Goal: Task Accomplishment & Management: Use online tool/utility

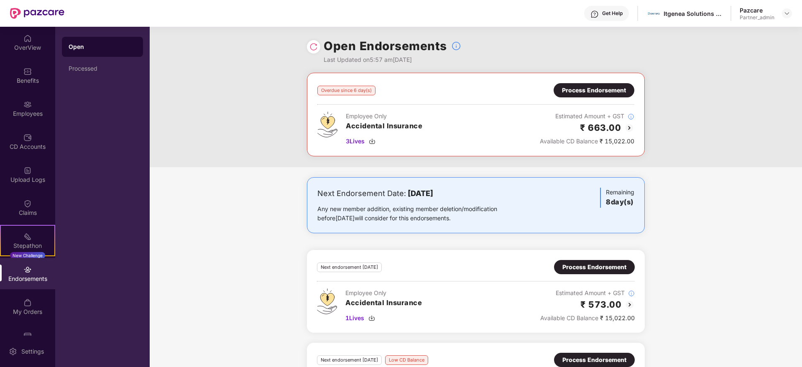
click at [577, 91] on div "Process Endorsement" at bounding box center [594, 90] width 64 height 9
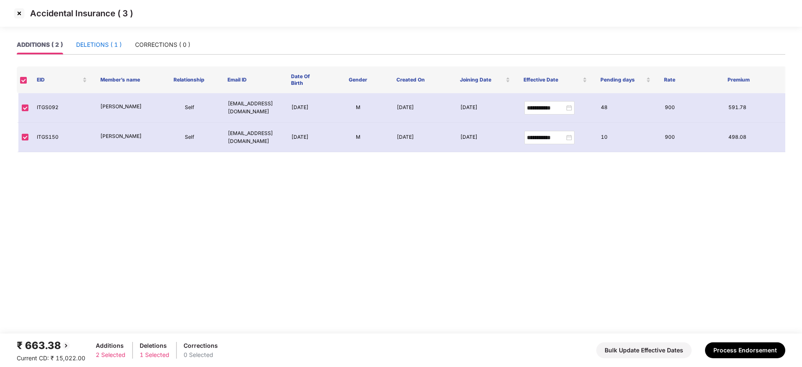
click at [95, 43] on div "DELETIONS ( 1 )" at bounding box center [99, 44] width 46 height 9
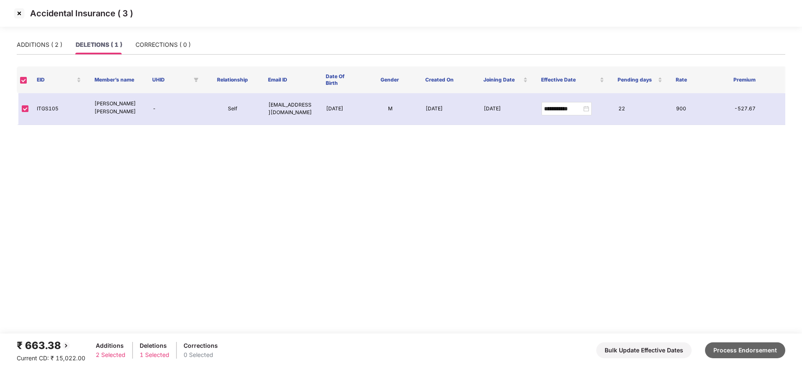
click at [745, 349] on button "Process Endorsement" at bounding box center [745, 351] width 80 height 16
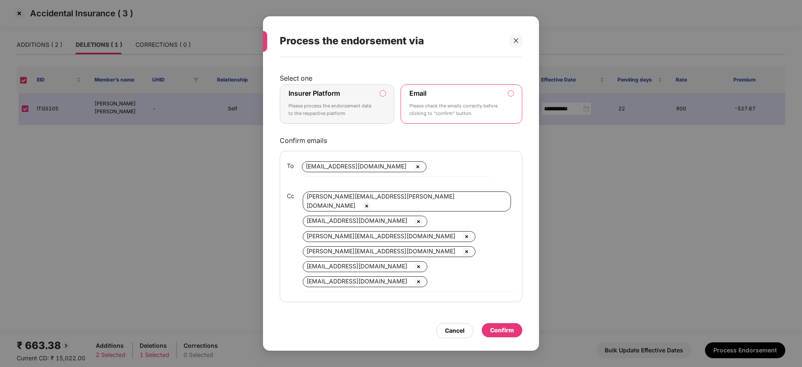
click at [315, 97] on div "Insurer Platform Please process the endorsement data to the respective platform" at bounding box center [331, 104] width 85 height 30
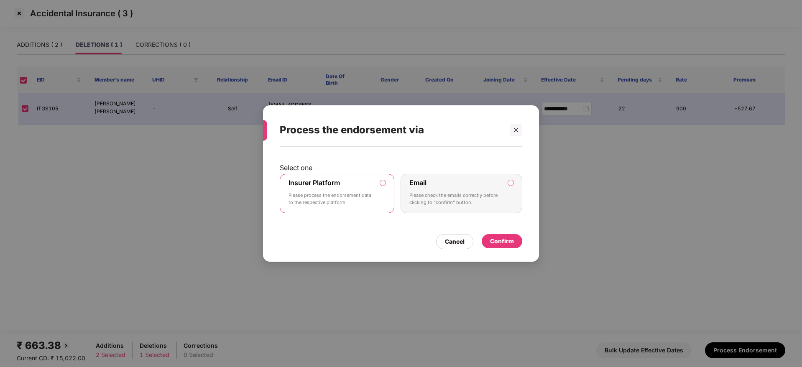
click at [506, 248] on div "Confirm" at bounding box center [502, 241] width 41 height 15
click at [497, 245] on div "Confirm" at bounding box center [502, 241] width 24 height 9
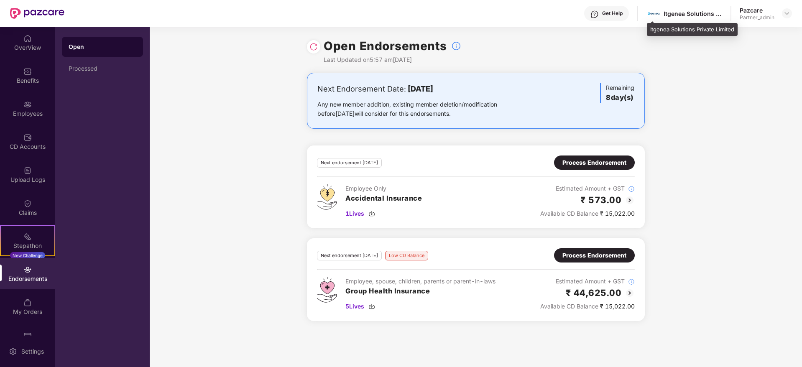
click at [677, 13] on div "Itgenea Solutions Private Limited" at bounding box center [693, 14] width 59 height 8
copy div "n"
click at [667, 10] on div "Itgenea Solutions Private Limited" at bounding box center [693, 14] width 59 height 8
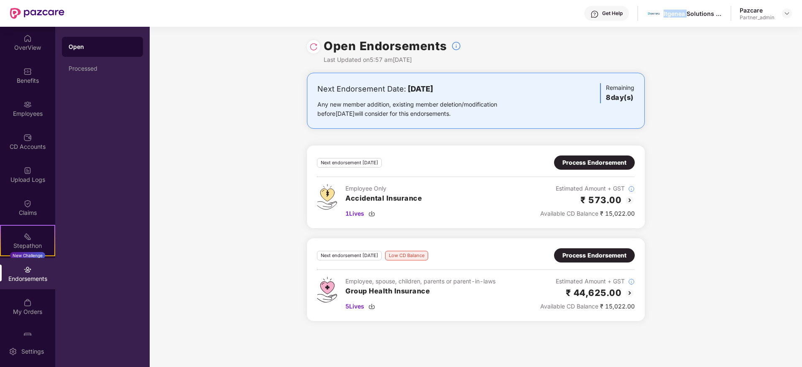
copy div "Itgenea"
click at [596, 260] on div "Process Endorsement" at bounding box center [595, 255] width 64 height 9
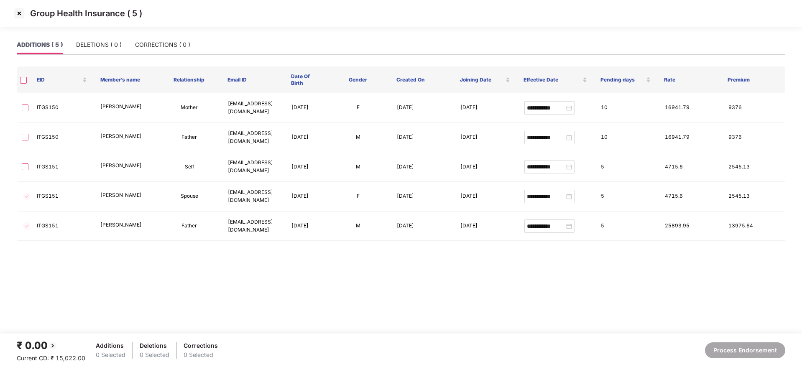
click at [16, 4] on div "Group Health Insurance ( 5 )" at bounding box center [401, 13] width 802 height 27
click at [21, 14] on img at bounding box center [19, 13] width 13 height 13
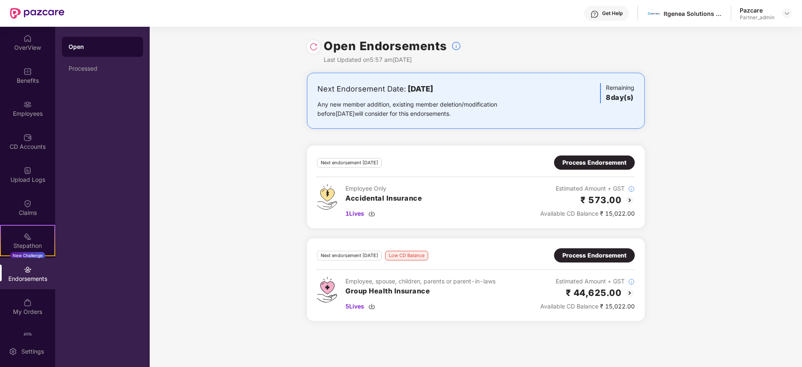
click at [792, 10] on div at bounding box center [787, 13] width 10 height 10
click at [786, 14] on img at bounding box center [787, 13] width 7 height 7
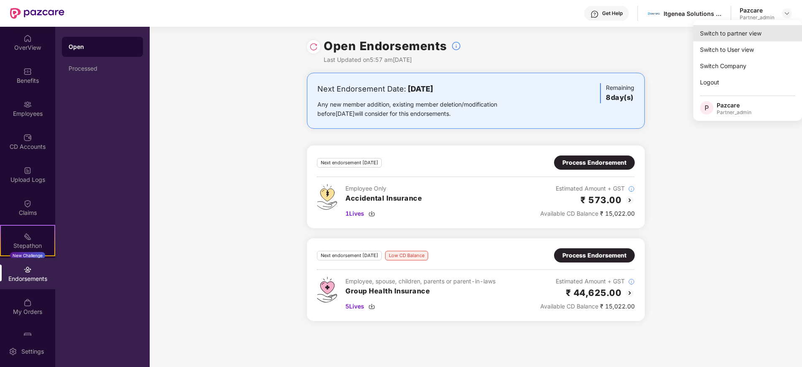
click at [760, 32] on div "Switch to partner view" at bounding box center [747, 33] width 109 height 16
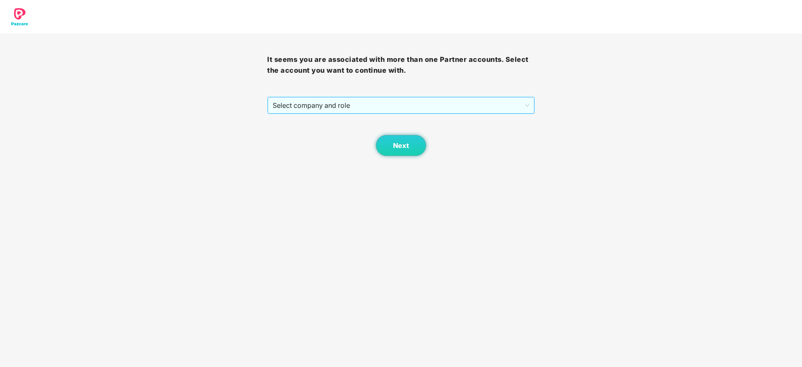
click at [360, 111] on span "Select company and role" at bounding box center [401, 105] width 256 height 16
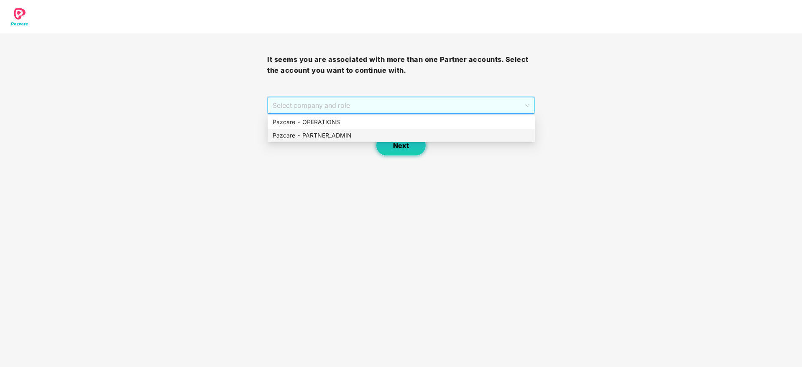
drag, startPoint x: 332, startPoint y: 134, endPoint x: 377, endPoint y: 148, distance: 46.7
click at [354, 140] on div "Pazcare - PARTNER_ADMIN" at bounding box center [401, 135] width 257 height 9
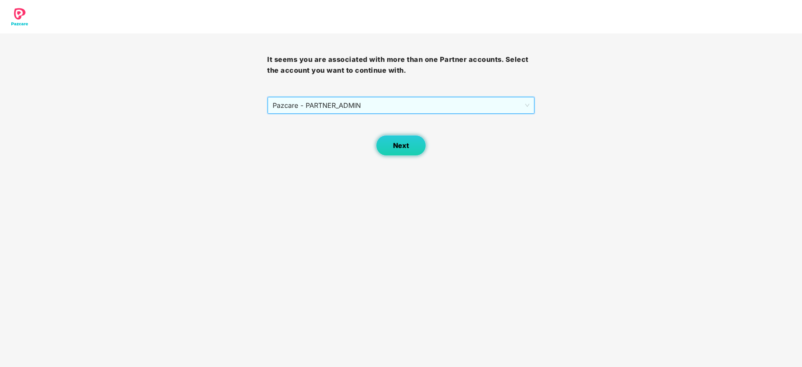
click at [381, 149] on button "Next" at bounding box center [401, 145] width 50 height 21
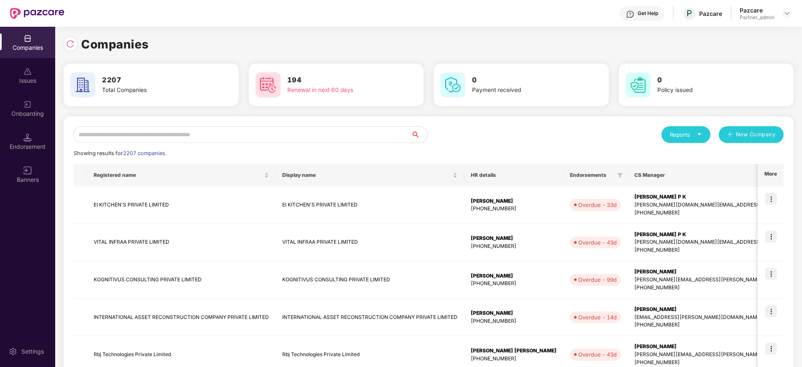
click at [307, 138] on input "text" at bounding box center [243, 134] width 338 height 17
paste input "*******"
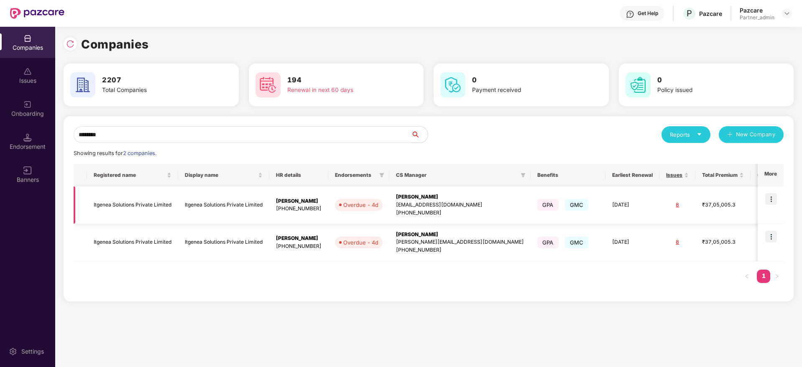
type input "*******"
click at [406, 204] on div "[EMAIL_ADDRESS][DOMAIN_NAME]" at bounding box center [460, 205] width 128 height 8
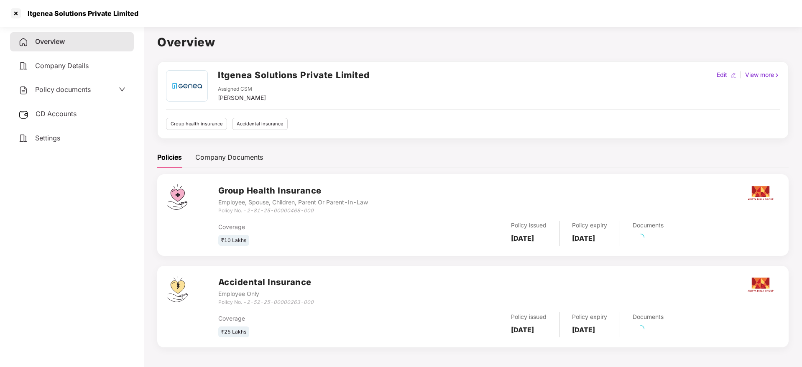
click at [61, 112] on span "CD Accounts" at bounding box center [56, 114] width 41 height 8
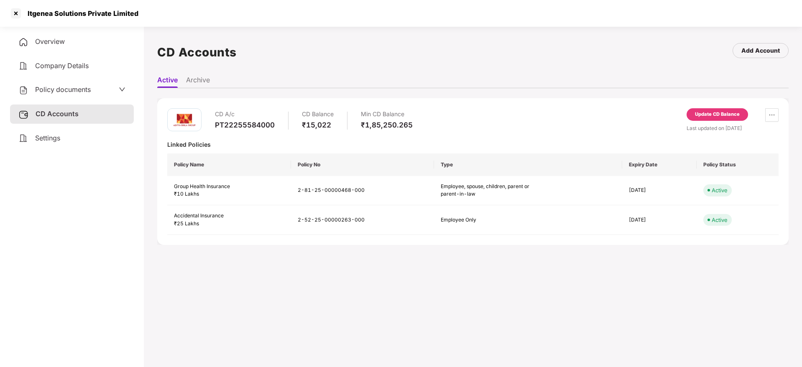
click at [46, 47] on div "Overview" at bounding box center [72, 41] width 124 height 19
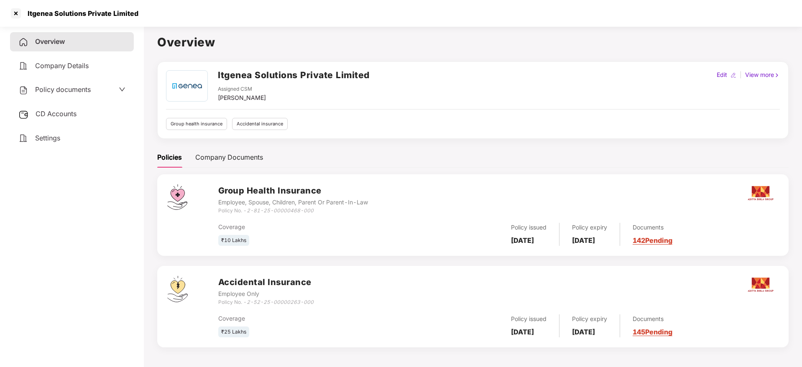
click at [661, 240] on link "142 Pending" at bounding box center [653, 240] width 40 height 8
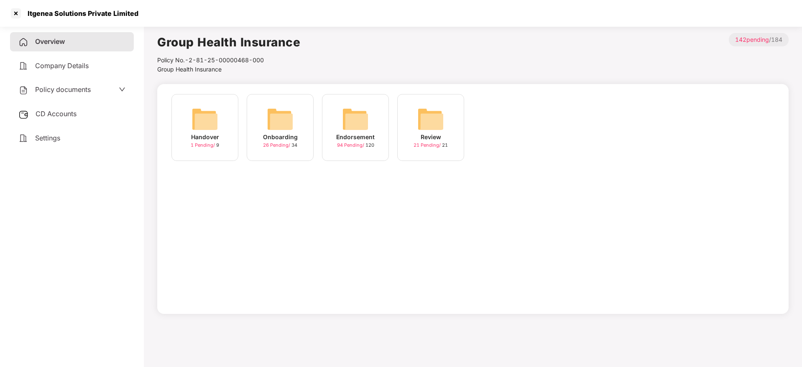
click at [357, 130] on img at bounding box center [355, 119] width 27 height 27
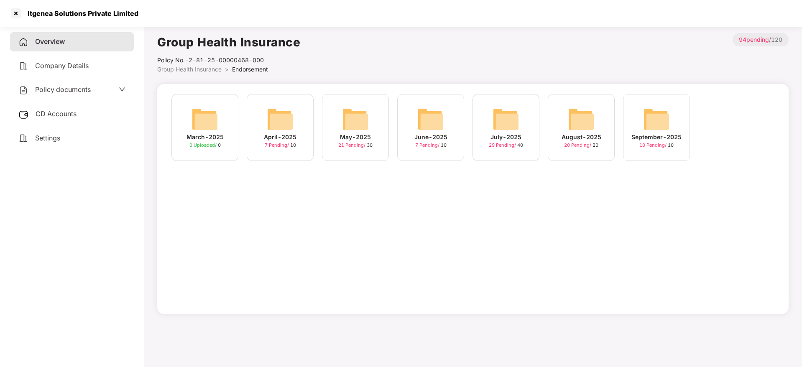
drag, startPoint x: 602, startPoint y: 134, endPoint x: 591, endPoint y: 132, distance: 11.5
click at [603, 133] on div "August-2025 20 Pending / 20" at bounding box center [581, 127] width 67 height 67
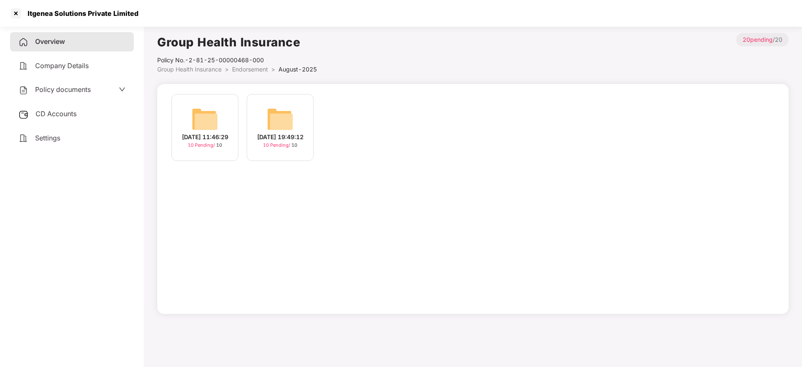
click at [204, 135] on div "[DATE] 11:46:29" at bounding box center [205, 137] width 46 height 9
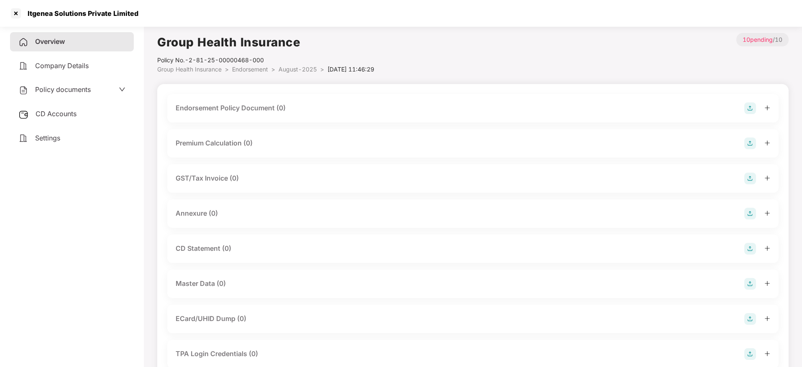
click at [747, 107] on img at bounding box center [750, 108] width 12 height 12
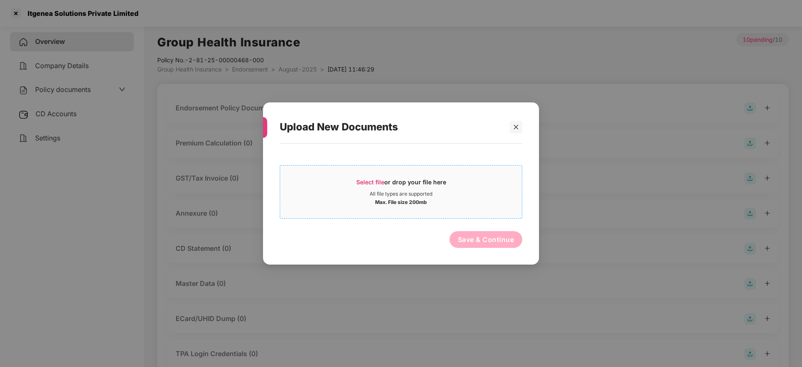
click at [355, 182] on div "Select file or drop your file here" at bounding box center [401, 184] width 242 height 13
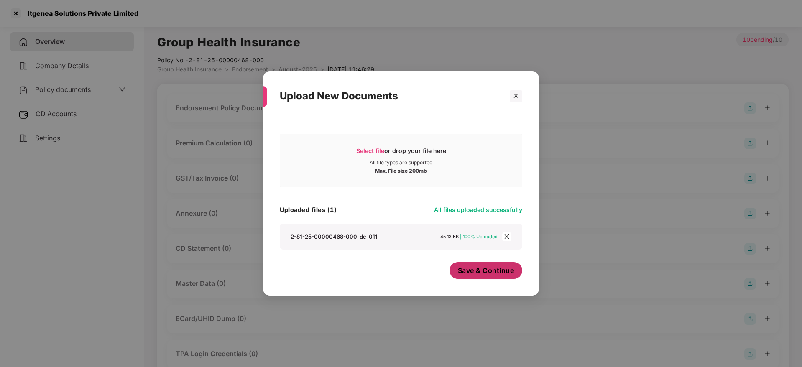
click at [484, 272] on span "Save & Continue" at bounding box center [486, 270] width 56 height 9
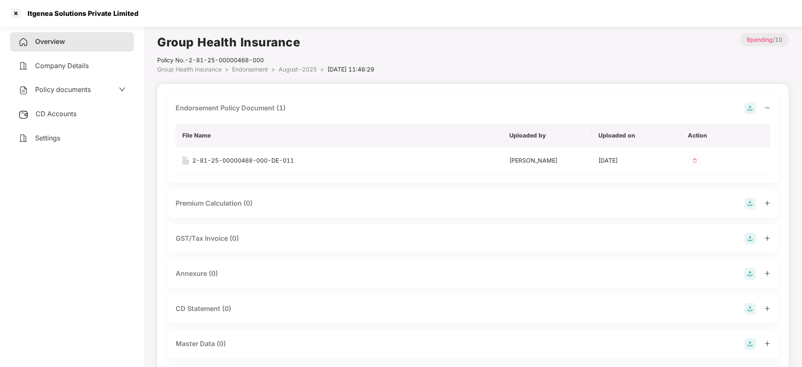
click at [768, 108] on icon "minus" at bounding box center [768, 108] width 6 height 6
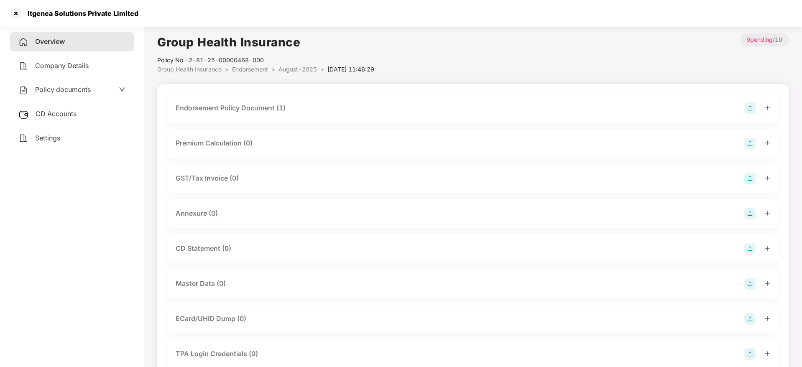
click at [749, 214] on img at bounding box center [750, 214] width 12 height 12
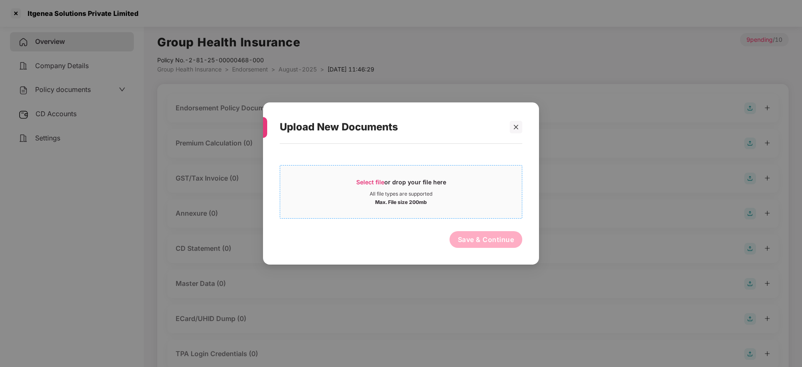
click at [382, 181] on span "Select file" at bounding box center [370, 182] width 28 height 7
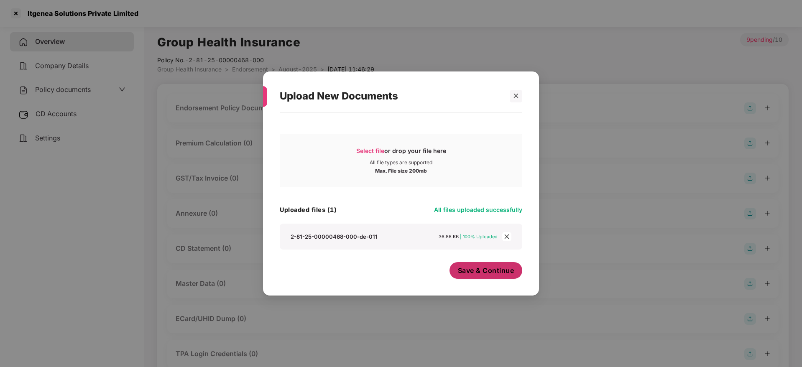
click at [480, 271] on span "Save & Continue" at bounding box center [486, 270] width 56 height 9
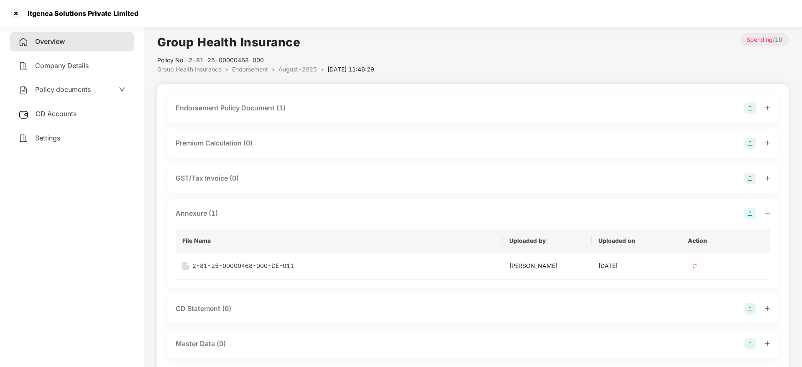
click at [769, 212] on icon "minus" at bounding box center [768, 213] width 6 height 6
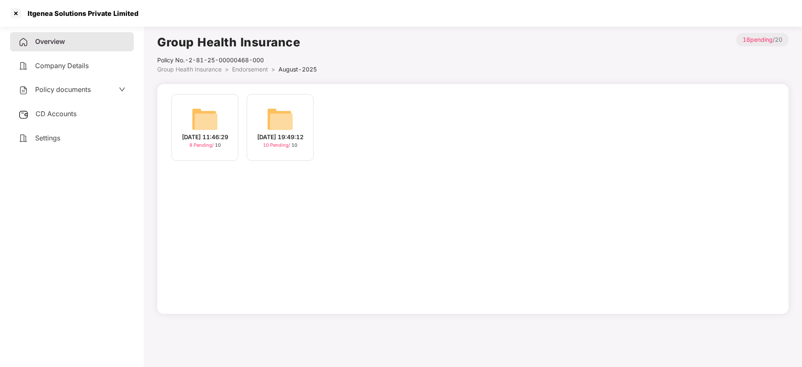
click at [283, 142] on div "[DATE] 19:49:12" at bounding box center [280, 137] width 46 height 9
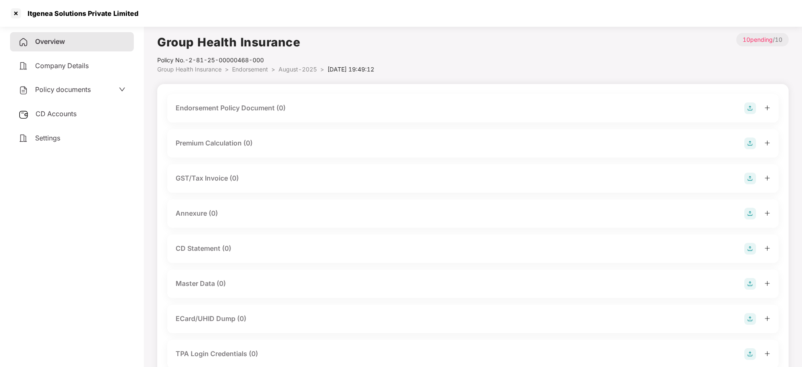
click at [753, 108] on img at bounding box center [750, 108] width 12 height 12
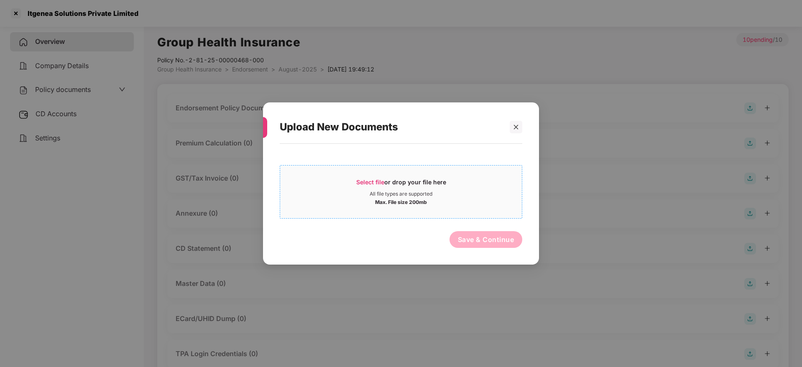
click at [364, 182] on span "Select file" at bounding box center [370, 182] width 28 height 7
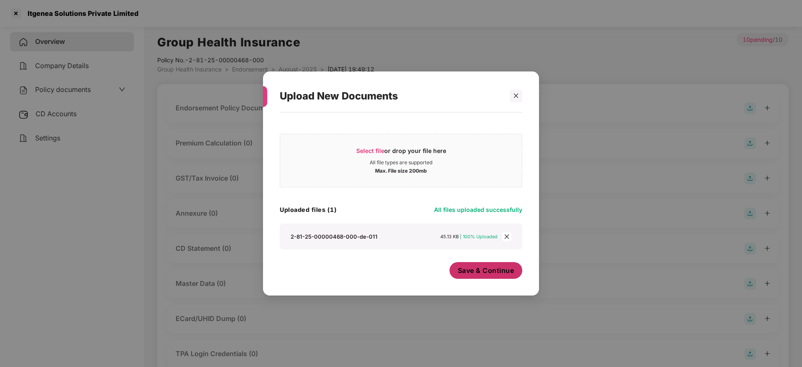
drag, startPoint x: 479, startPoint y: 274, endPoint x: 484, endPoint y: 270, distance: 6.4
click at [479, 274] on span "Save & Continue" at bounding box center [486, 270] width 56 height 9
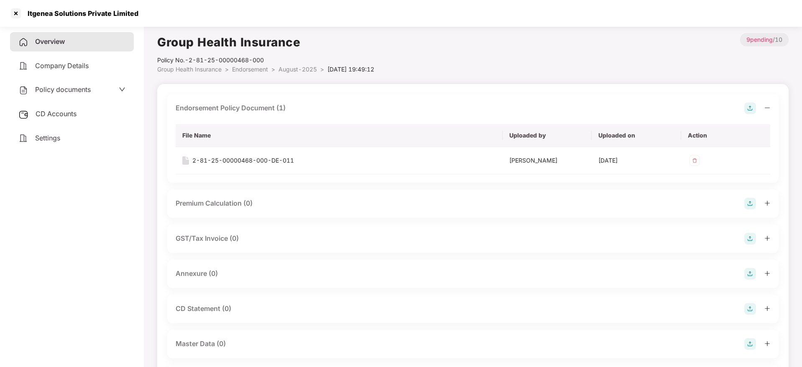
click at [768, 107] on icon "minus" at bounding box center [768, 108] width 6 height 6
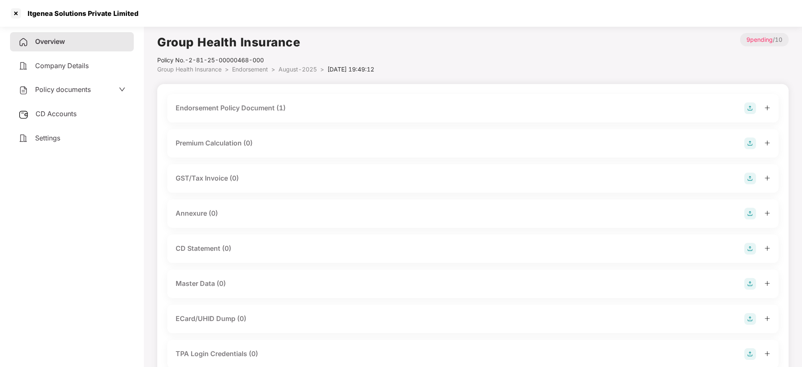
click at [748, 213] on img at bounding box center [750, 214] width 12 height 12
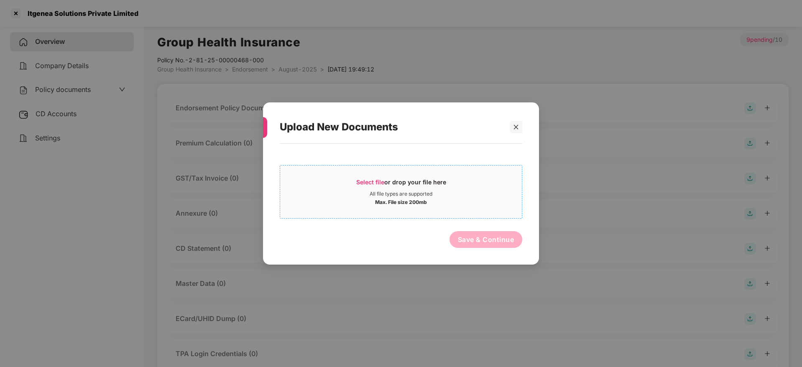
click at [377, 177] on span "Select file or drop your file here All file types are supported Max. File size …" at bounding box center [401, 192] width 242 height 40
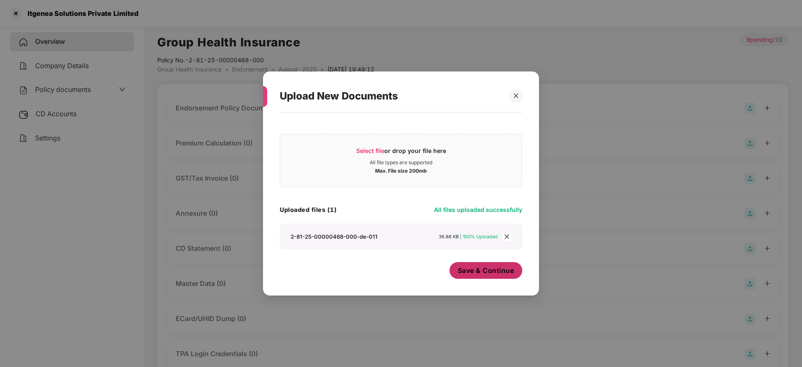
click at [479, 275] on span "Save & Continue" at bounding box center [486, 270] width 56 height 9
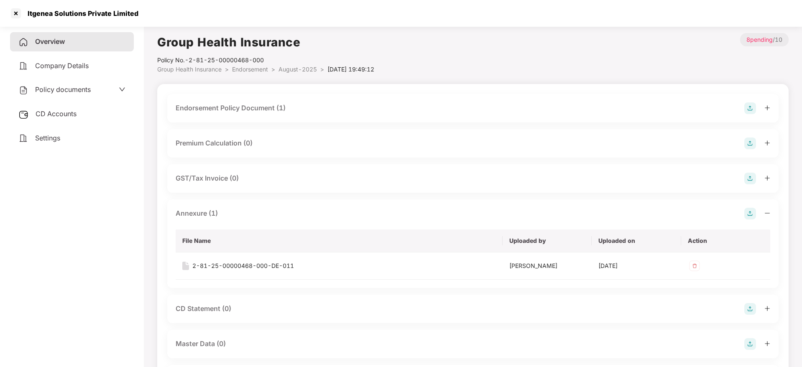
click at [770, 213] on icon "minus" at bounding box center [768, 213] width 6 height 6
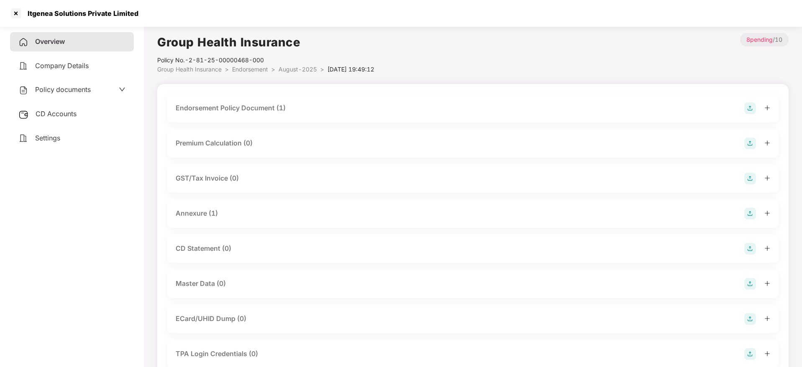
click at [749, 248] on img at bounding box center [750, 249] width 12 height 12
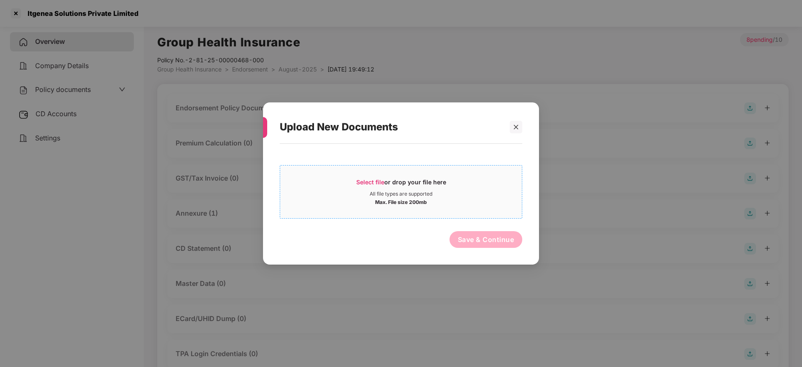
click at [379, 181] on span "Select file" at bounding box center [370, 182] width 28 height 7
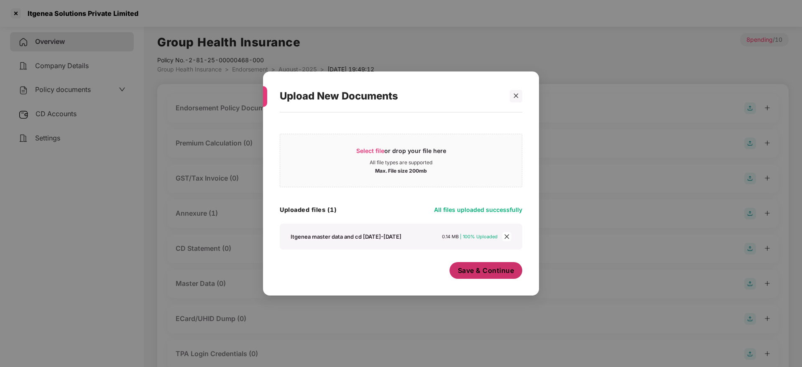
click at [478, 266] on button "Save & Continue" at bounding box center [486, 270] width 73 height 17
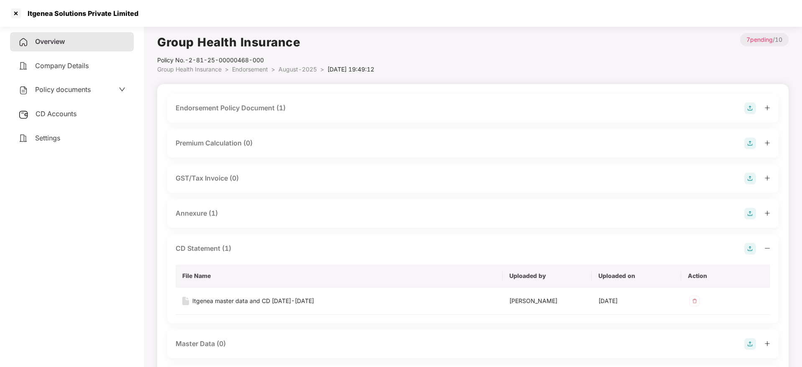
click at [766, 246] on icon "minus" at bounding box center [768, 249] width 6 height 6
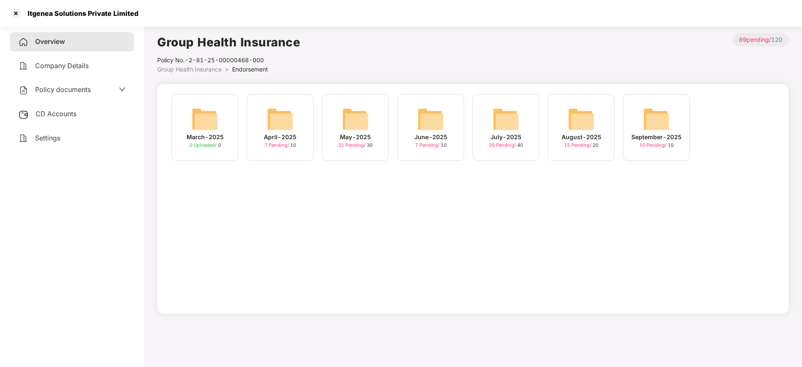
click at [50, 44] on span "Overview" at bounding box center [50, 41] width 30 height 8
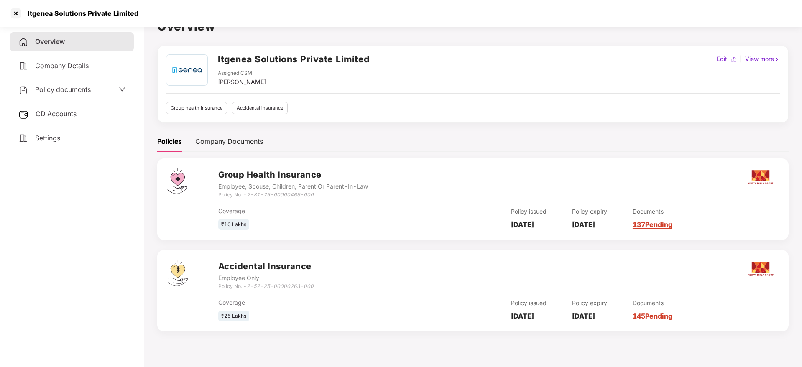
scroll to position [23, 0]
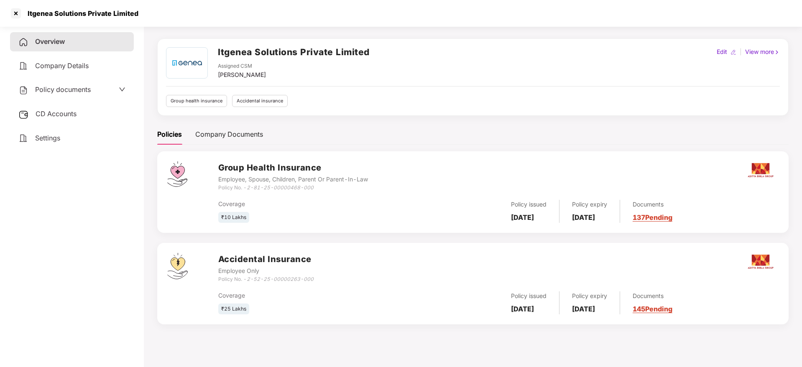
click at [658, 309] on link "145 Pending" at bounding box center [653, 309] width 40 height 8
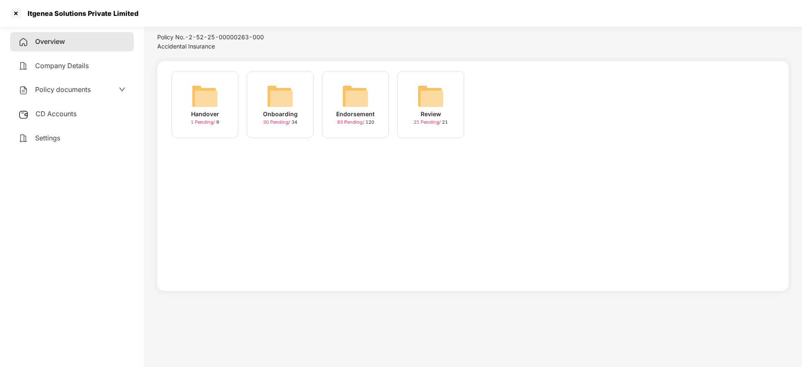
click at [352, 97] on img at bounding box center [355, 96] width 27 height 27
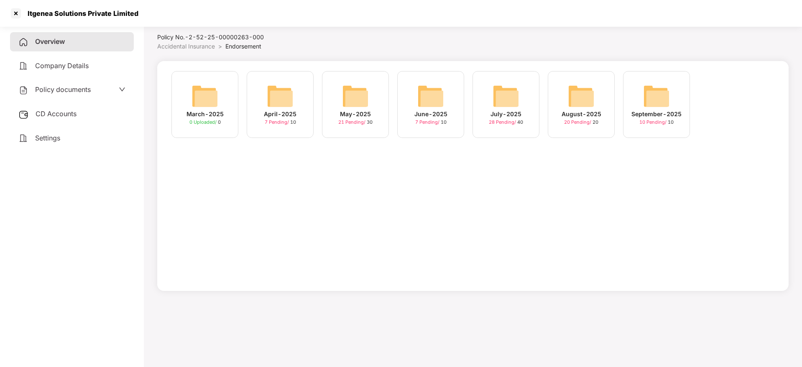
click at [581, 100] on img at bounding box center [581, 96] width 27 height 27
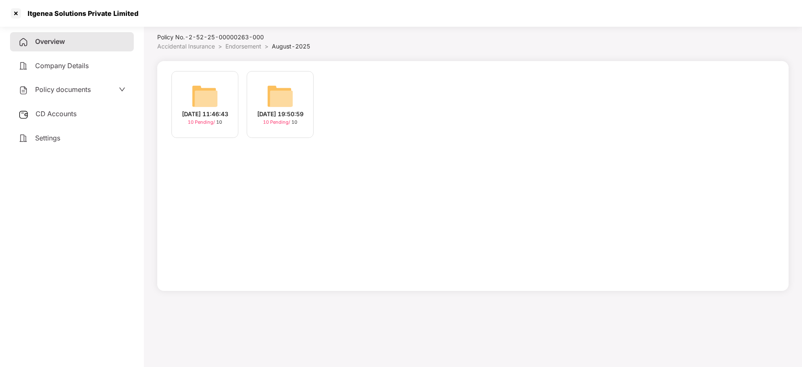
click at [198, 119] on div "[DATE] 11:46:43" at bounding box center [205, 114] width 46 height 9
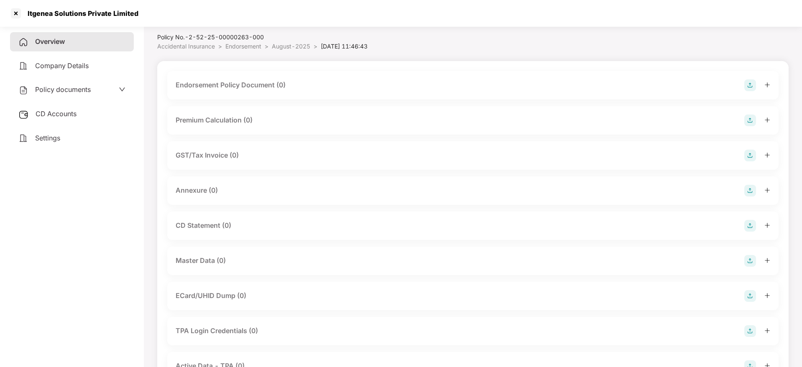
click at [750, 85] on img at bounding box center [750, 85] width 12 height 12
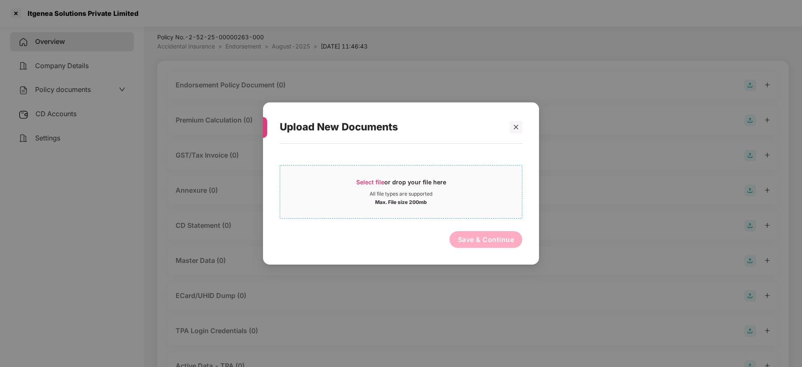
click at [367, 180] on span "Select file" at bounding box center [370, 182] width 28 height 7
click at [518, 127] on icon "close" at bounding box center [516, 127] width 6 height 6
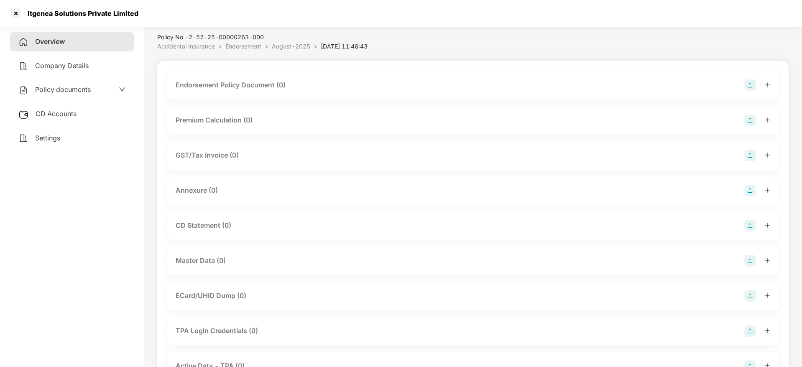
click at [749, 263] on img at bounding box center [750, 261] width 12 height 12
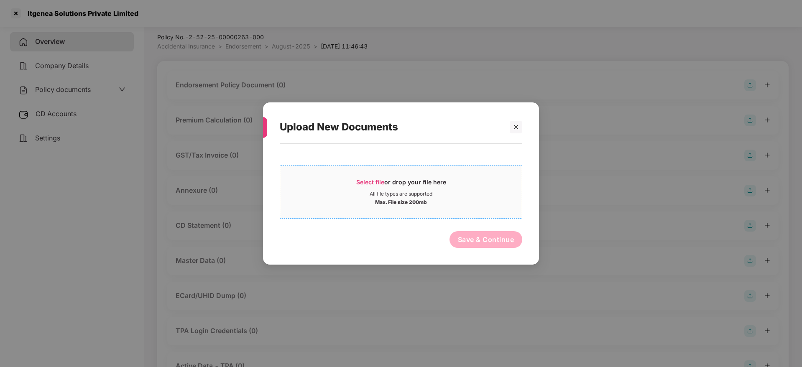
click at [379, 185] on span "Select file" at bounding box center [370, 182] width 28 height 7
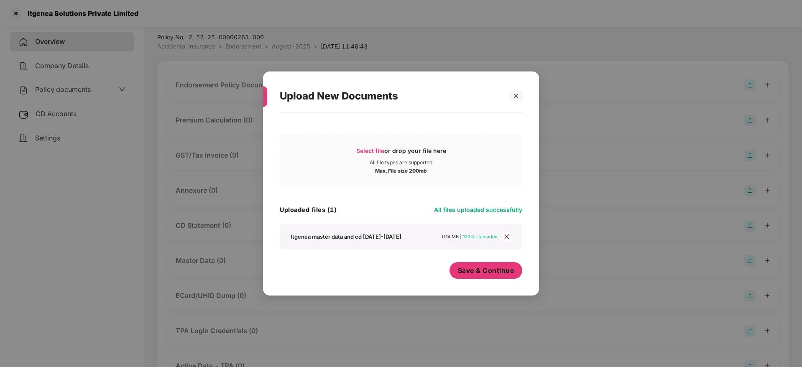
drag, startPoint x: 479, startPoint y: 269, endPoint x: 586, endPoint y: 230, distance: 113.5
click at [479, 269] on span "Save & Continue" at bounding box center [486, 270] width 56 height 9
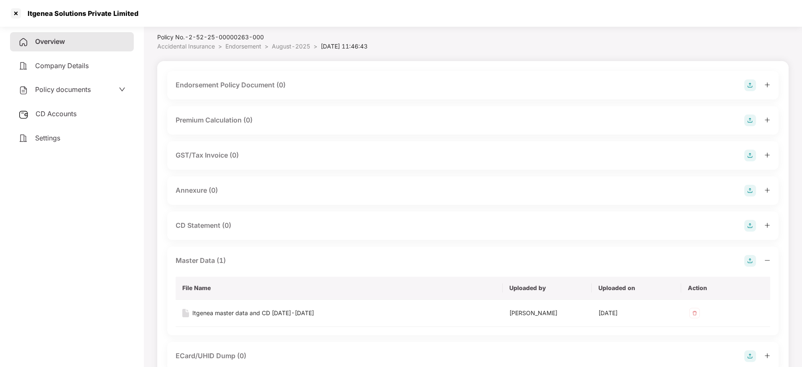
click at [766, 260] on icon "minus" at bounding box center [768, 261] width 6 height 6
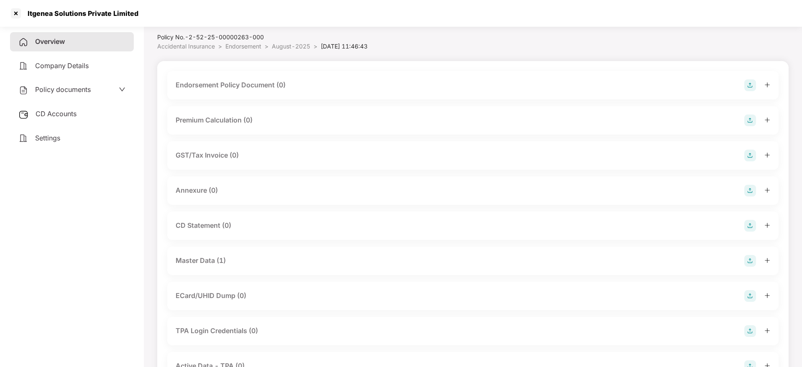
click at [756, 84] on img at bounding box center [750, 85] width 12 height 12
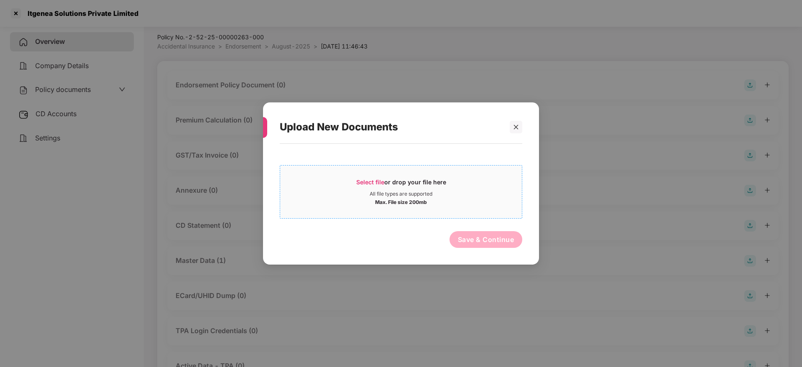
click at [366, 175] on span "Select file or drop your file here All file types are supported Max. File size …" at bounding box center [401, 192] width 242 height 40
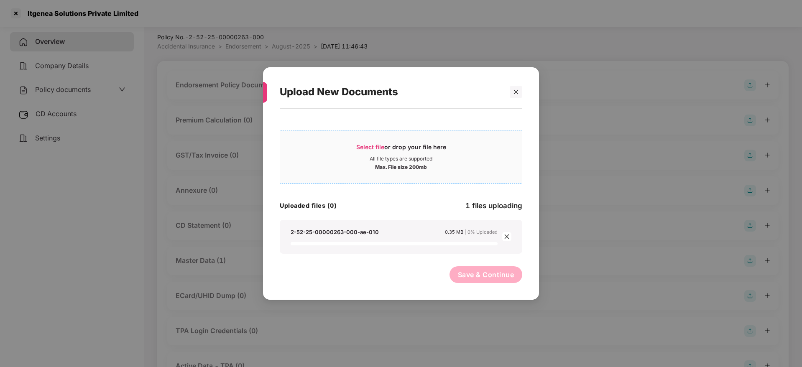
click at [379, 147] on span "Select file" at bounding box center [370, 146] width 28 height 7
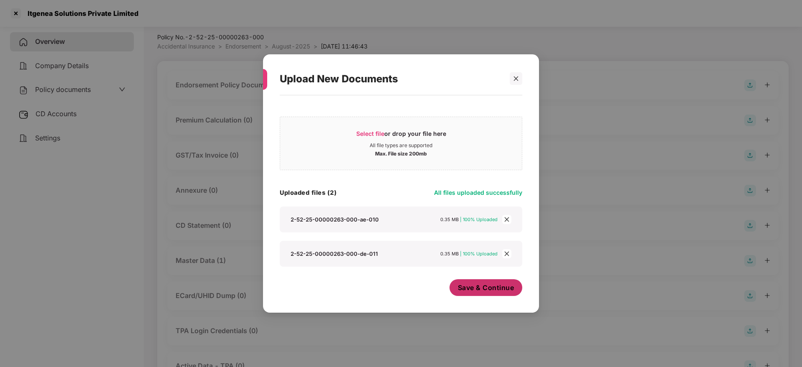
click at [478, 292] on span "Save & Continue" at bounding box center [486, 287] width 56 height 9
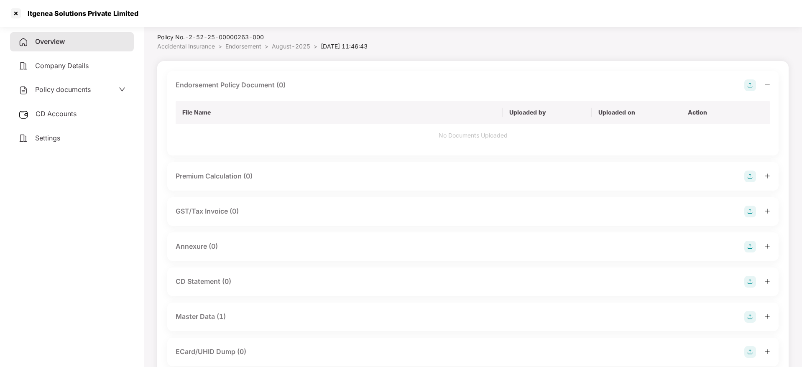
click at [765, 85] on icon "minus" at bounding box center [768, 85] width 6 height 6
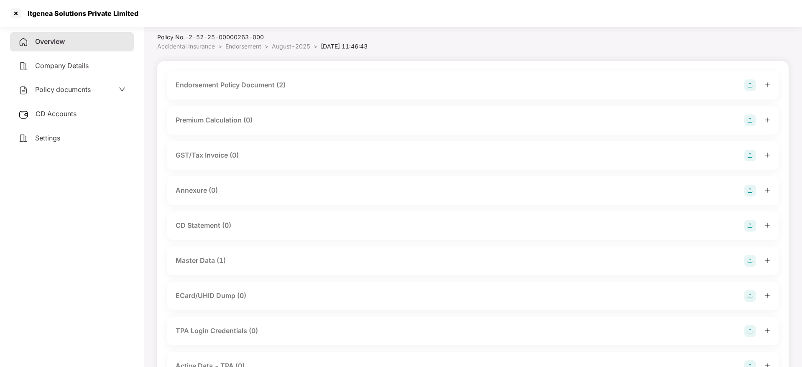
click at [745, 189] on img at bounding box center [750, 191] width 12 height 12
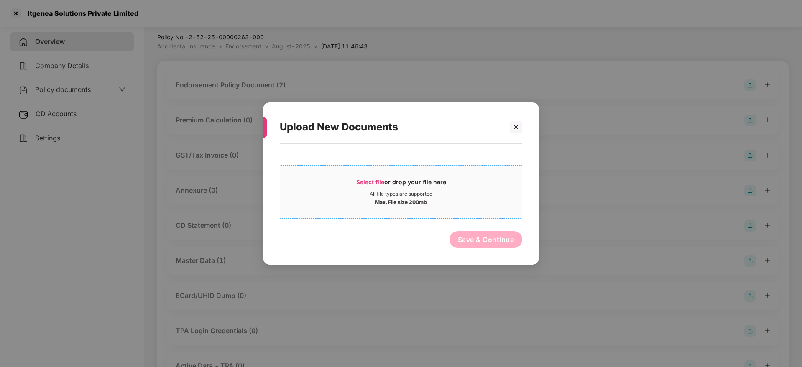
click at [364, 182] on span "Select file" at bounding box center [370, 182] width 28 height 7
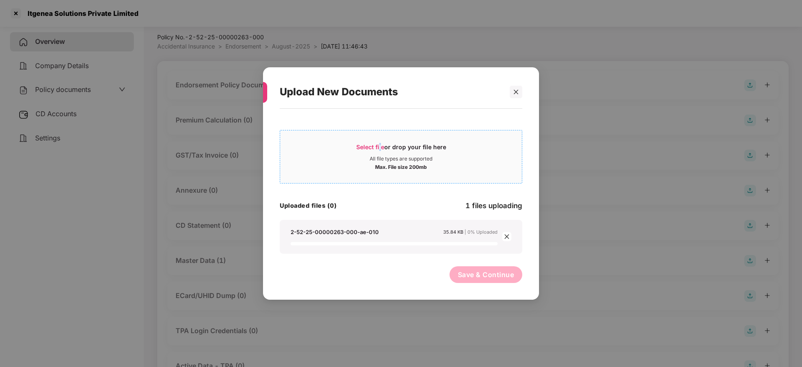
click at [380, 148] on span "Select file" at bounding box center [370, 146] width 28 height 7
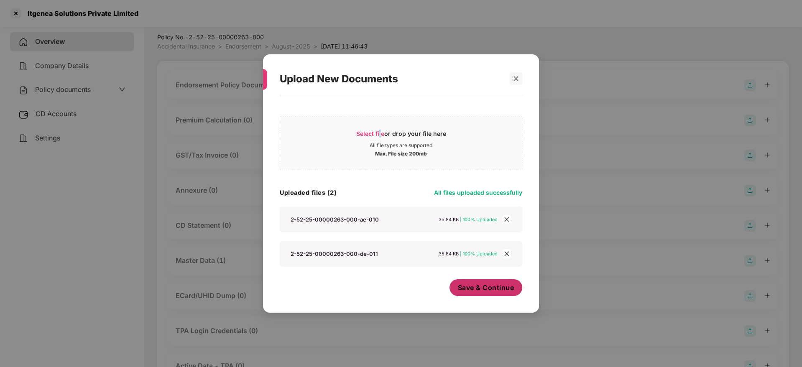
click at [477, 290] on span "Save & Continue" at bounding box center [486, 287] width 56 height 9
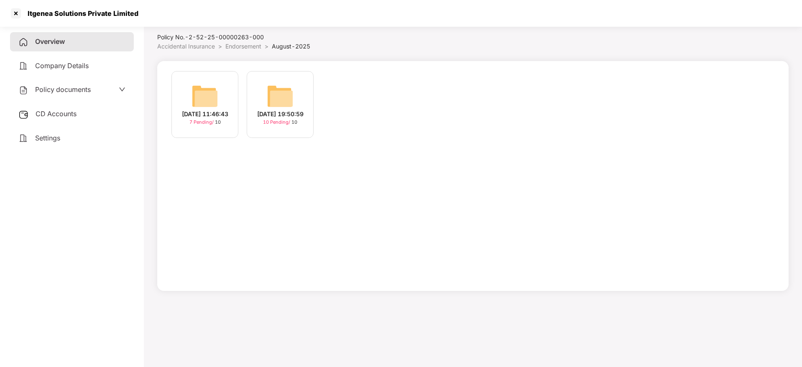
click at [269, 119] on div "[DATE] 19:50:59" at bounding box center [280, 114] width 46 height 9
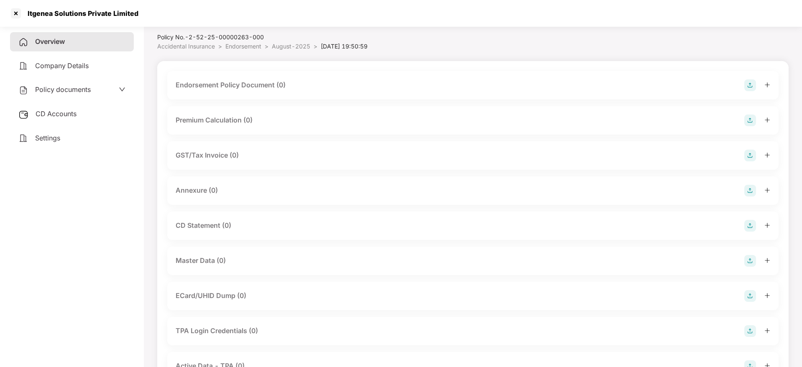
click at [748, 84] on img at bounding box center [750, 85] width 12 height 12
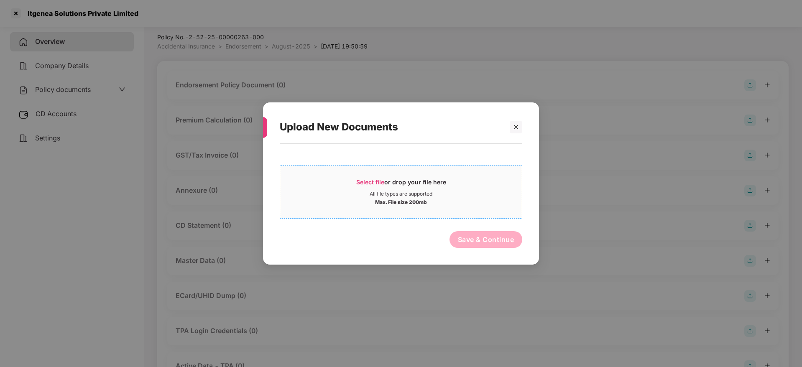
click at [361, 181] on span "Select file" at bounding box center [370, 182] width 28 height 7
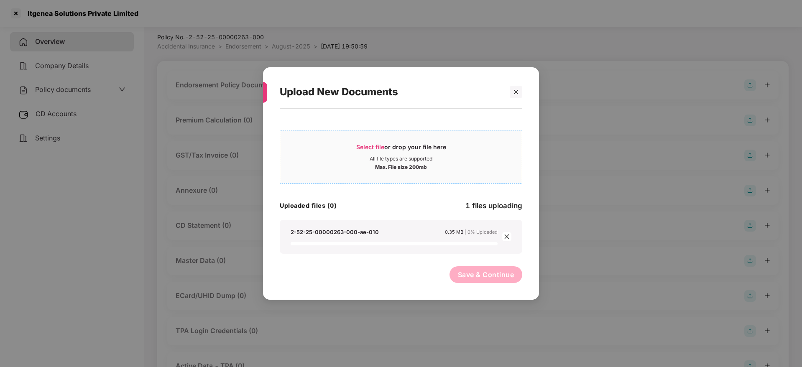
click at [381, 143] on span "Select file" at bounding box center [370, 146] width 28 height 7
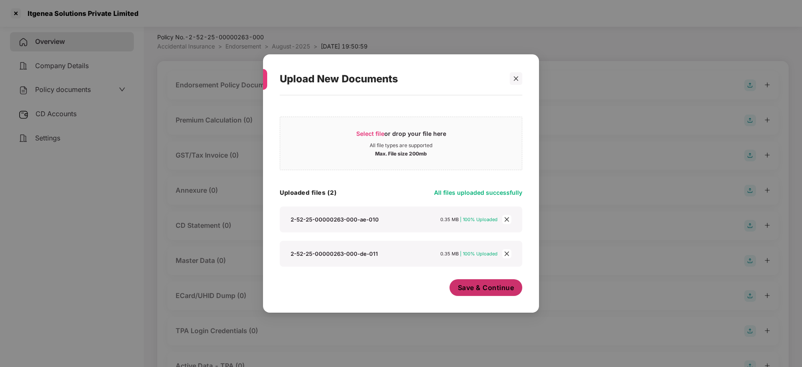
click at [497, 291] on span "Save & Continue" at bounding box center [486, 287] width 56 height 9
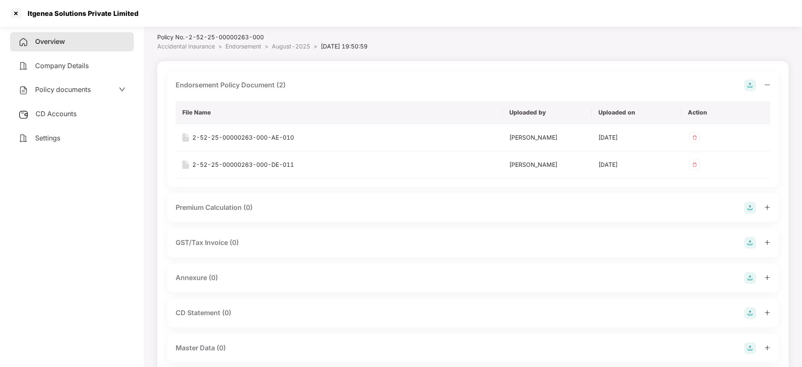
click at [767, 85] on icon "minus" at bounding box center [768, 85] width 6 height 6
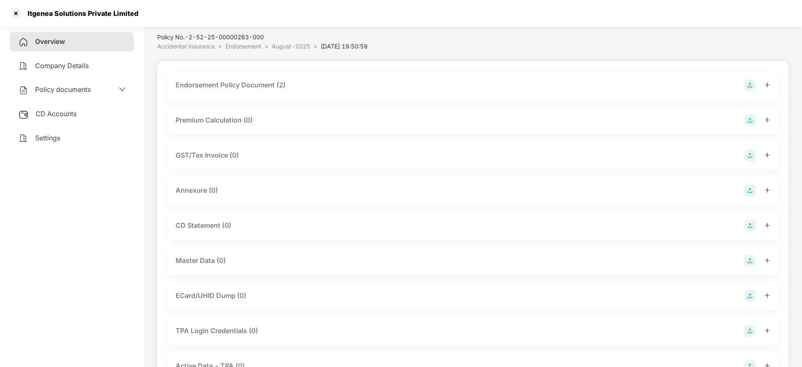
click at [749, 192] on img at bounding box center [750, 191] width 12 height 12
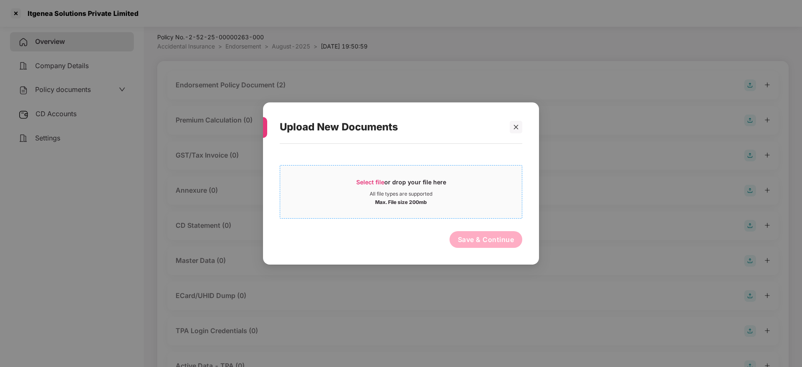
click at [373, 178] on div "Select file or drop your file here" at bounding box center [401, 184] width 90 height 13
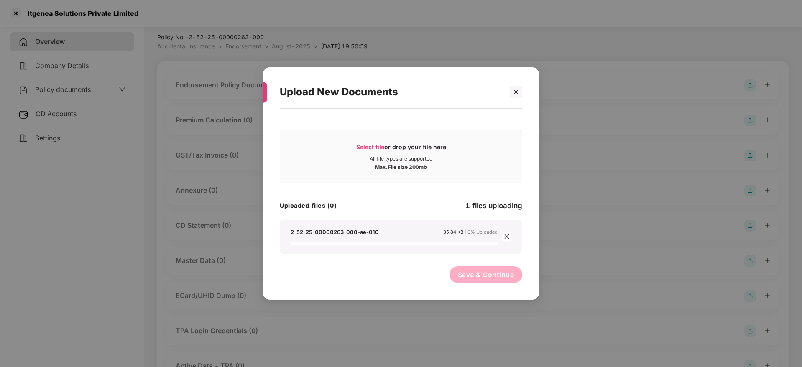
click at [375, 153] on div "Select file or drop your file here" at bounding box center [401, 149] width 90 height 13
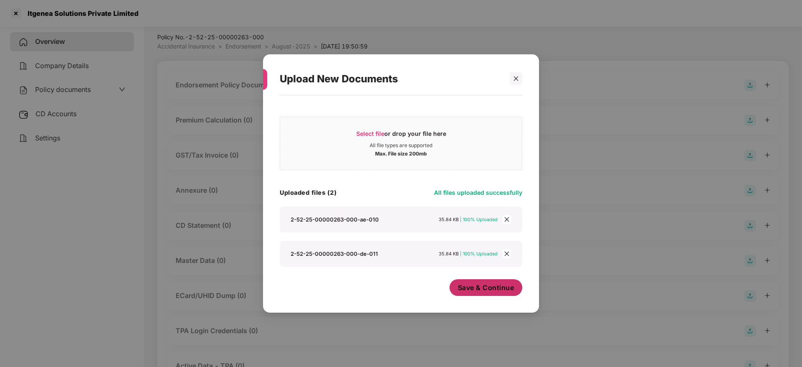
click at [483, 293] on button "Save & Continue" at bounding box center [486, 287] width 73 height 17
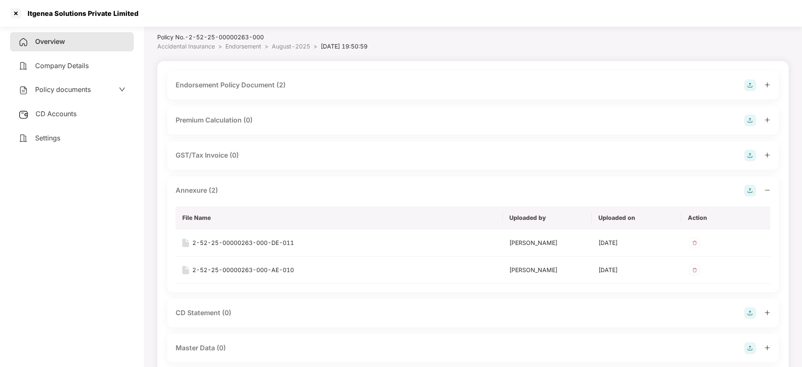
click at [768, 187] on icon "minus" at bounding box center [768, 190] width 6 height 6
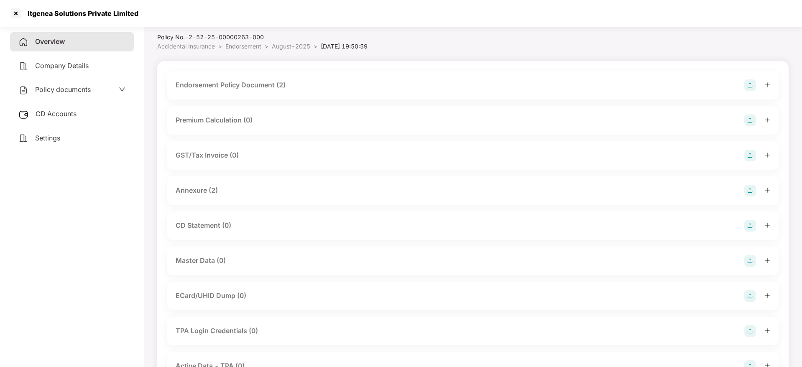
click at [750, 261] on img at bounding box center [750, 261] width 12 height 12
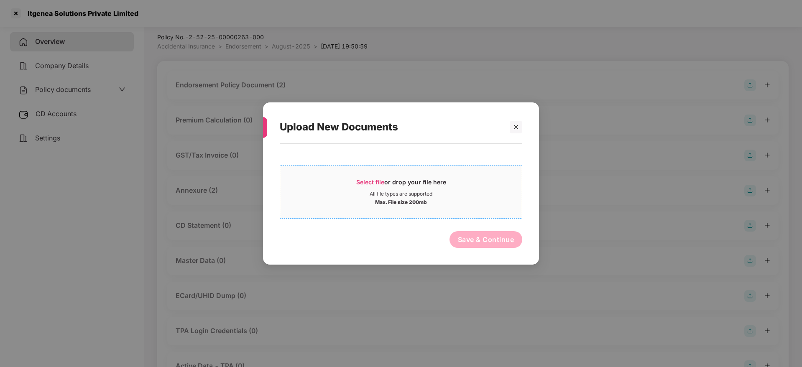
click at [390, 184] on div "Select file or drop your file here" at bounding box center [401, 184] width 90 height 13
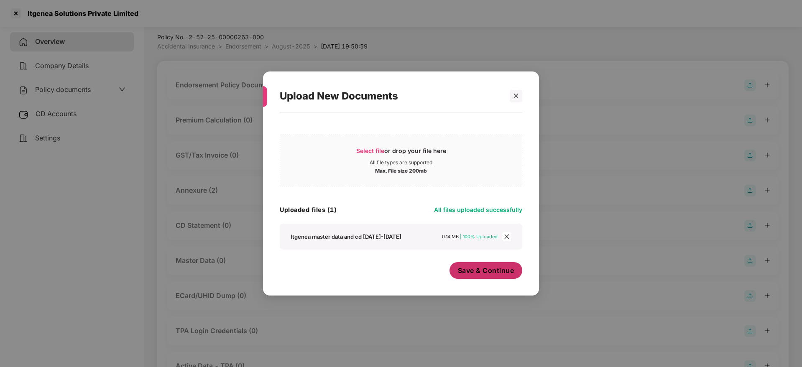
click at [490, 274] on span "Save & Continue" at bounding box center [486, 270] width 56 height 9
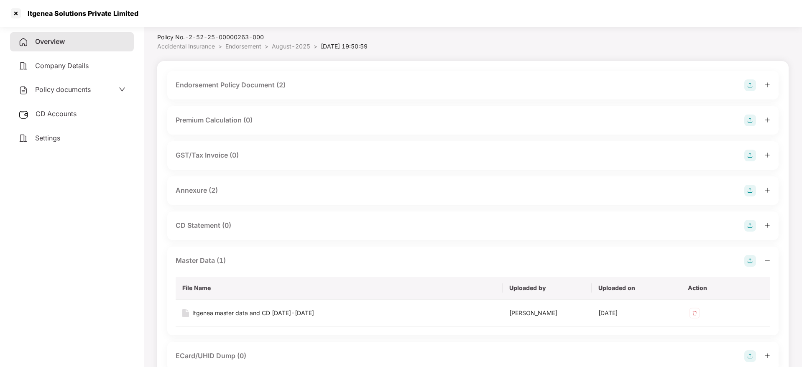
click at [764, 260] on div at bounding box center [757, 261] width 26 height 12
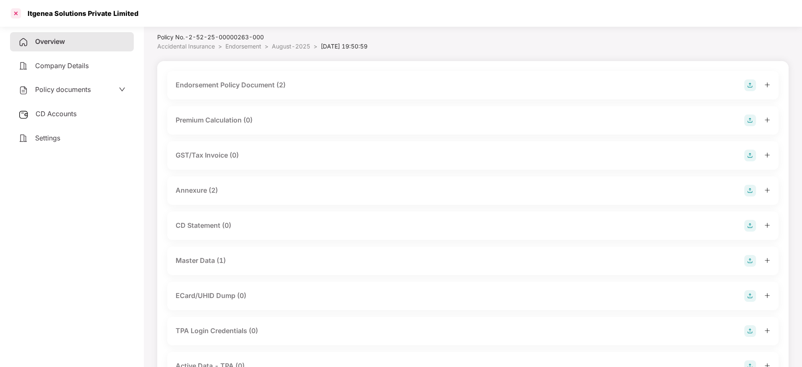
click at [17, 14] on div at bounding box center [15, 13] width 13 height 13
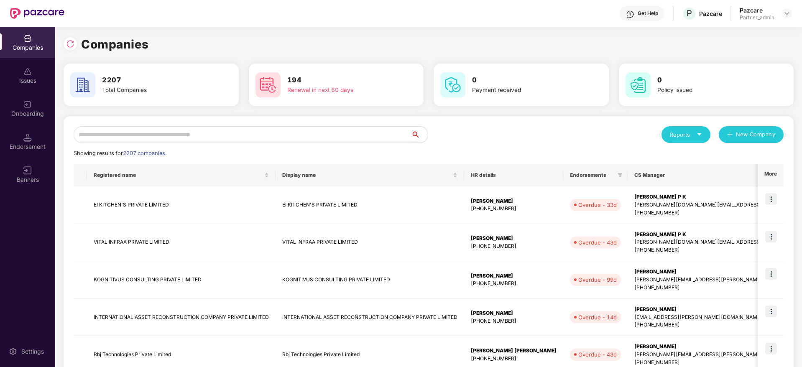
click at [180, 132] on input "text" at bounding box center [243, 134] width 338 height 17
paste input "*********"
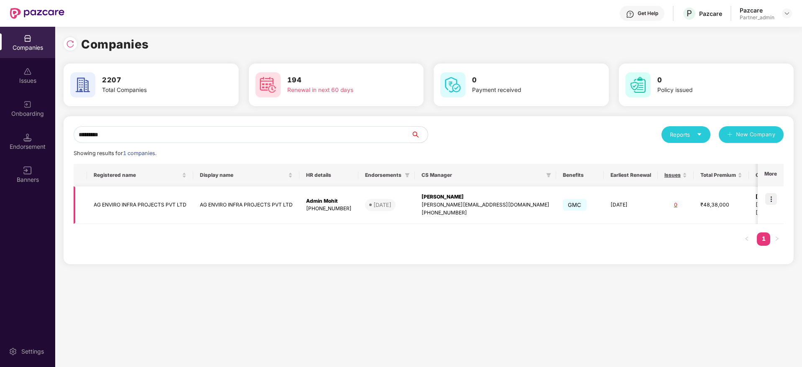
type input "*********"
click at [774, 200] on img at bounding box center [771, 199] width 12 height 12
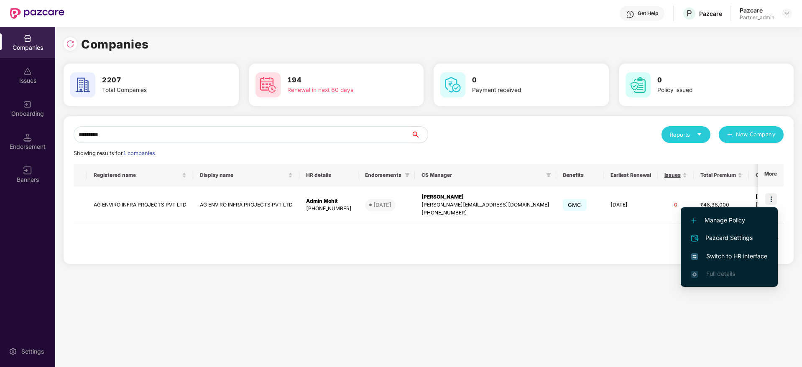
click at [737, 252] on span "Switch to HR interface" at bounding box center [729, 256] width 76 height 9
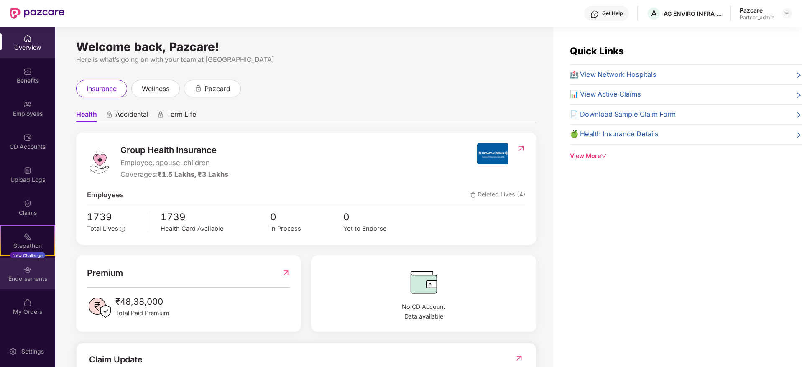
click at [24, 275] on div "Endorsements" at bounding box center [27, 279] width 55 height 8
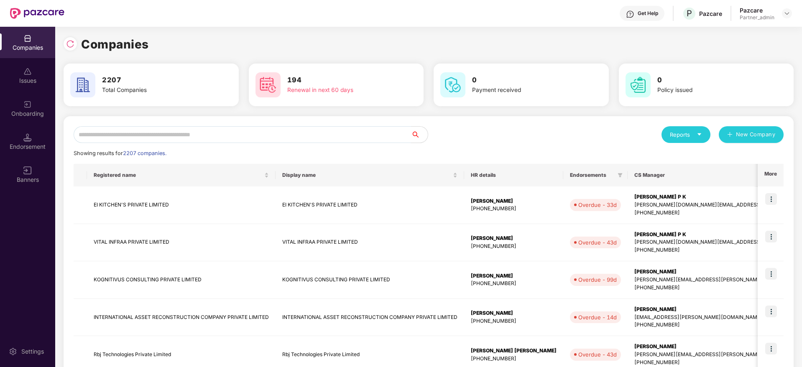
click at [151, 135] on input "text" at bounding box center [243, 134] width 338 height 17
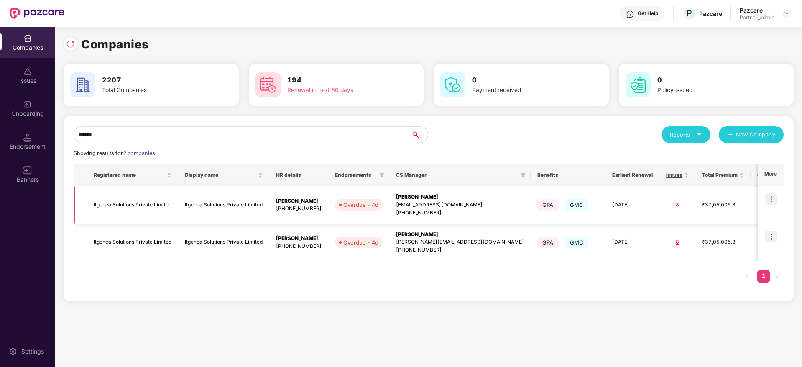
type input "******"
click at [419, 194] on div "[PERSON_NAME]" at bounding box center [460, 197] width 128 height 8
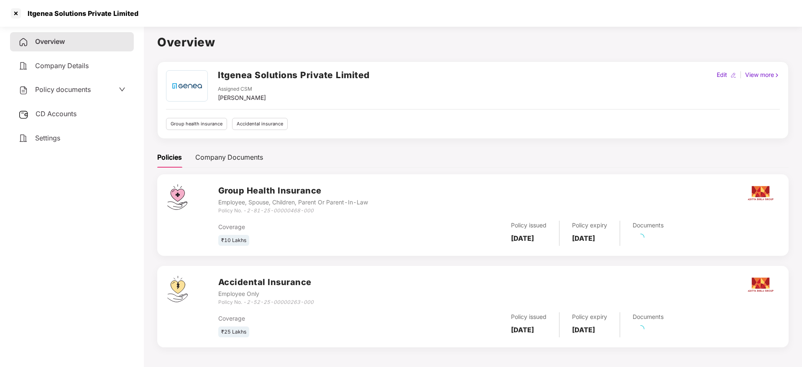
click at [74, 117] on span "CD Accounts" at bounding box center [56, 114] width 41 height 8
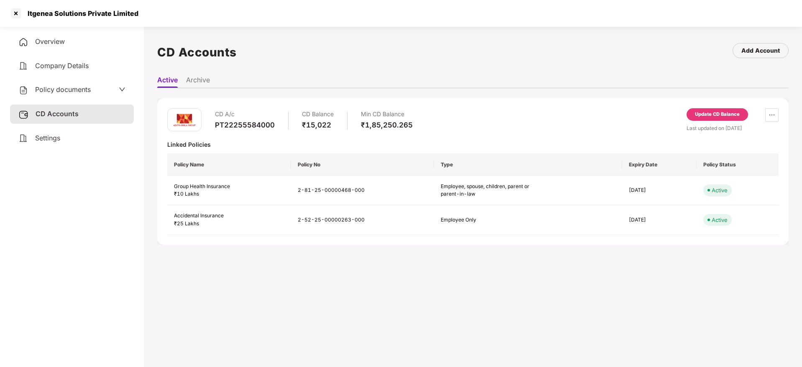
click at [714, 115] on div "Update CD Balance" at bounding box center [717, 115] width 45 height 8
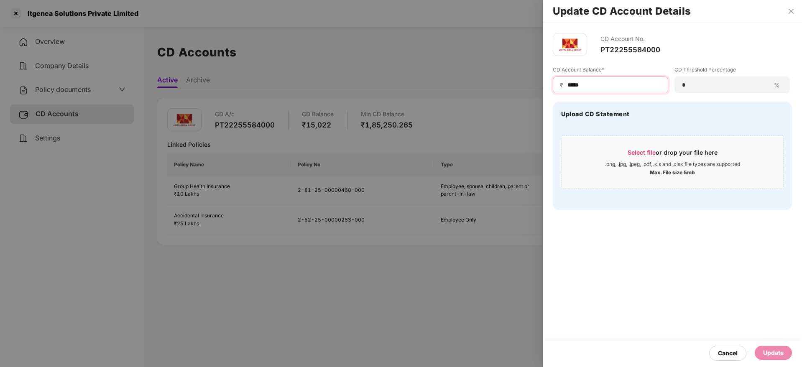
drag, startPoint x: 608, startPoint y: 84, endPoint x: 462, endPoint y: 58, distance: 148.3
click at [460, 58] on div "Update CD Account Details CD Account No. PT22255584000 CD Account Balance* ₹ **…" at bounding box center [401, 183] width 802 height 367
paste input
type input "****"
click at [649, 153] on span "Select file" at bounding box center [642, 152] width 28 height 7
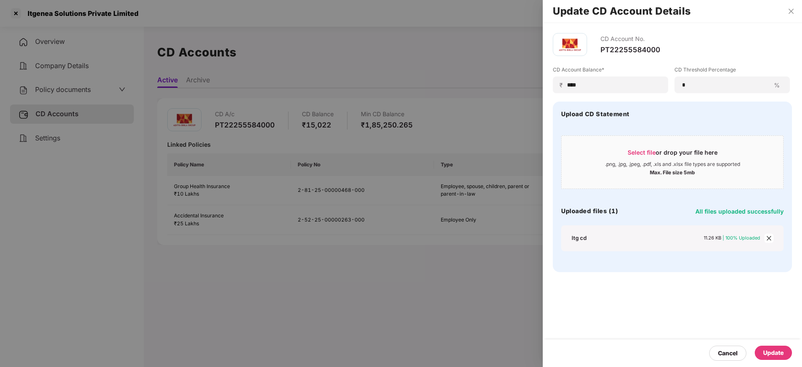
click at [780, 349] on div "Update" at bounding box center [773, 352] width 20 height 9
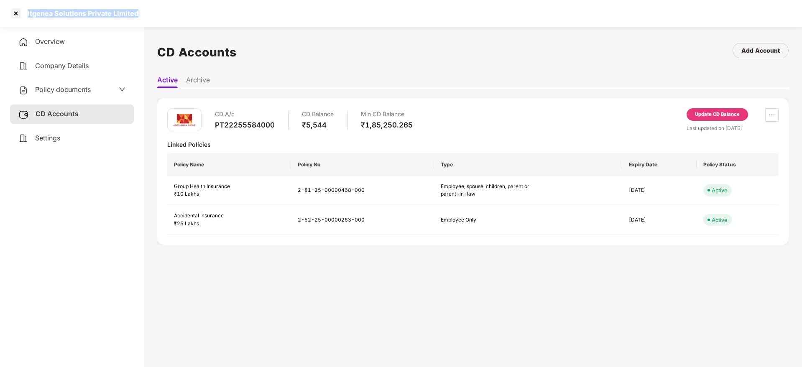
drag, startPoint x: 65, startPoint y: 15, endPoint x: 173, endPoint y: 14, distance: 107.9
click at [175, 14] on div "Itgenea Solutions Private Limited" at bounding box center [401, 13] width 802 height 27
copy div "Itgenea Solutions Private Limited"
click at [14, 9] on div at bounding box center [15, 13] width 13 height 13
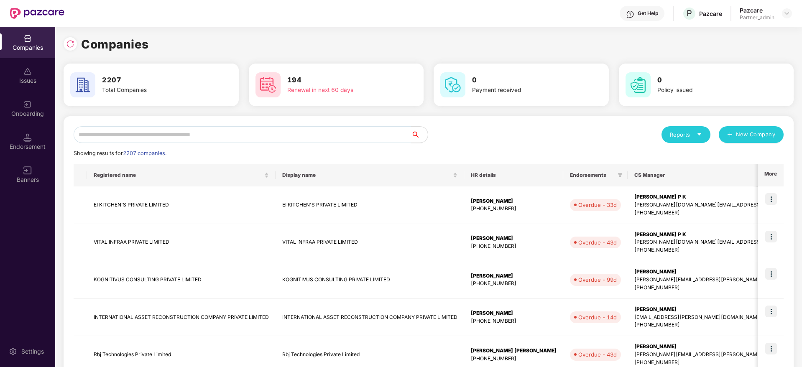
click at [170, 138] on input "text" at bounding box center [243, 134] width 338 height 17
paste input "**********"
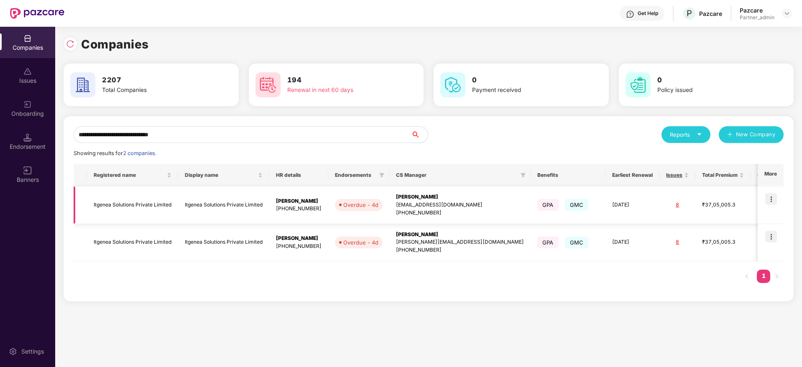
type input "**********"
click at [775, 201] on img at bounding box center [771, 199] width 12 height 12
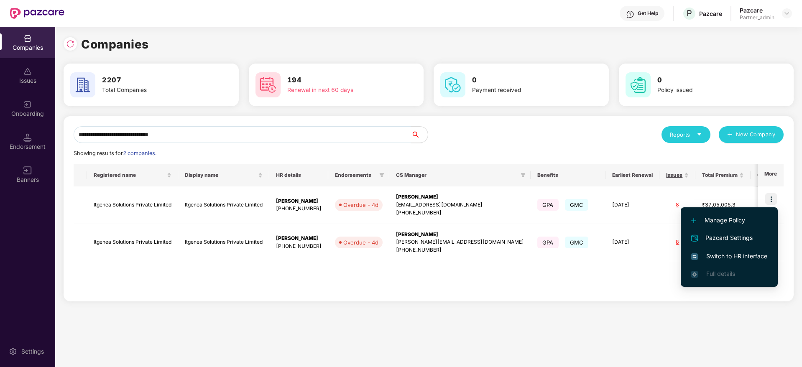
click at [723, 256] on span "Switch to HR interface" at bounding box center [729, 256] width 76 height 9
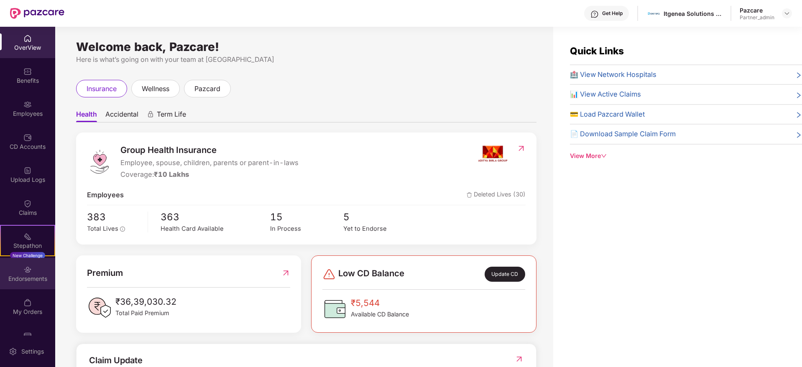
click at [38, 272] on div "Endorsements" at bounding box center [27, 273] width 55 height 31
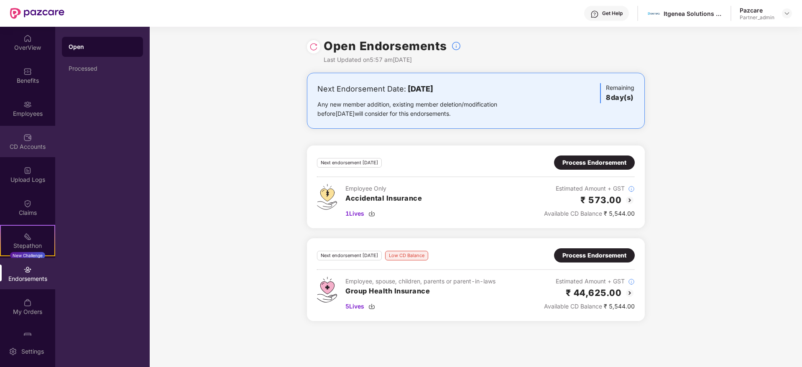
click at [27, 146] on div "CD Accounts" at bounding box center [27, 147] width 55 height 8
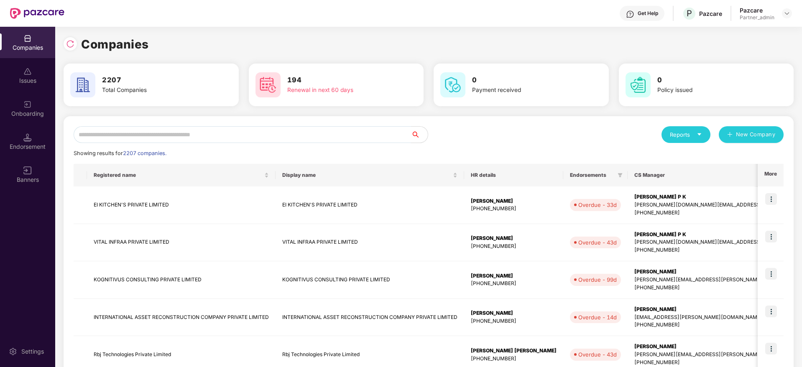
click at [171, 137] on input "text" at bounding box center [243, 134] width 338 height 17
click at [173, 129] on input "text" at bounding box center [243, 134] width 338 height 17
paste input "**********"
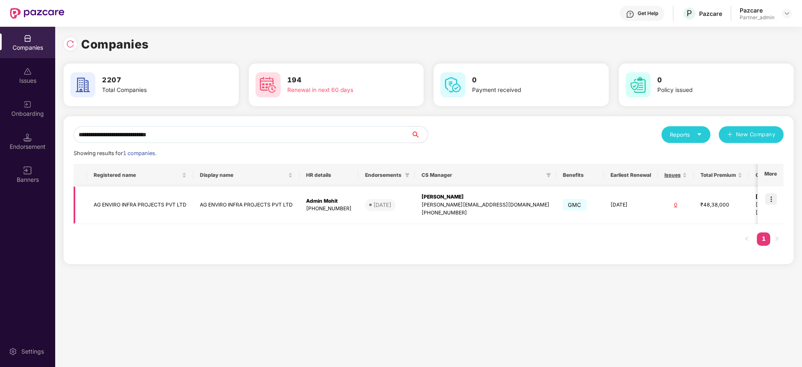
type input "**********"
click at [773, 195] on img at bounding box center [771, 199] width 12 height 12
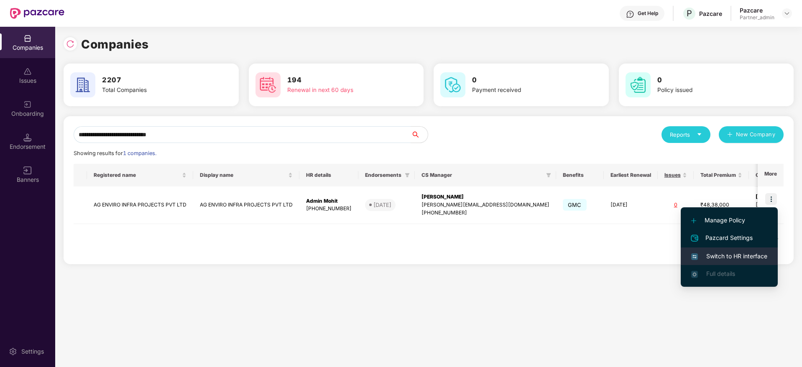
click at [753, 255] on span "Switch to HR interface" at bounding box center [729, 256] width 76 height 9
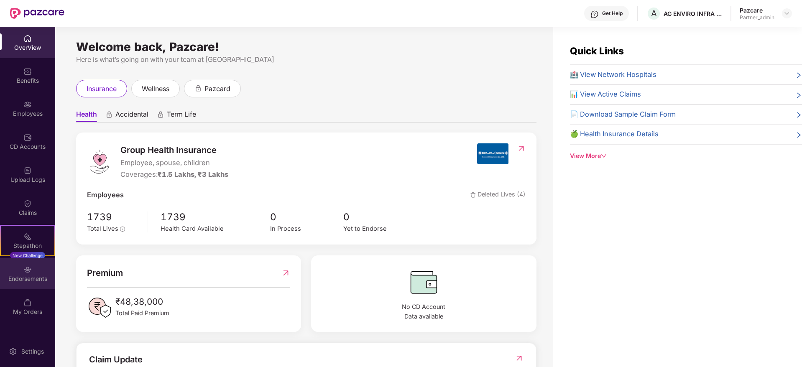
click at [36, 276] on div "Endorsements" at bounding box center [27, 279] width 55 height 8
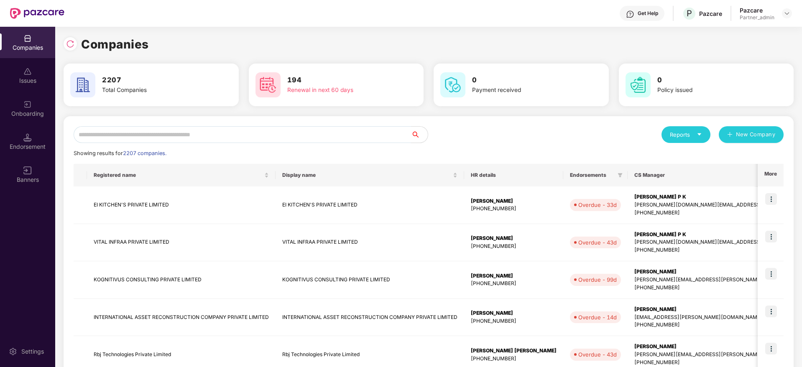
click at [174, 131] on input "text" at bounding box center [243, 134] width 338 height 17
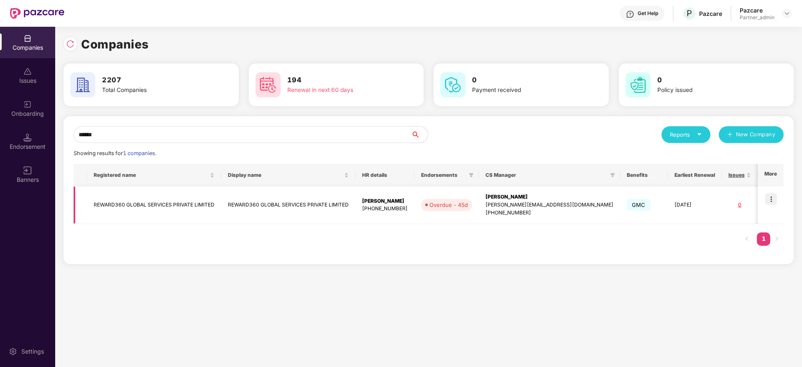
type input "******"
click at [540, 200] on div "[PERSON_NAME]" at bounding box center [550, 197] width 128 height 8
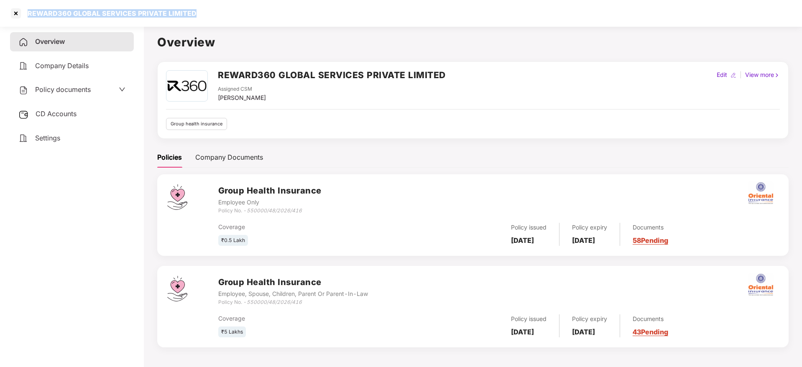
drag, startPoint x: 28, startPoint y: 16, endPoint x: 204, endPoint y: 14, distance: 175.7
click at [207, 16] on div "REWARD360 GLOBAL SERVICES PRIVATE LIMITED" at bounding box center [401, 13] width 802 height 27
copy div "REWARD360 GLOBAL SERVICES PRIVATE LIMITED"
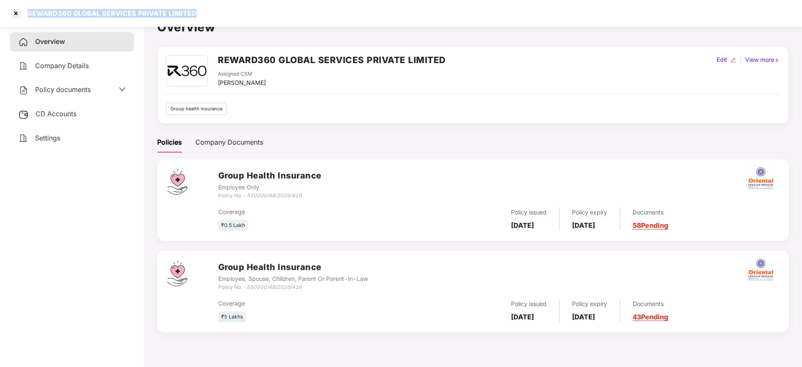
scroll to position [23, 0]
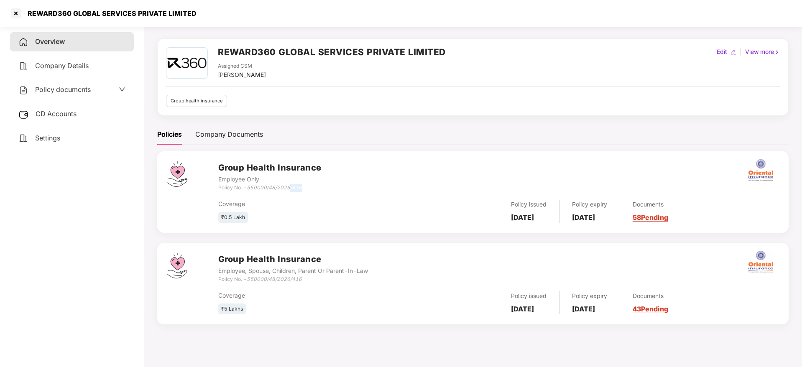
drag, startPoint x: 295, startPoint y: 187, endPoint x: 315, endPoint y: 187, distance: 20.5
click at [315, 187] on div "Policy No. - 550000/48/2026/416" at bounding box center [269, 188] width 103 height 8
click at [331, 307] on div "₹5 Lakhs" at bounding box center [311, 309] width 187 height 11
drag, startPoint x: 281, startPoint y: 279, endPoint x: 306, endPoint y: 268, distance: 27.1
click at [309, 278] on div "Policy No. - 550000/48/2026/416" at bounding box center [293, 280] width 150 height 8
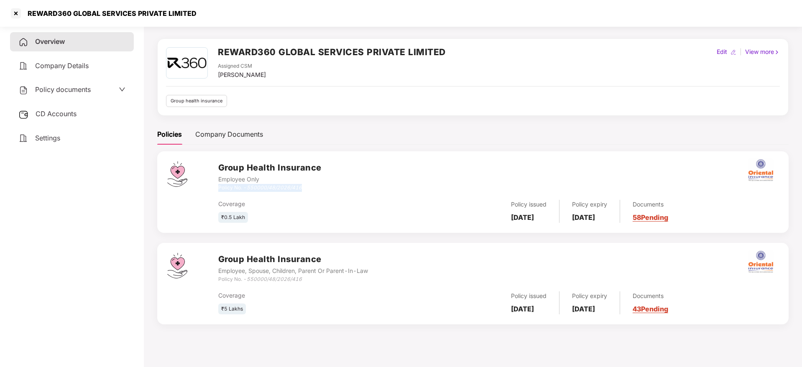
drag, startPoint x: 272, startPoint y: 178, endPoint x: 318, endPoint y: 184, distance: 46.8
click at [318, 184] on div "Group Health Insurance Employee Only Policy No. - 550000/48/2026/416" at bounding box center [269, 176] width 103 height 30
drag, startPoint x: 288, startPoint y: 282, endPoint x: 312, endPoint y: 283, distance: 24.3
click at [312, 283] on div "Policy No. - 550000/48/2026/416" at bounding box center [293, 280] width 150 height 8
click at [286, 289] on div "Coverage ₹5 Lakhs Policy issued [DATE] Policy expiry [DATE] Documents 43 Pending" at bounding box center [498, 299] width 560 height 31
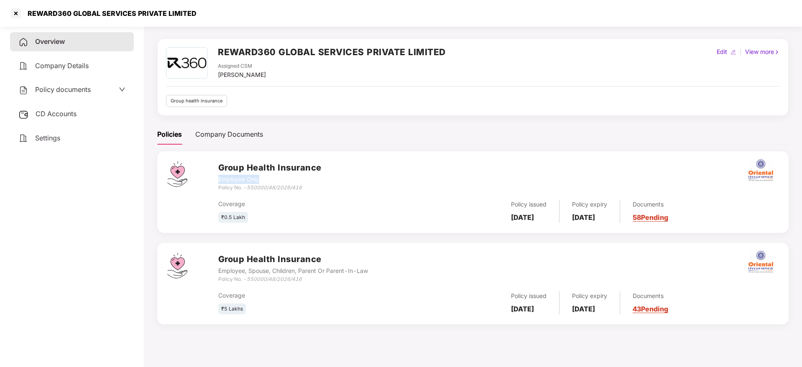
drag, startPoint x: 219, startPoint y: 182, endPoint x: 275, endPoint y: 181, distance: 56.1
click at [275, 181] on div "Employee Only" at bounding box center [269, 179] width 103 height 9
click at [224, 182] on div "Employee Only" at bounding box center [269, 179] width 103 height 9
click at [14, 14] on div at bounding box center [15, 13] width 13 height 13
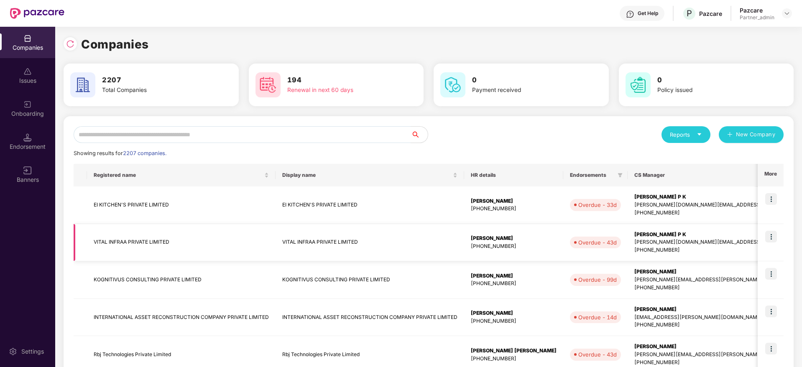
scroll to position [0, 0]
click at [131, 138] on input "text" at bounding box center [243, 134] width 338 height 17
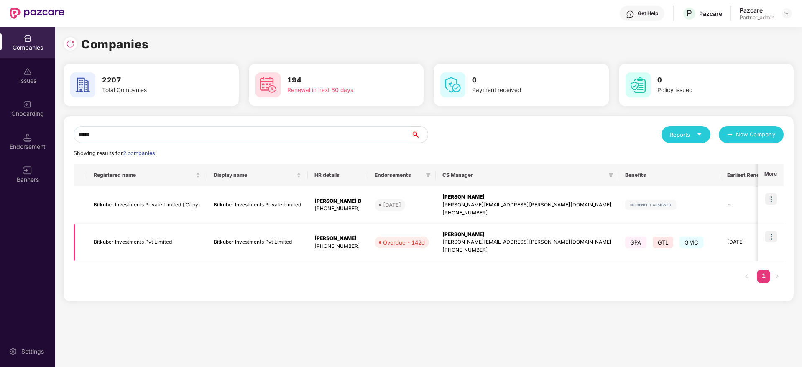
type input "*****"
click at [774, 235] on img at bounding box center [771, 237] width 12 height 12
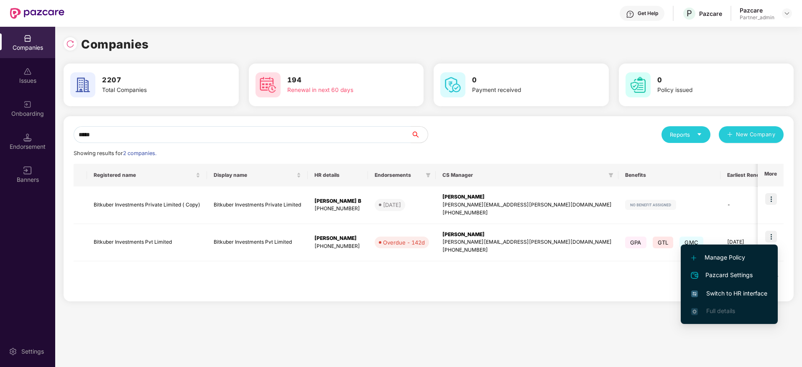
click at [740, 290] on span "Switch to HR interface" at bounding box center [729, 293] width 76 height 9
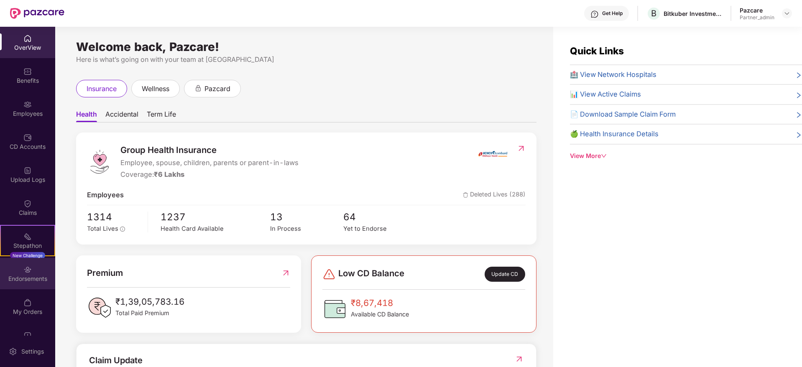
click at [41, 275] on div "Endorsements" at bounding box center [27, 279] width 55 height 8
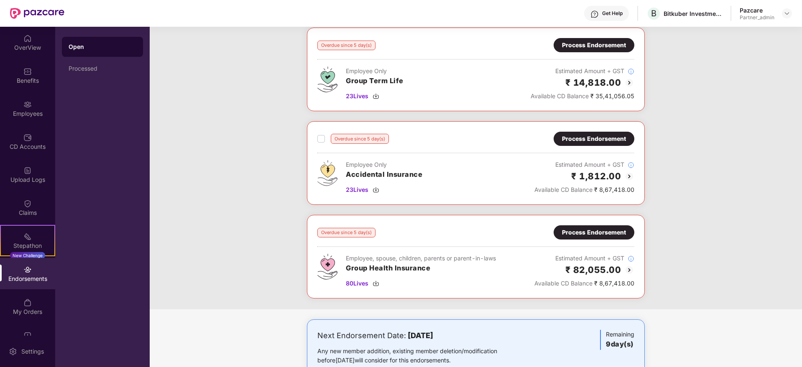
scroll to position [632, 0]
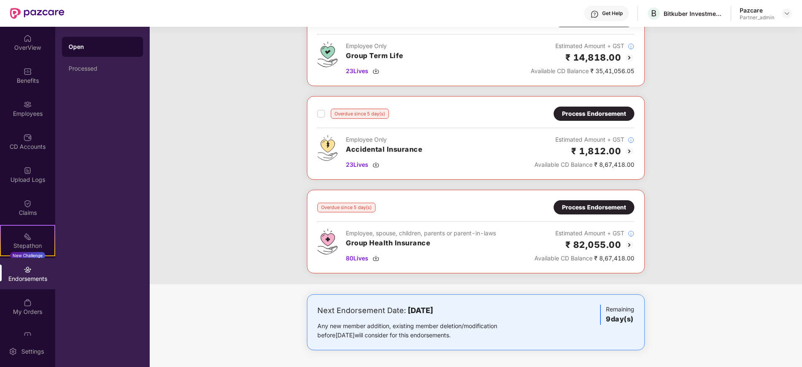
click at [585, 210] on div "Process Endorsement" at bounding box center [594, 207] width 64 height 9
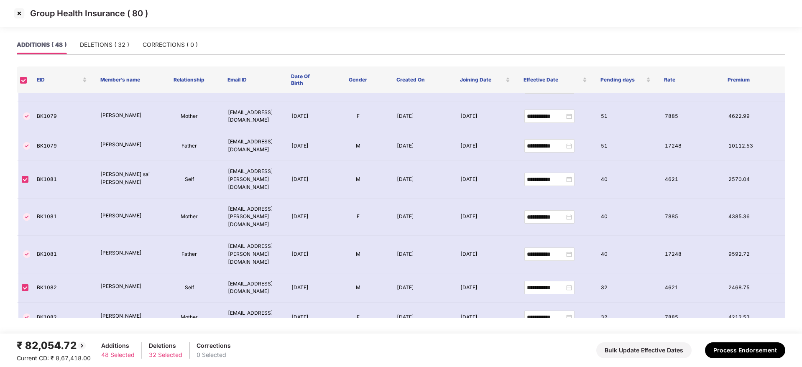
scroll to position [627, 0]
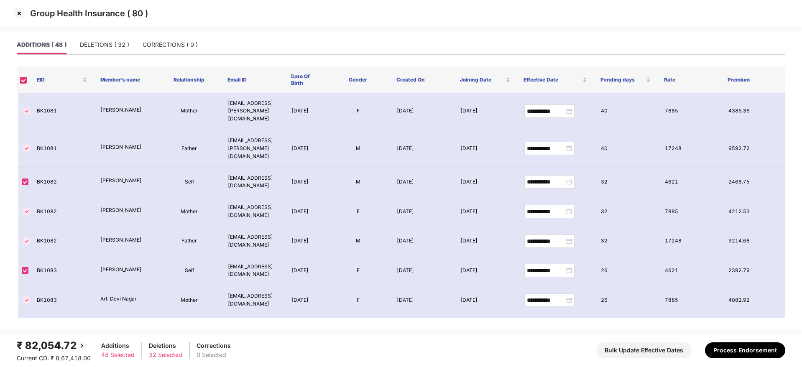
click at [20, 14] on img at bounding box center [19, 13] width 13 height 13
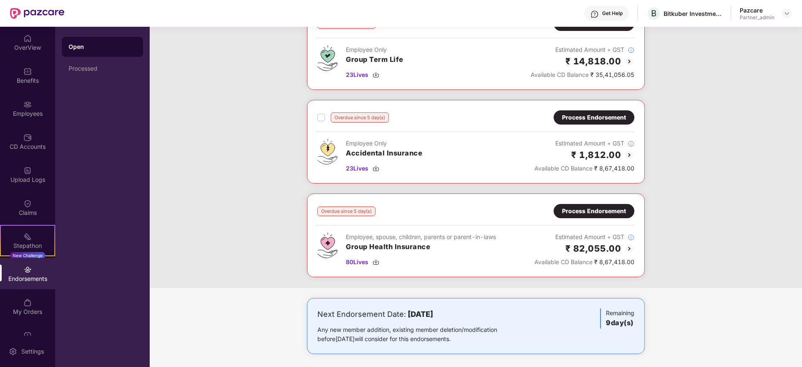
scroll to position [632, 0]
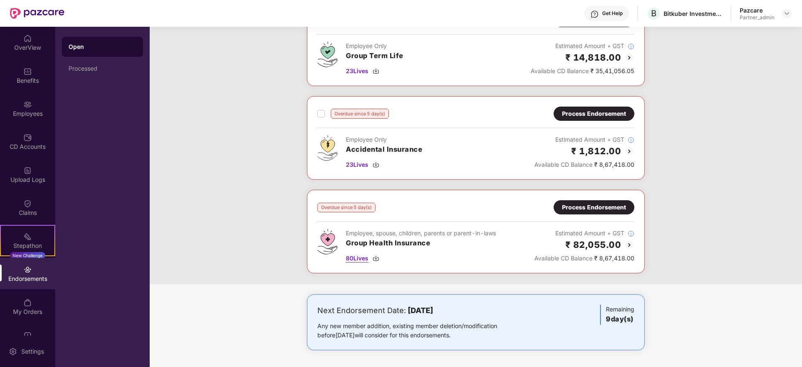
click at [379, 258] on img at bounding box center [376, 258] width 7 height 7
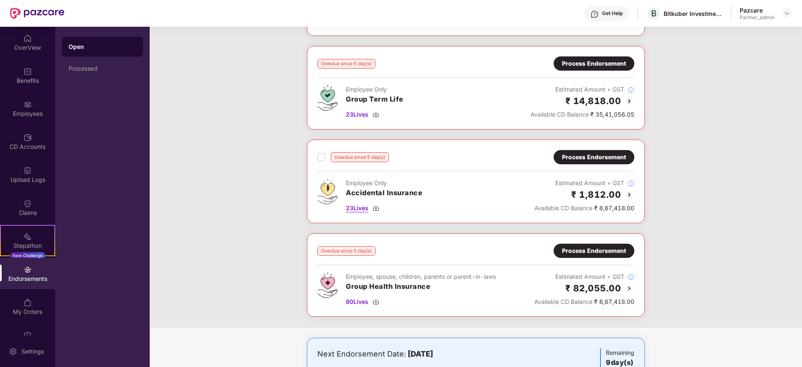
scroll to position [570, 0]
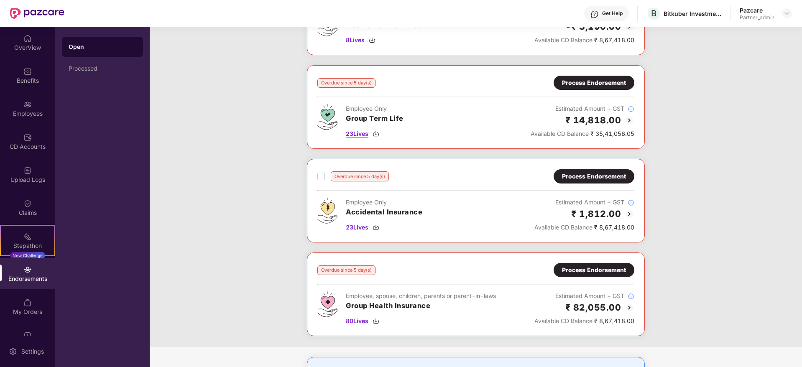
click at [377, 133] on img at bounding box center [376, 133] width 7 height 7
click at [596, 269] on div "Process Endorsement" at bounding box center [594, 270] width 64 height 9
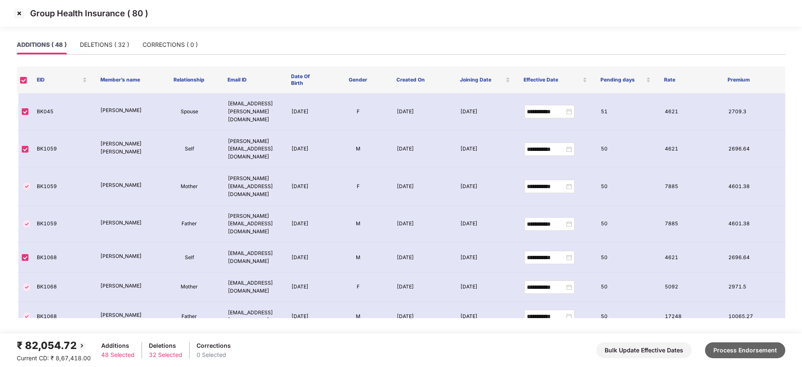
click at [739, 350] on button "Process Endorsement" at bounding box center [745, 351] width 80 height 16
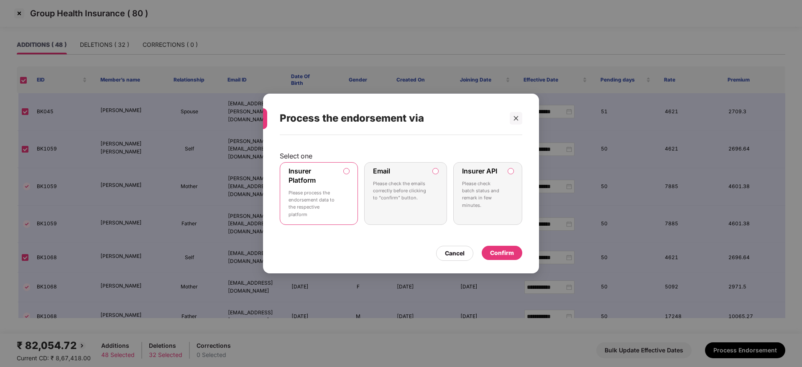
click at [504, 253] on div "Confirm" at bounding box center [502, 252] width 24 height 9
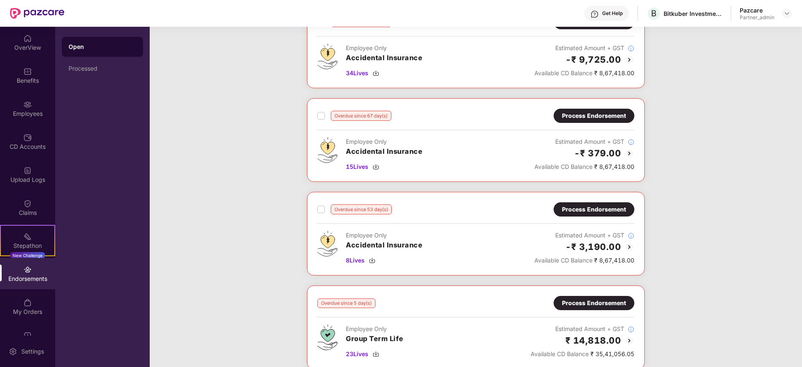
scroll to position [539, 0]
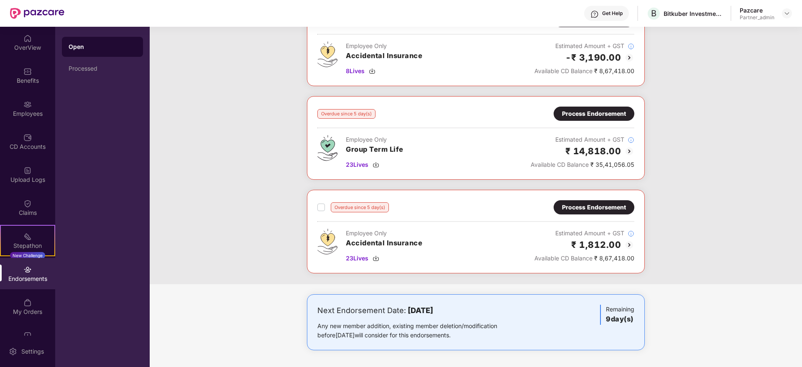
click at [585, 113] on div "Process Endorsement" at bounding box center [594, 113] width 64 height 9
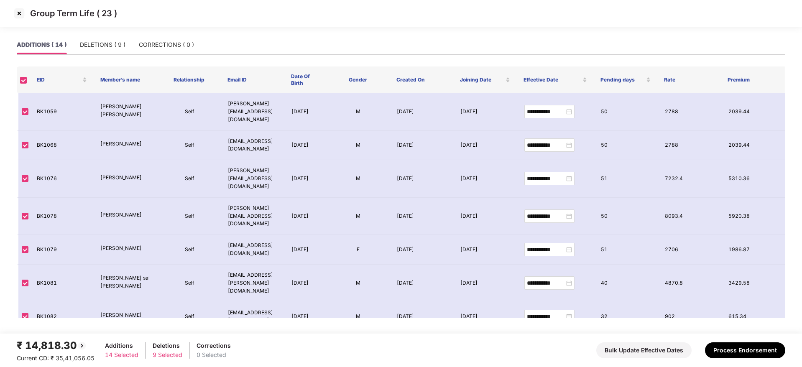
click at [18, 9] on img at bounding box center [19, 13] width 13 height 13
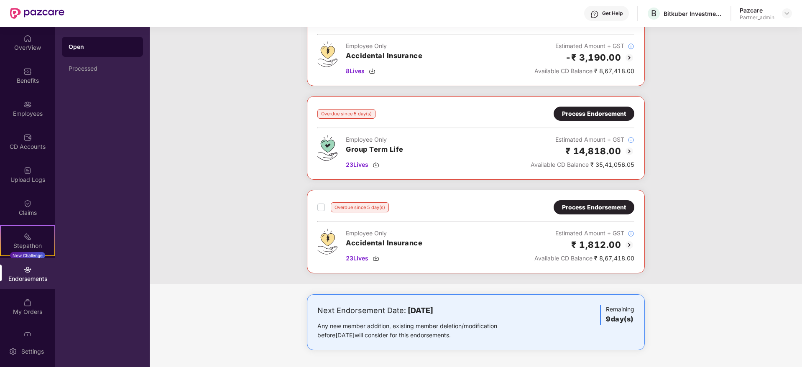
click at [601, 113] on div "Process Endorsement" at bounding box center [594, 113] width 64 height 9
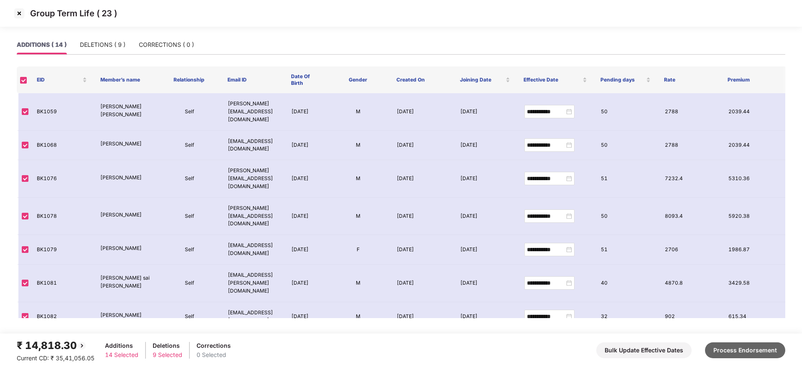
click at [739, 353] on button "Process Endorsement" at bounding box center [745, 351] width 80 height 16
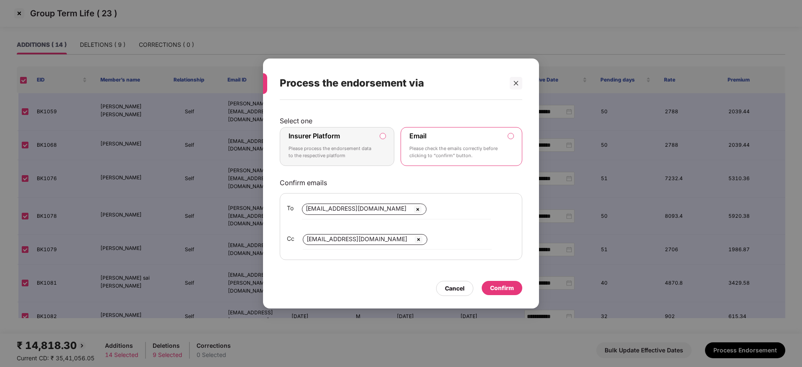
click at [353, 154] on p "Please process the endorsement data to the respective platform" at bounding box center [331, 152] width 85 height 15
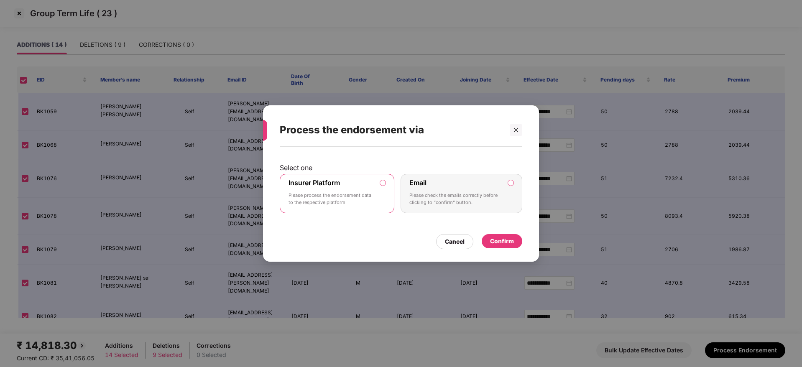
click at [512, 243] on div "Confirm" at bounding box center [502, 241] width 24 height 9
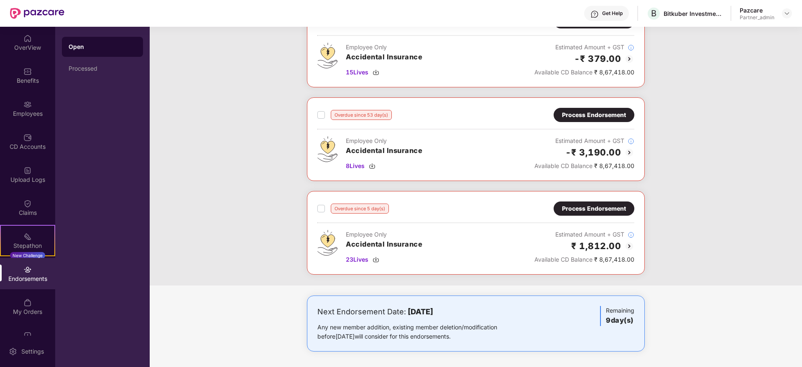
scroll to position [445, 0]
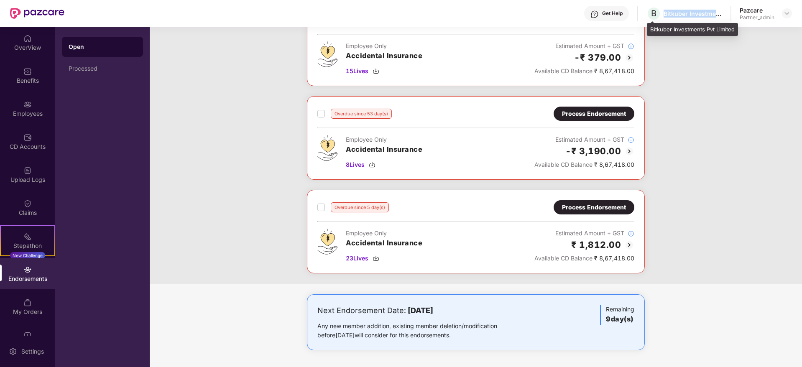
drag, startPoint x: 660, startPoint y: 13, endPoint x: 715, endPoint y: 15, distance: 54.4
click at [715, 15] on div "B Bitkuber Investments Pvt Limited" at bounding box center [685, 13] width 76 height 15
copy div "Bitkuber Investme"
click at [784, 10] on img at bounding box center [787, 13] width 7 height 7
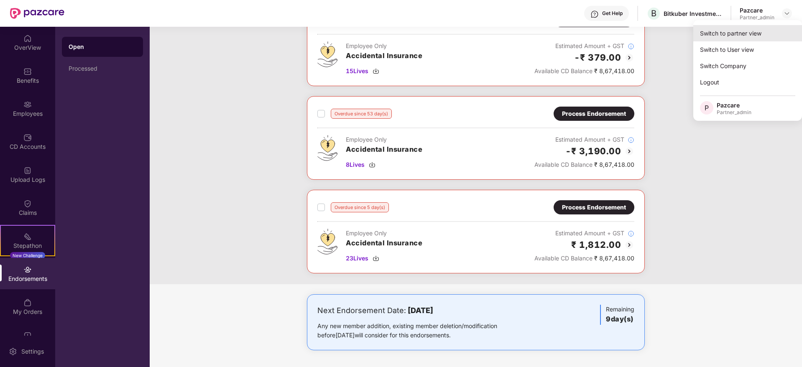
click at [767, 26] on div "Switch to partner view" at bounding box center [747, 33] width 109 height 16
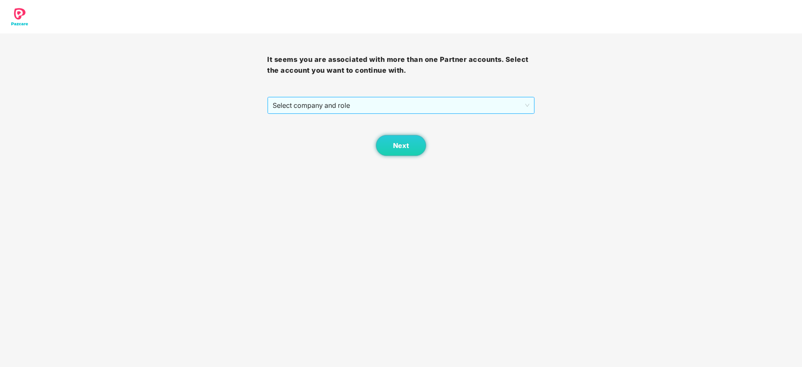
click at [350, 110] on span "Select company and role" at bounding box center [401, 105] width 256 height 16
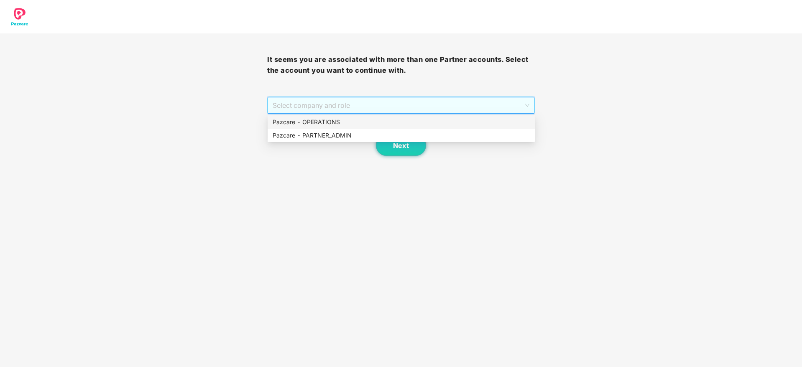
click at [337, 133] on div "Pazcare - PARTNER_ADMIN" at bounding box center [401, 135] width 257 height 9
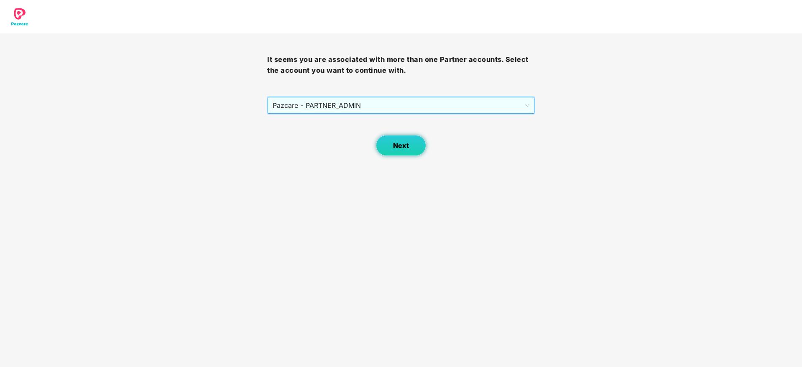
click at [402, 146] on span "Next" at bounding box center [401, 146] width 16 height 8
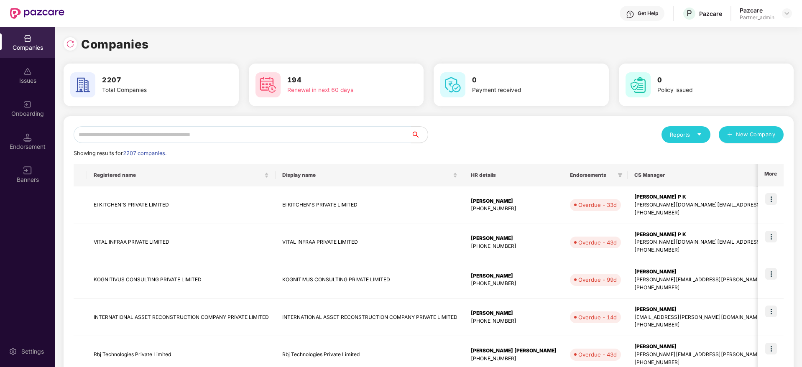
click at [238, 133] on input "text" at bounding box center [243, 134] width 338 height 17
paste input "**********"
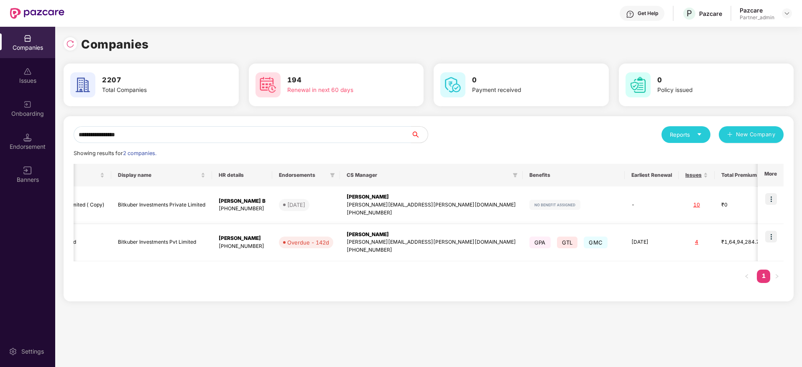
scroll to position [0, 0]
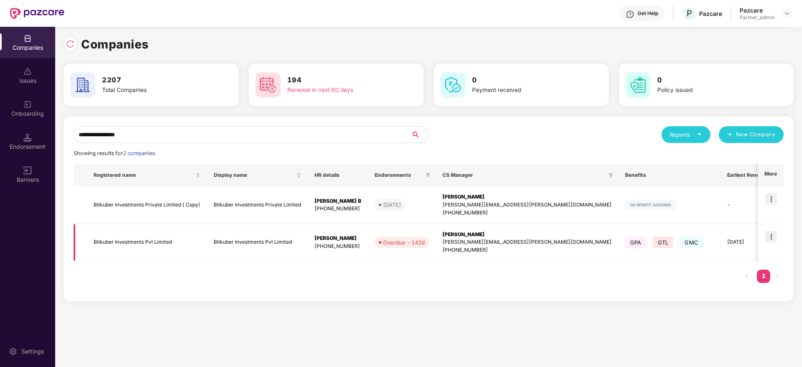
type input "**********"
click at [489, 240] on div "[PERSON_NAME][EMAIL_ADDRESS][PERSON_NAME][DOMAIN_NAME]" at bounding box center [527, 242] width 169 height 8
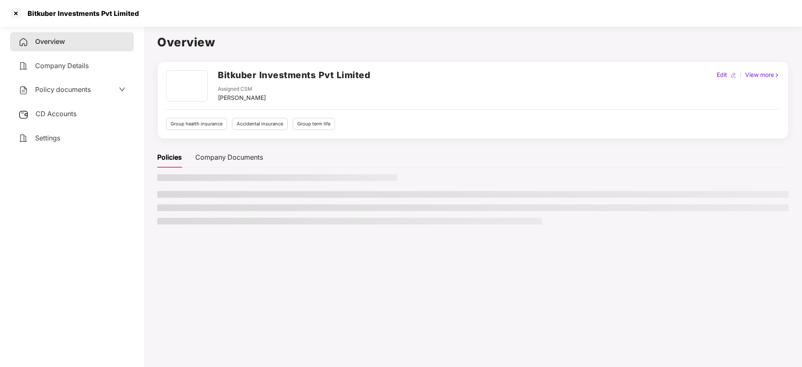
click at [40, 118] on div "CD Accounts" at bounding box center [72, 114] width 124 height 19
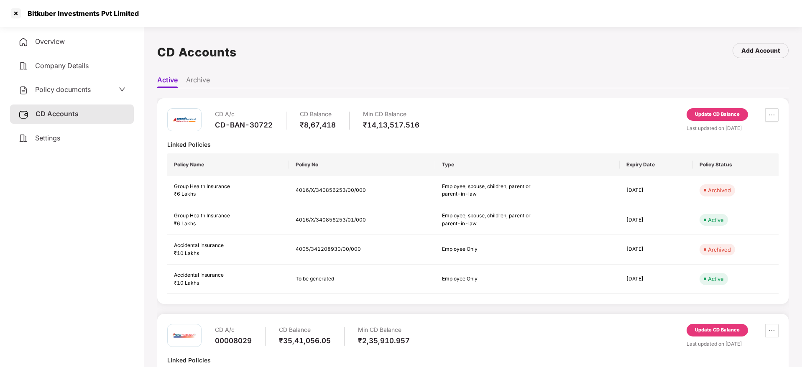
scroll to position [131, 0]
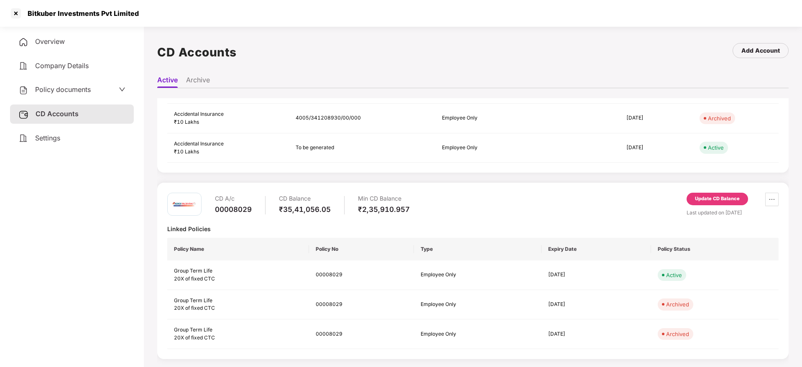
click at [703, 197] on div "Update CD Balance" at bounding box center [717, 199] width 45 height 8
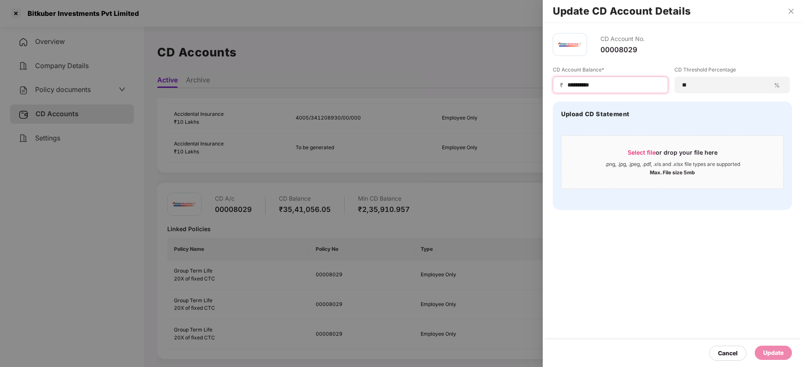
drag, startPoint x: 618, startPoint y: 86, endPoint x: 556, endPoint y: 105, distance: 64.3
click at [473, 65] on div "**********" at bounding box center [401, 183] width 802 height 367
paste input
type input "*******"
click at [644, 149] on span "Select file" at bounding box center [642, 152] width 28 height 7
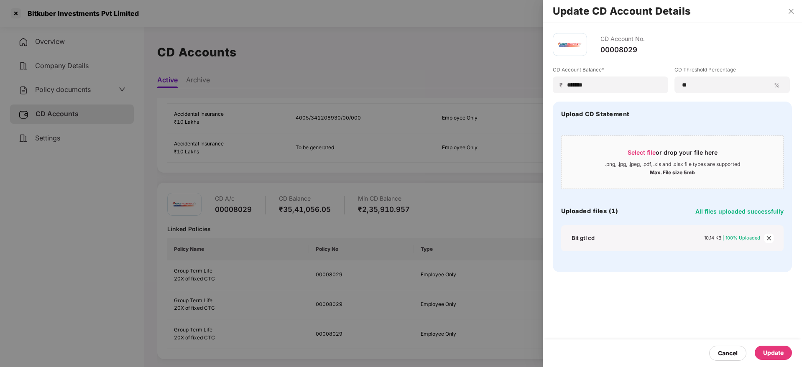
click at [781, 353] on div "Update" at bounding box center [773, 352] width 20 height 9
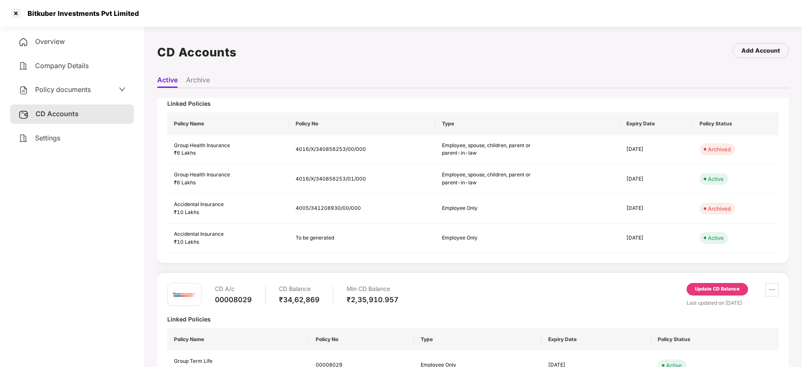
scroll to position [0, 0]
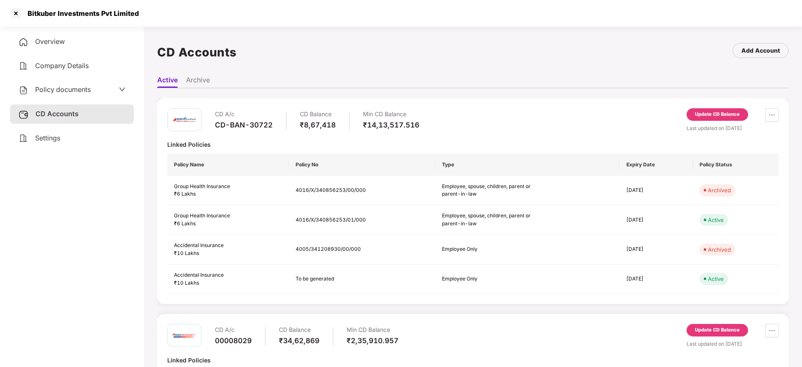
click at [55, 83] on div "Policy documents" at bounding box center [72, 89] width 124 height 19
click at [17, 15] on div at bounding box center [15, 13] width 13 height 13
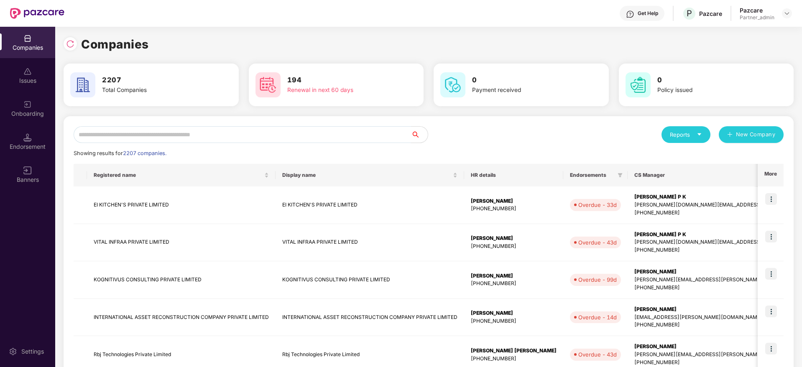
click at [114, 134] on input "text" at bounding box center [243, 134] width 338 height 17
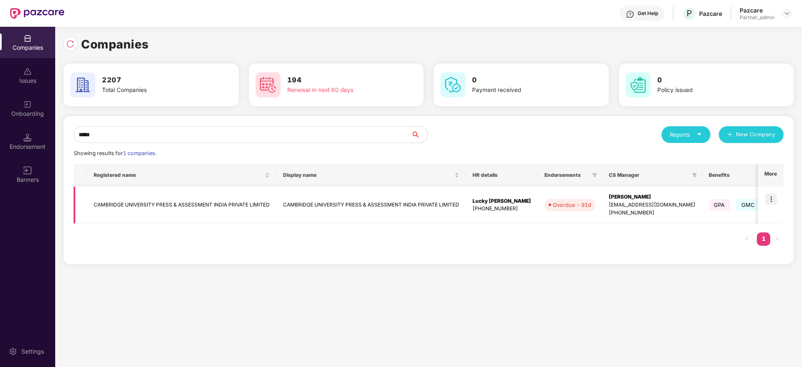
type input "*****"
click at [774, 200] on img at bounding box center [771, 199] width 12 height 12
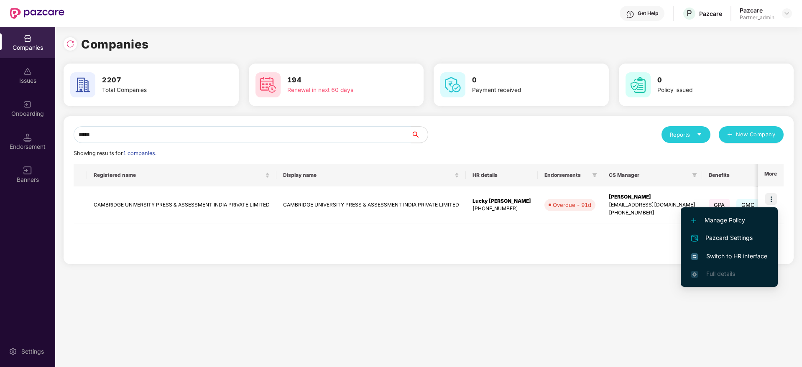
click at [732, 253] on span "Switch to HR interface" at bounding box center [729, 256] width 76 height 9
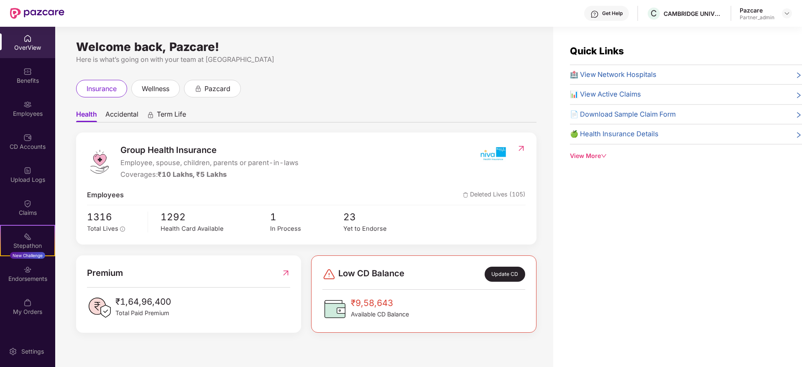
click at [26, 273] on img at bounding box center [27, 270] width 8 height 8
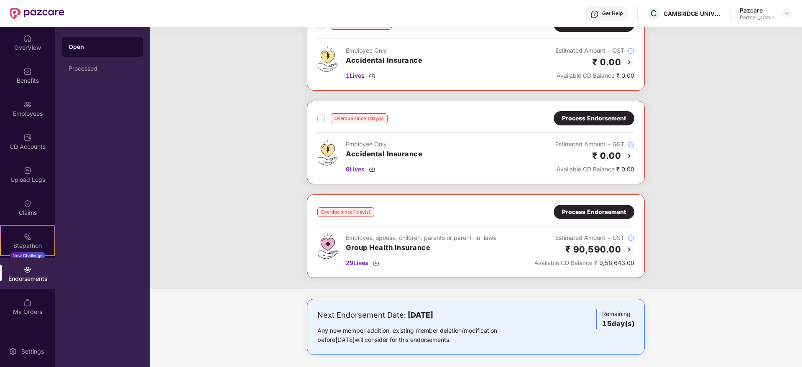
scroll to position [70, 0]
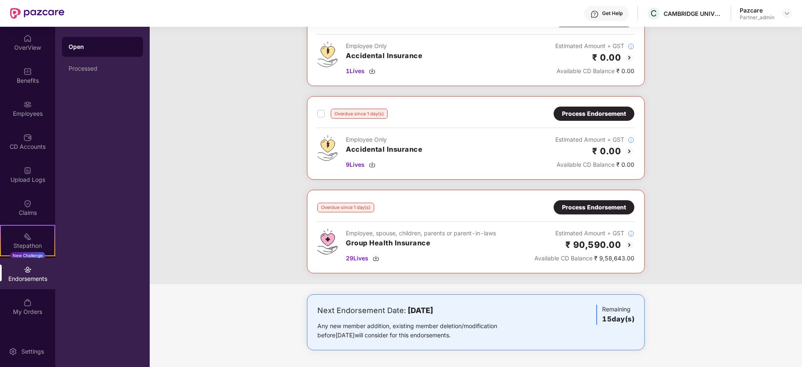
click at [591, 207] on div "Process Endorsement" at bounding box center [594, 207] width 64 height 9
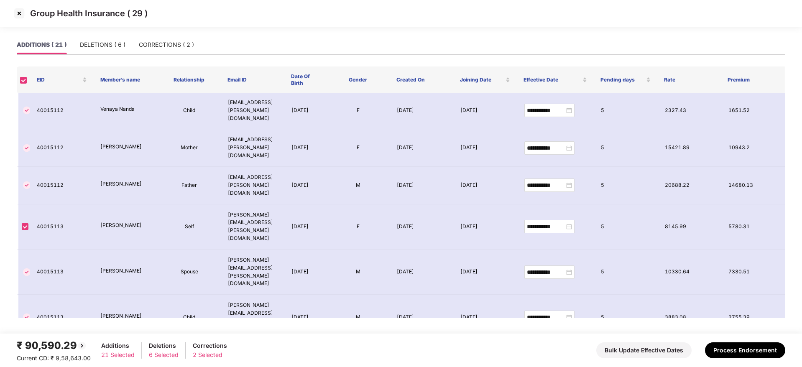
scroll to position [398, 0]
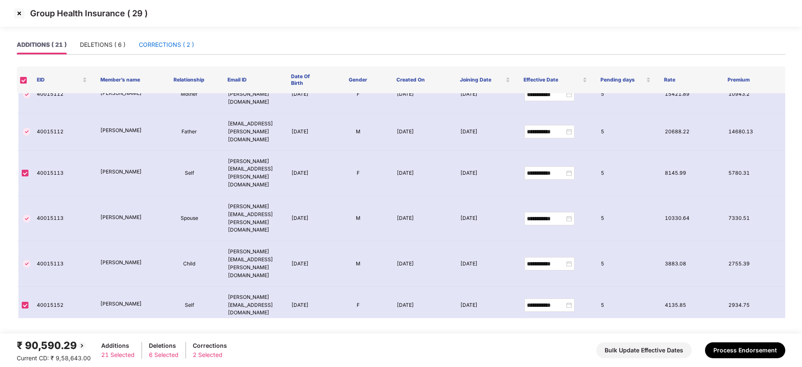
click at [156, 48] on div "CORRECTIONS ( 2 )" at bounding box center [166, 44] width 55 height 9
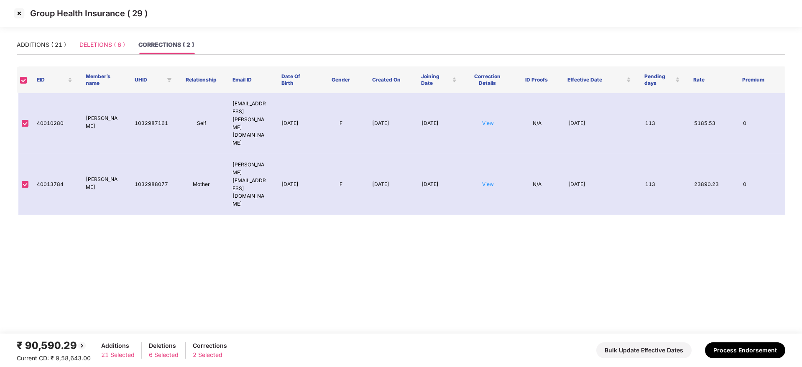
scroll to position [0, 0]
click at [111, 51] on div "DELETIONS ( 6 )" at bounding box center [102, 44] width 46 height 19
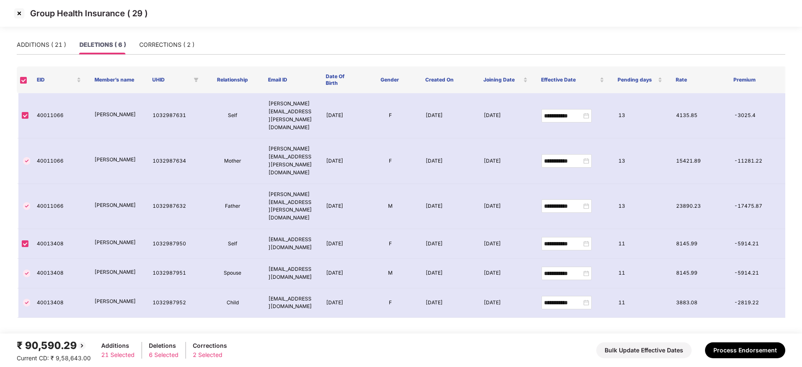
click at [19, 12] on img at bounding box center [19, 13] width 13 height 13
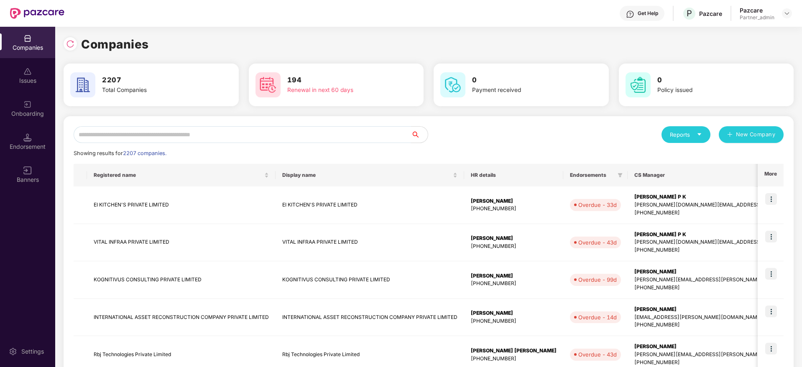
click at [183, 132] on input "text" at bounding box center [243, 134] width 338 height 17
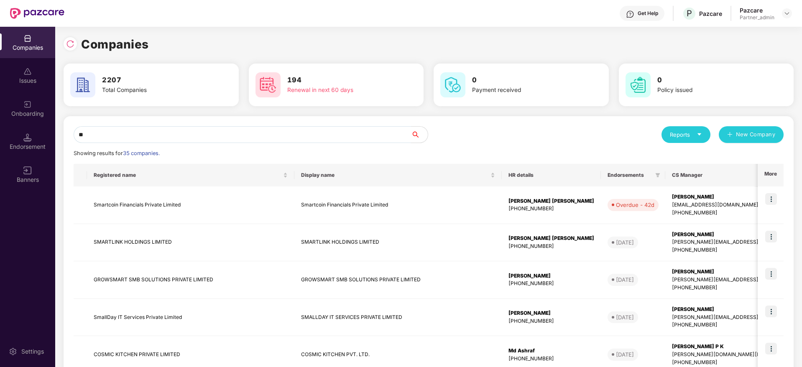
type input "*"
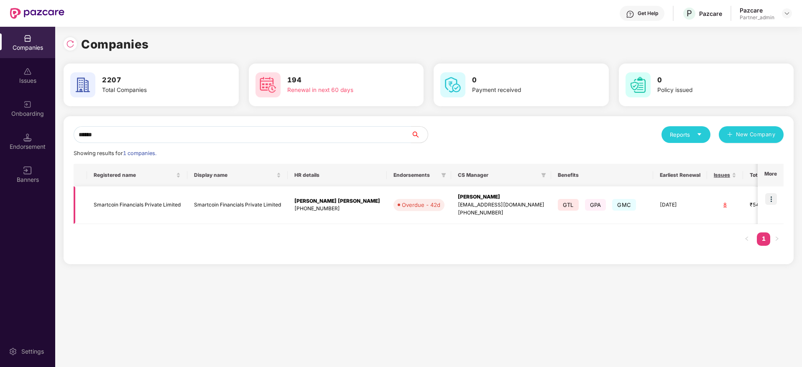
type input "******"
click at [773, 197] on img at bounding box center [771, 199] width 12 height 12
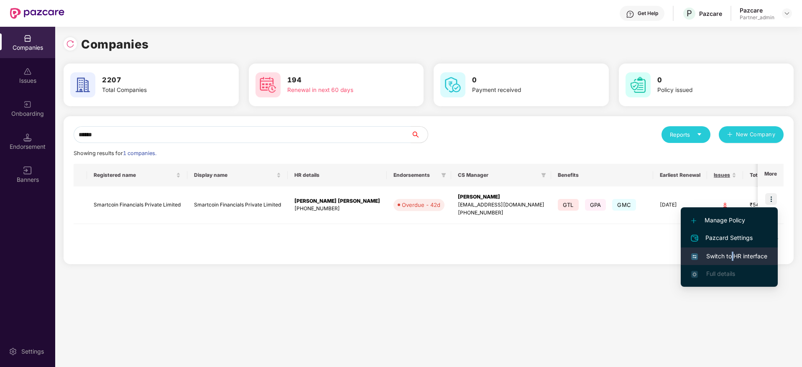
click at [733, 252] on span "Switch to HR interface" at bounding box center [729, 256] width 76 height 9
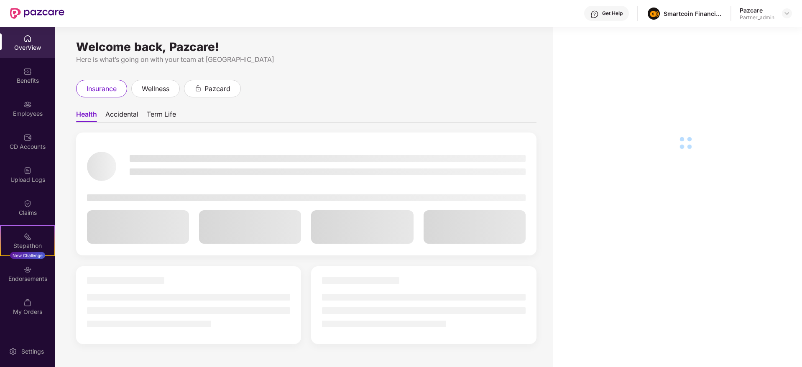
click at [36, 279] on div "Endorsements" at bounding box center [27, 279] width 55 height 8
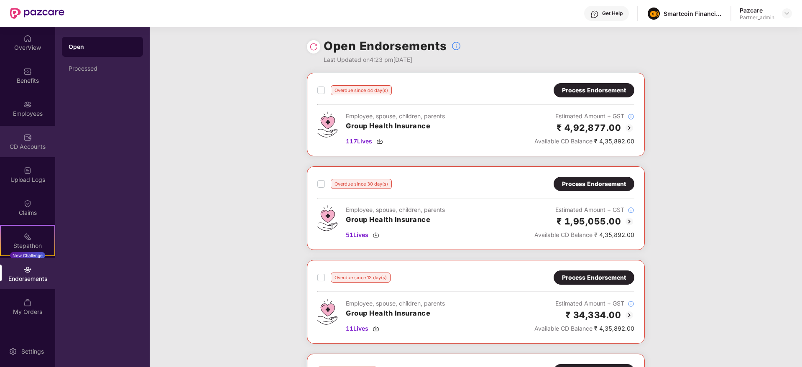
click at [25, 153] on div "CD Accounts" at bounding box center [27, 141] width 55 height 31
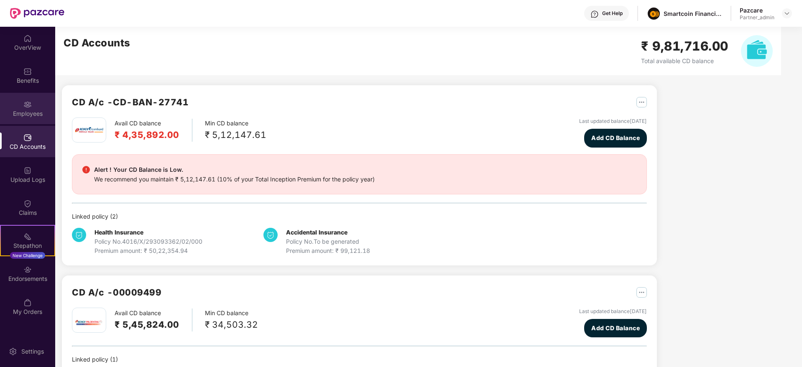
click at [20, 109] on div "Employees" at bounding box center [27, 108] width 55 height 31
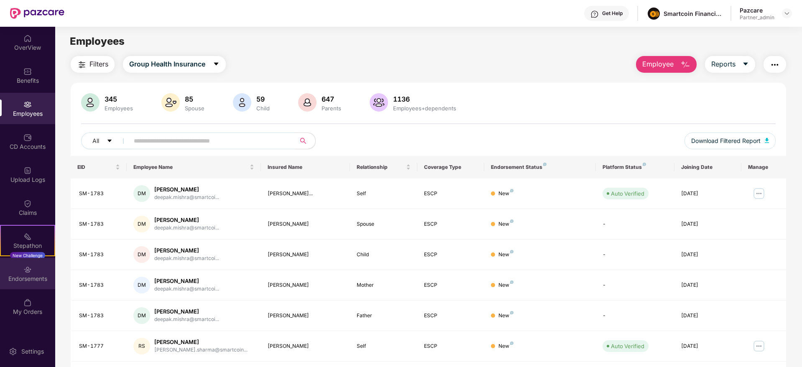
click at [20, 280] on div "Endorsements" at bounding box center [27, 279] width 55 height 8
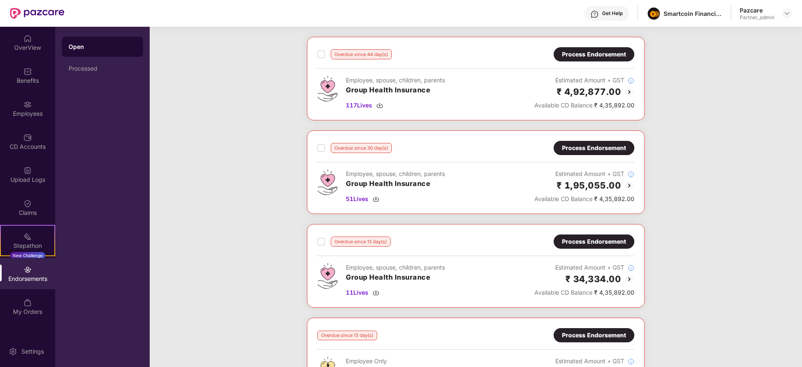
scroll to position [63, 0]
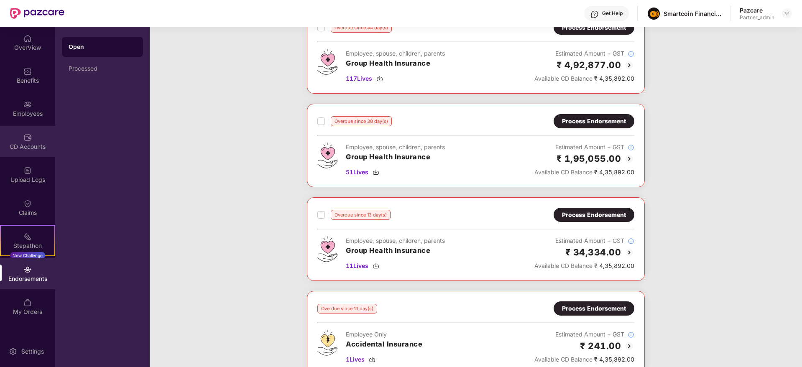
click at [27, 136] on img at bounding box center [27, 137] width 8 height 8
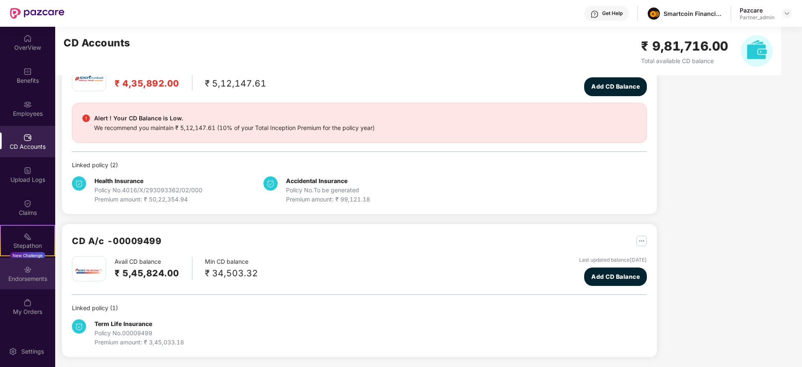
click at [20, 275] on div "Endorsements" at bounding box center [27, 279] width 55 height 8
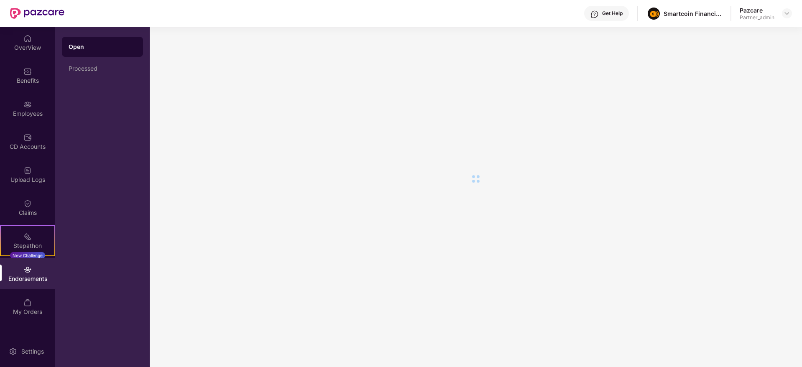
scroll to position [0, 0]
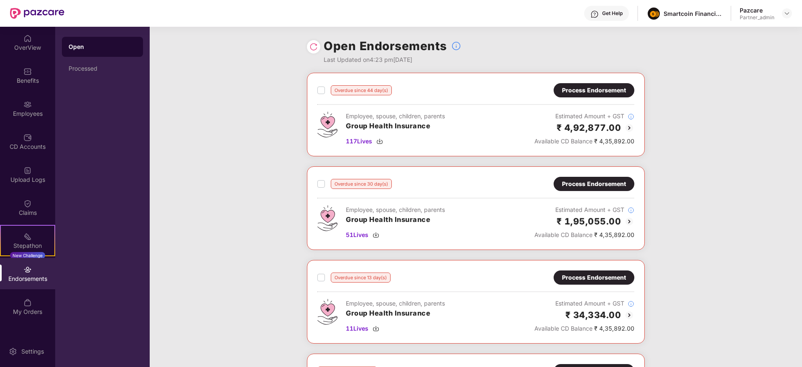
click at [313, 45] on img at bounding box center [314, 47] width 8 height 8
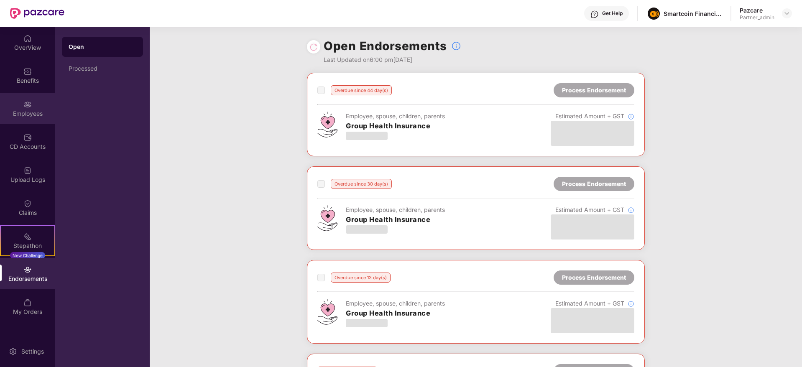
click at [26, 107] on img at bounding box center [27, 104] width 8 height 8
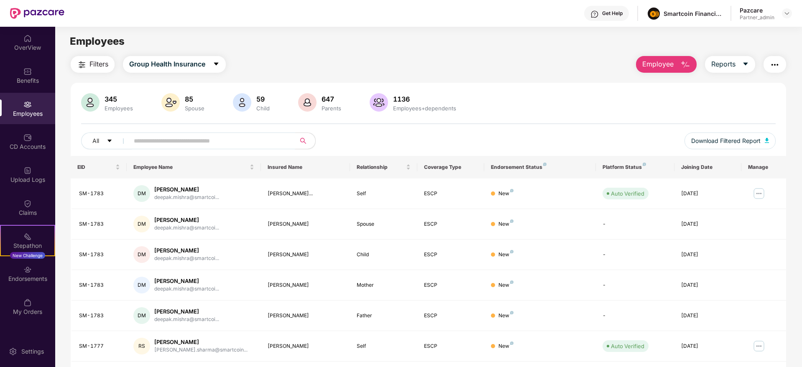
click at [188, 138] on input "text" at bounding box center [209, 141] width 150 height 13
paste input "*******"
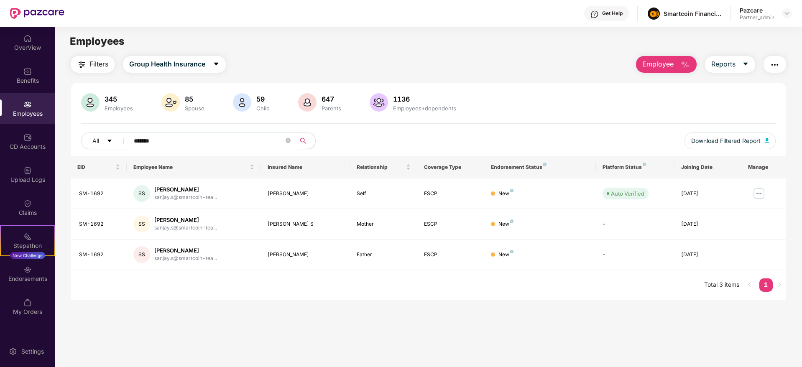
type input "*******"
click at [27, 281] on div "Endorsements" at bounding box center [27, 279] width 55 height 8
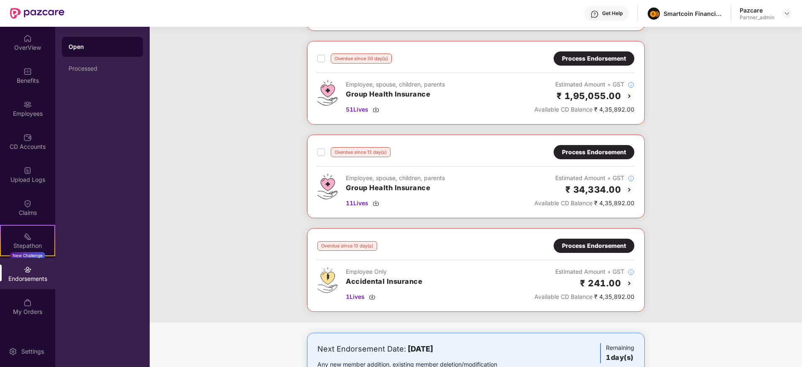
scroll to position [63, 0]
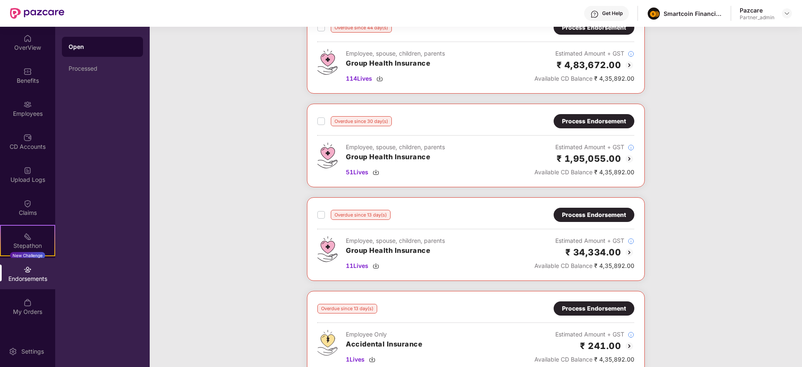
click at [582, 119] on div "Process Endorsement" at bounding box center [594, 121] width 64 height 9
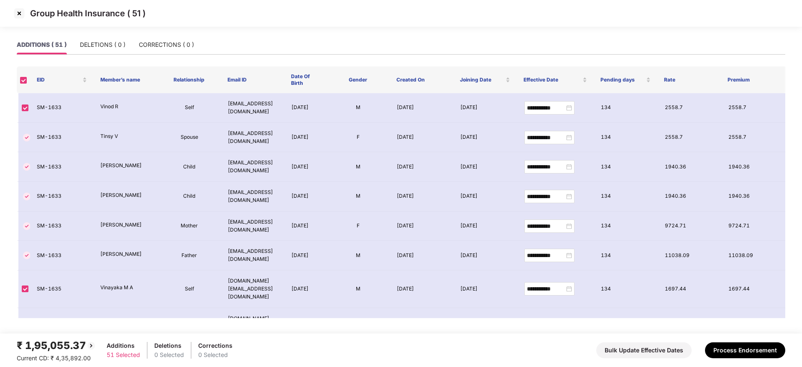
click at [20, 14] on img at bounding box center [19, 13] width 13 height 13
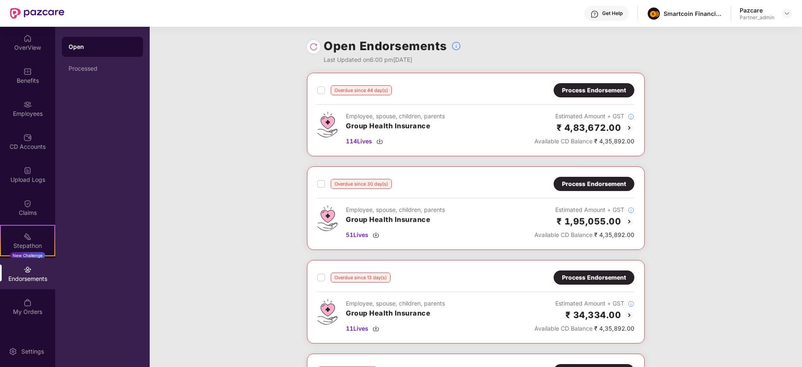
click at [582, 92] on div "Process Endorsement" at bounding box center [594, 90] width 64 height 9
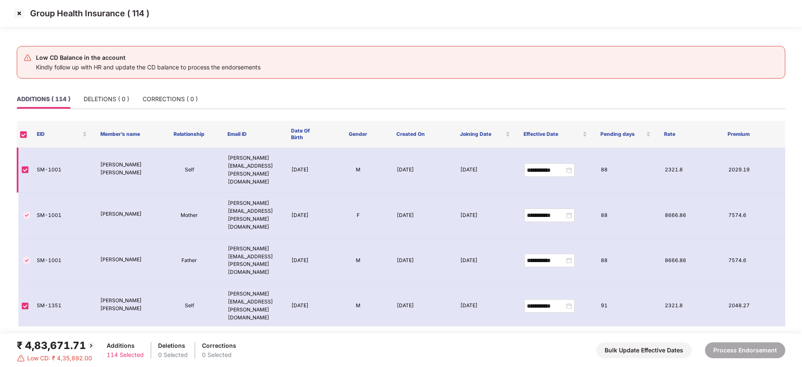
scroll to position [1428, 0]
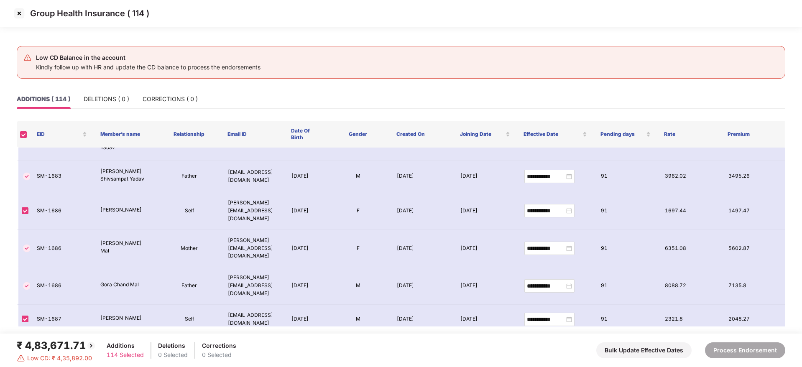
click at [18, 12] on img at bounding box center [19, 13] width 13 height 13
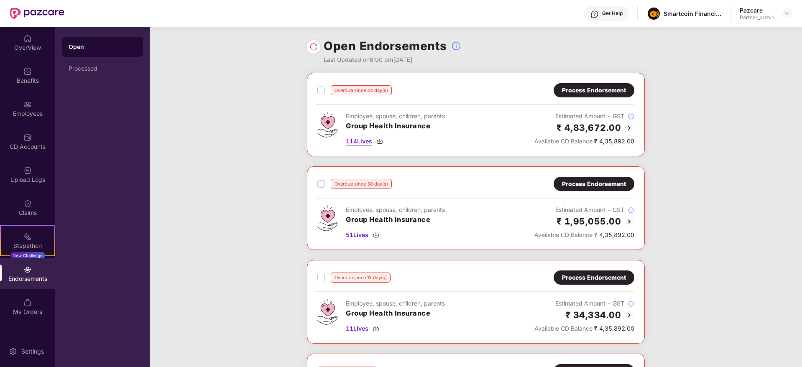
click at [379, 141] on img at bounding box center [379, 141] width 7 height 7
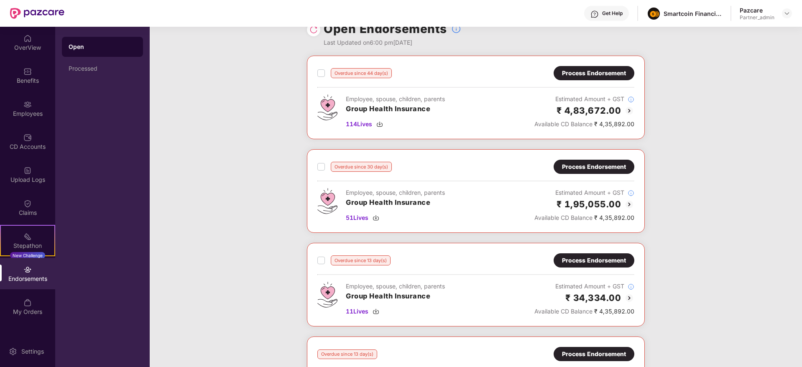
scroll to position [0, 0]
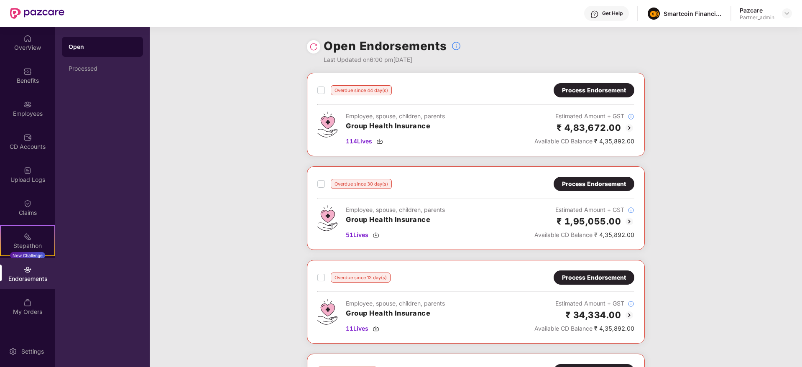
click at [601, 86] on div "Process Endorsement" at bounding box center [594, 90] width 64 height 9
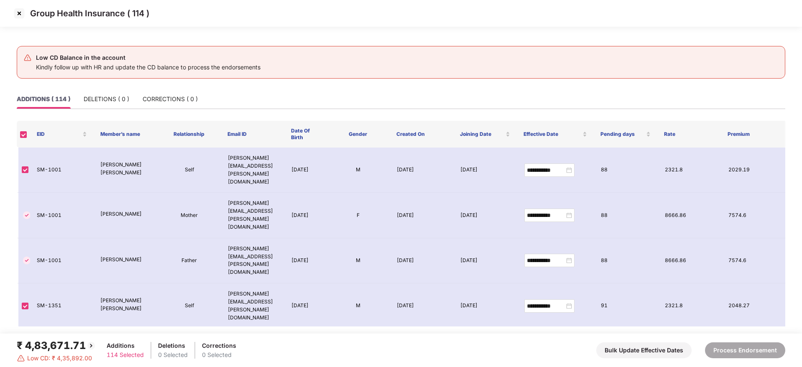
click at [18, 135] on th at bounding box center [23, 134] width 13 height 27
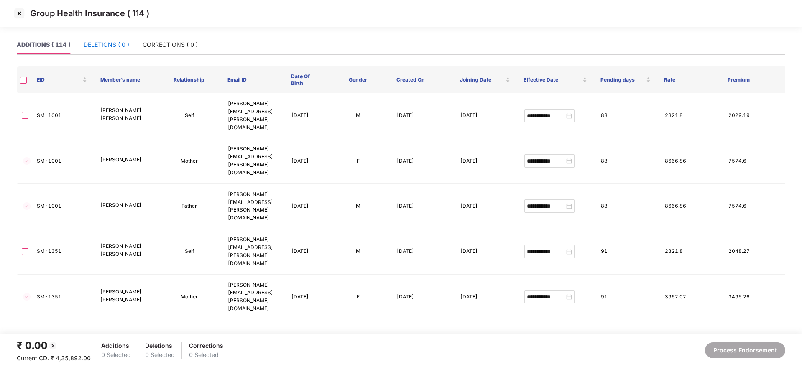
click at [113, 45] on div "DELETIONS ( 0 )" at bounding box center [107, 44] width 46 height 9
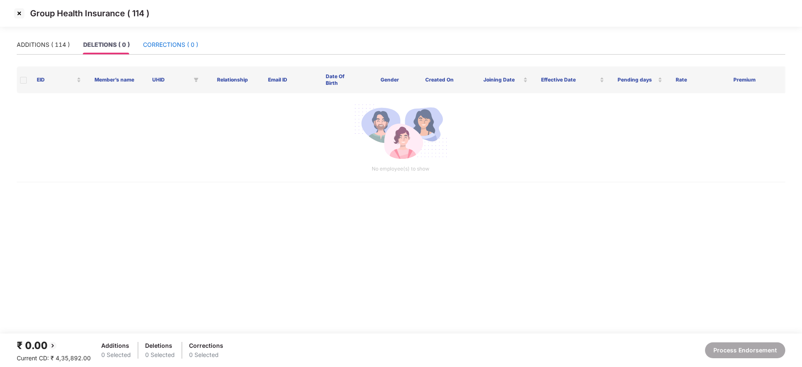
click at [181, 48] on div "CORRECTIONS ( 0 )" at bounding box center [170, 44] width 55 height 9
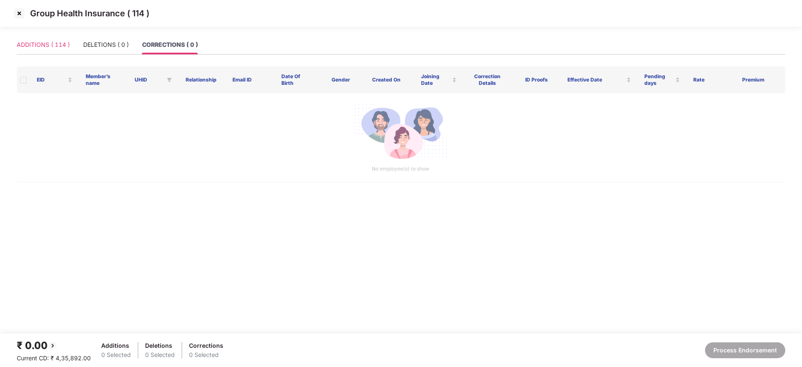
click at [39, 38] on div "ADDITIONS ( 114 )" at bounding box center [43, 44] width 53 height 19
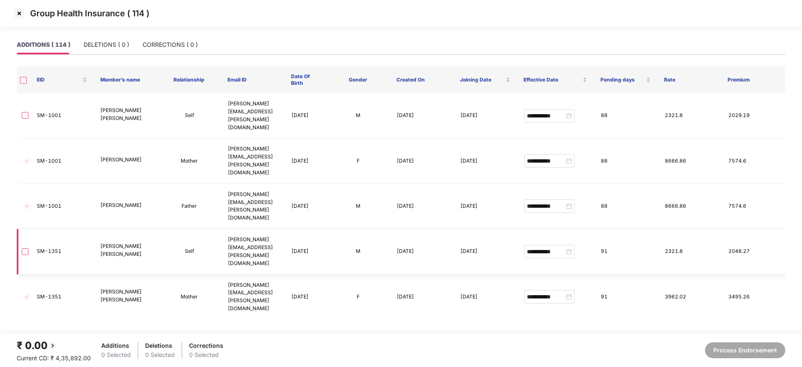
scroll to position [1405, 0]
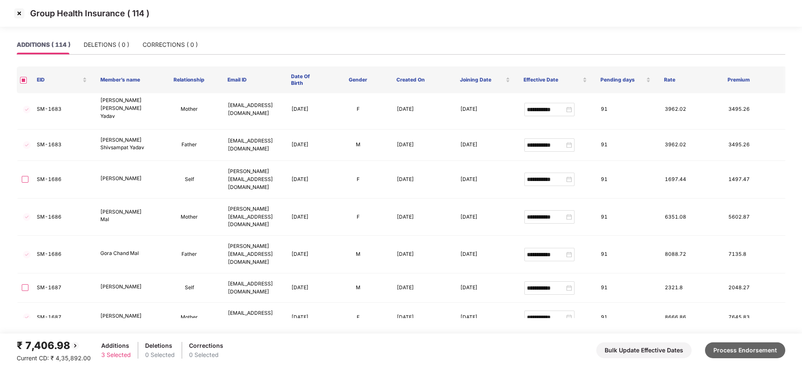
click at [753, 349] on button "Process Endorsement" at bounding box center [745, 351] width 80 height 16
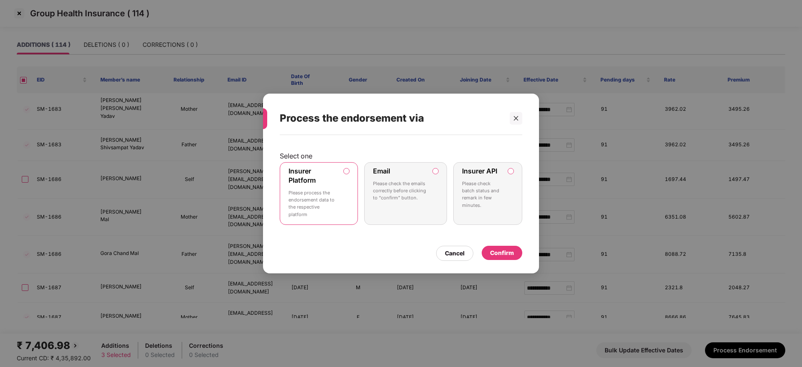
click at [505, 253] on div "Confirm" at bounding box center [502, 252] width 24 height 9
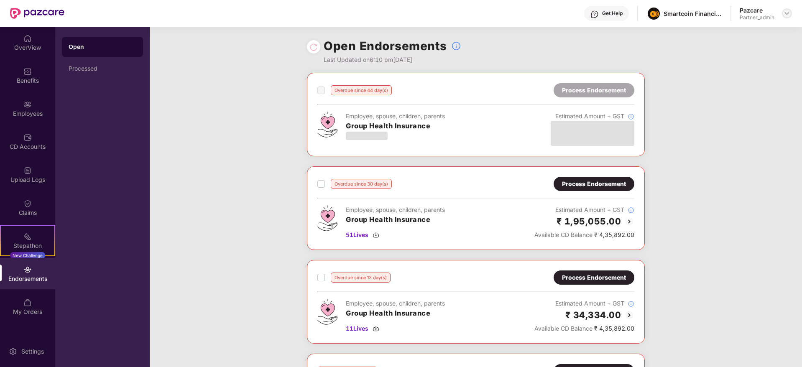
click at [787, 13] on img at bounding box center [787, 13] width 7 height 7
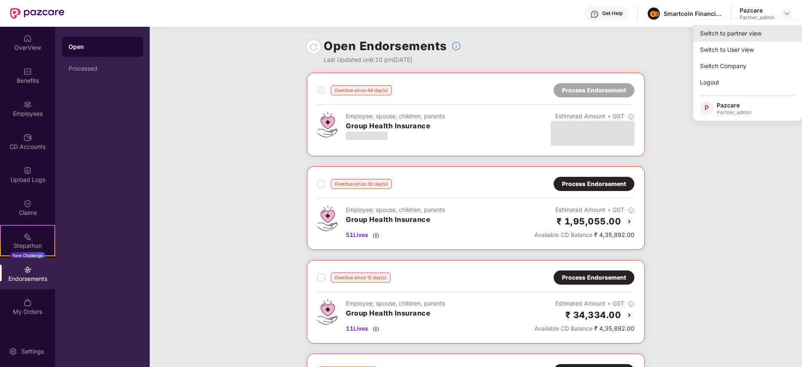
click at [765, 28] on div "Switch to partner view" at bounding box center [747, 33] width 109 height 16
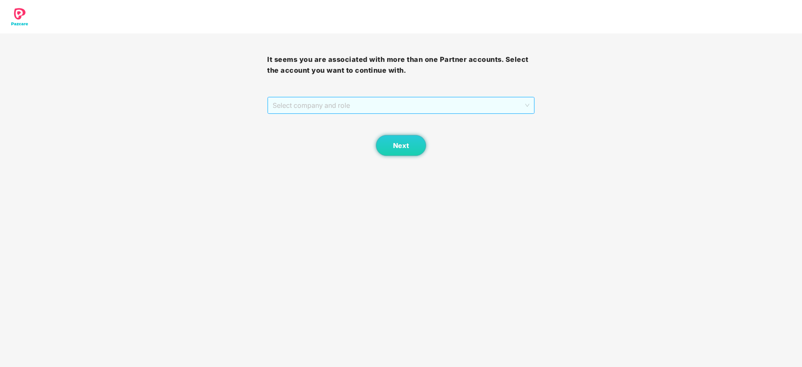
click at [404, 105] on span "Select company and role" at bounding box center [401, 105] width 256 height 16
click at [344, 138] on div "Pazcare - PARTNER_ADMIN" at bounding box center [401, 135] width 257 height 9
click at [407, 143] on span "Next" at bounding box center [401, 146] width 16 height 8
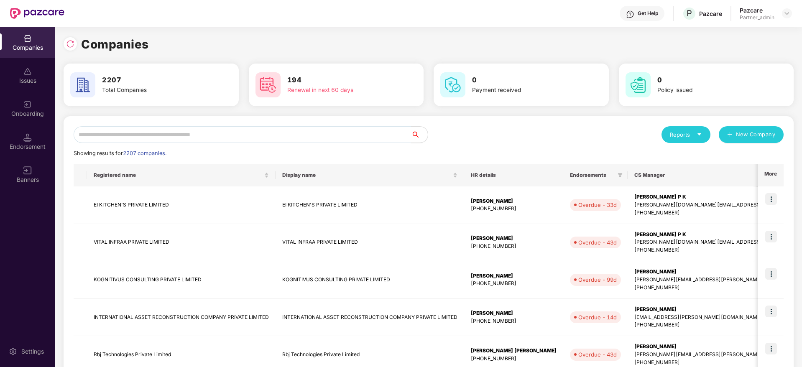
click at [221, 137] on input "text" at bounding box center [243, 134] width 338 height 17
click at [129, 135] on input "text" at bounding box center [243, 134] width 338 height 17
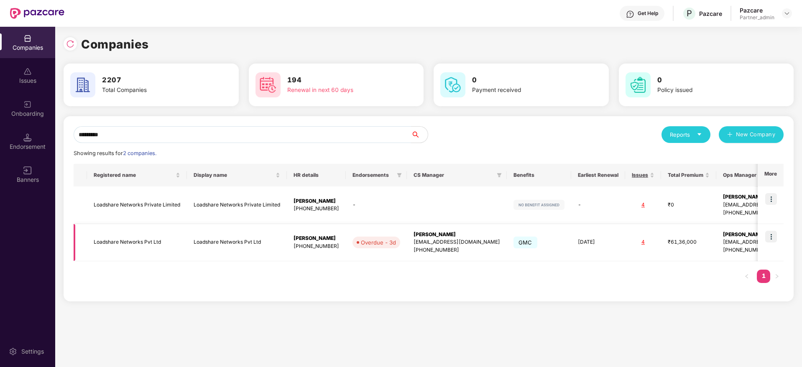
type input "*********"
click at [773, 237] on img at bounding box center [771, 237] width 12 height 12
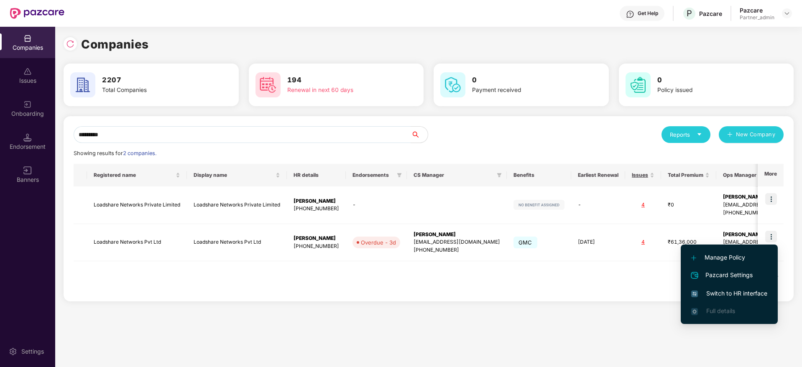
click at [740, 291] on span "Switch to HR interface" at bounding box center [729, 293] width 76 height 9
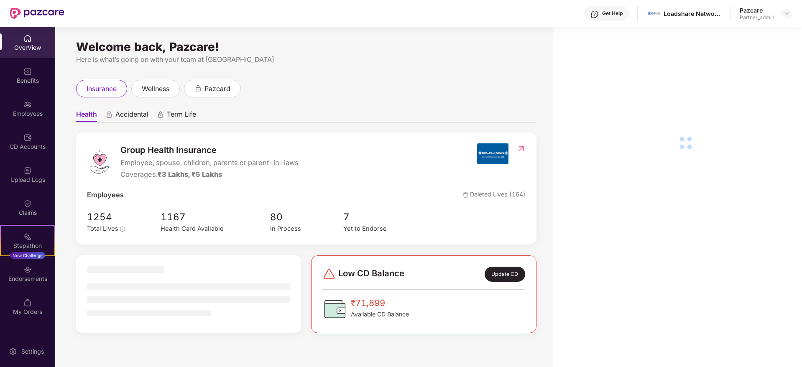
click at [33, 284] on div "Endorsements" at bounding box center [27, 273] width 55 height 31
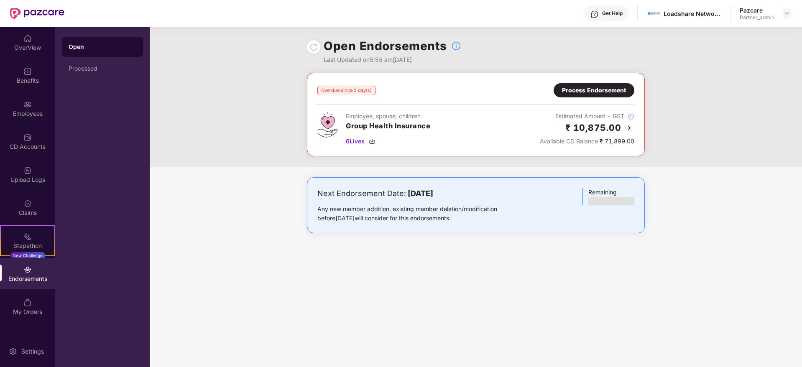
click at [589, 90] on div "Process Endorsement" at bounding box center [594, 90] width 64 height 9
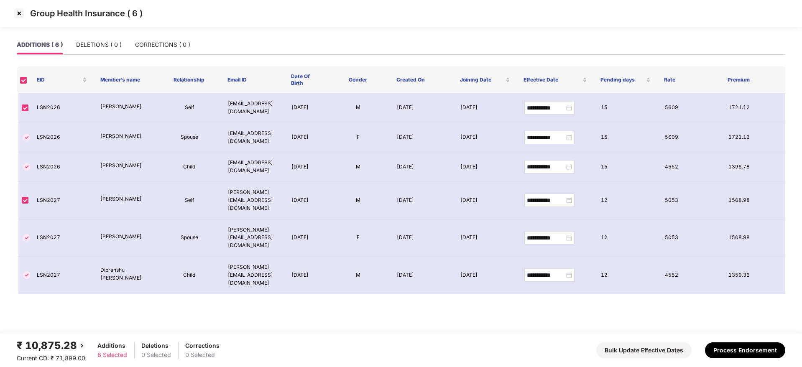
click at [18, 15] on img at bounding box center [19, 13] width 13 height 13
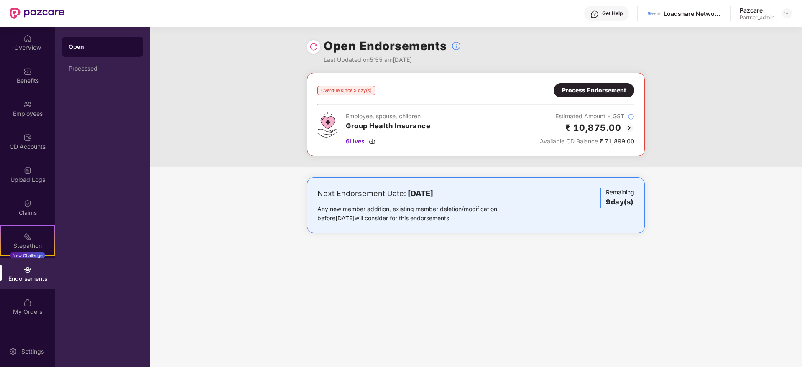
click at [312, 41] on div at bounding box center [313, 46] width 13 height 13
click at [313, 46] on img at bounding box center [314, 47] width 8 height 8
click at [374, 139] on img at bounding box center [372, 141] width 7 height 7
click at [579, 92] on div "Process Endorsement" at bounding box center [594, 90] width 64 height 9
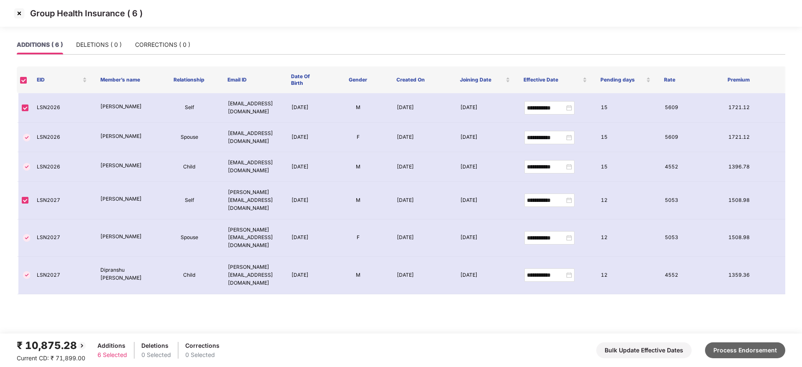
click at [750, 349] on button "Process Endorsement" at bounding box center [745, 351] width 80 height 16
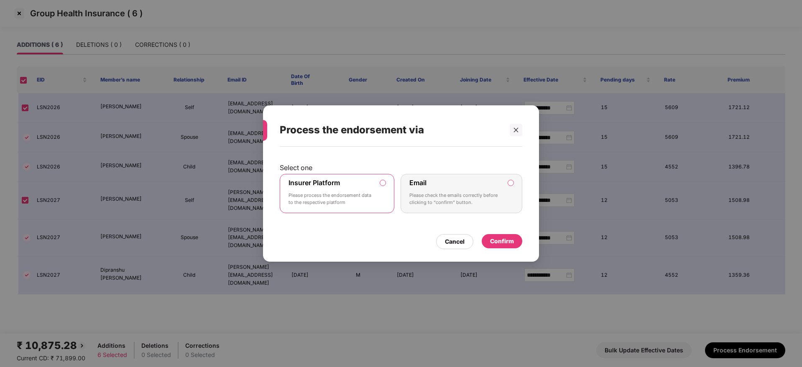
click at [521, 240] on div "Confirm" at bounding box center [502, 241] width 41 height 14
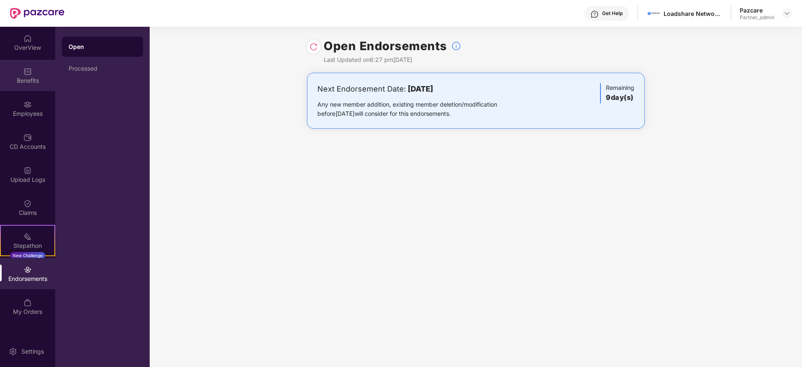
click at [28, 77] on div "Benefits" at bounding box center [27, 81] width 55 height 8
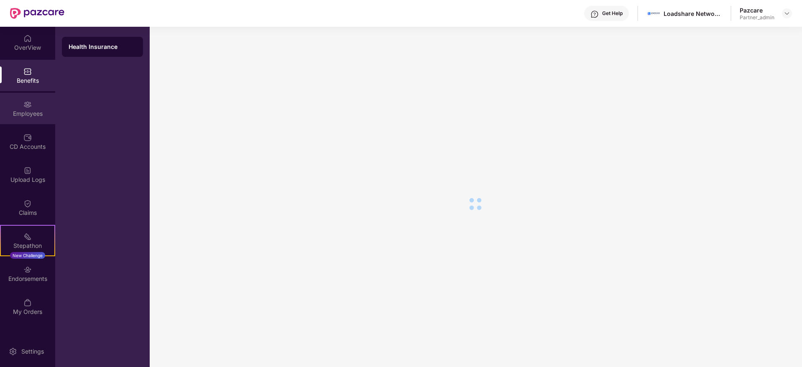
click at [38, 115] on div "Employees" at bounding box center [27, 114] width 55 height 8
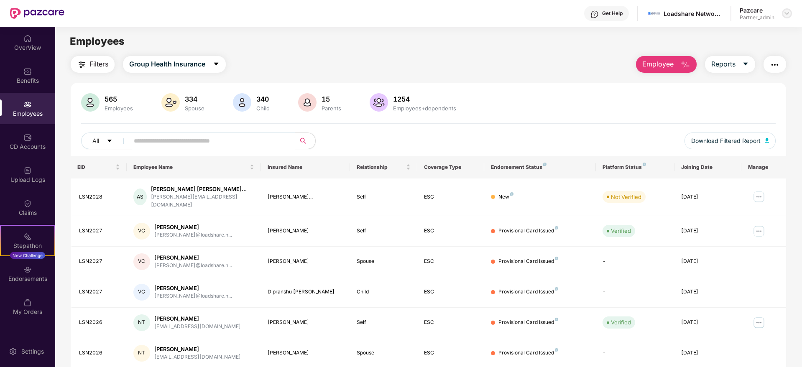
click at [788, 10] on img at bounding box center [787, 13] width 7 height 7
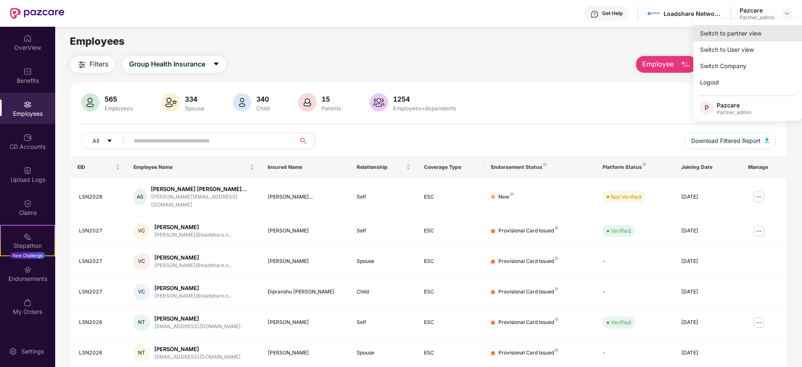
click at [770, 27] on div "Switch to partner view" at bounding box center [747, 33] width 109 height 16
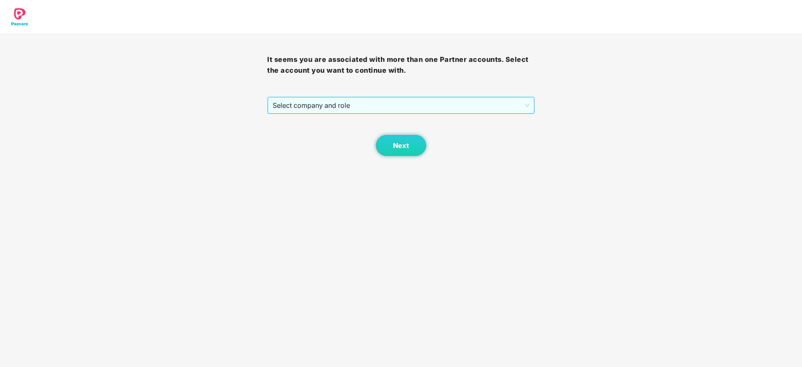
click at [379, 110] on span "Select company and role" at bounding box center [401, 105] width 256 height 16
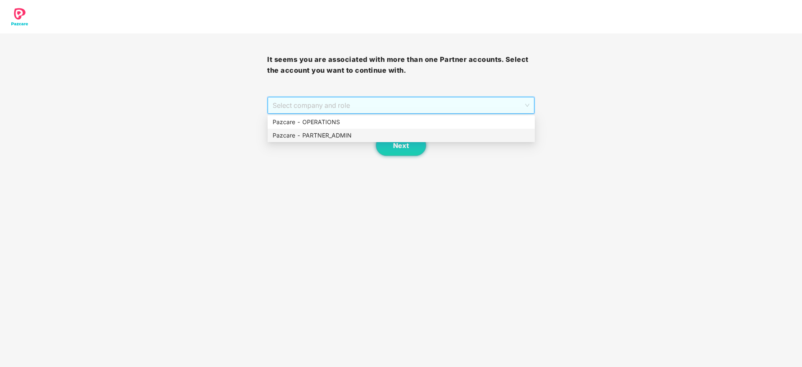
click at [360, 133] on div "Pazcare - PARTNER_ADMIN" at bounding box center [401, 135] width 257 height 9
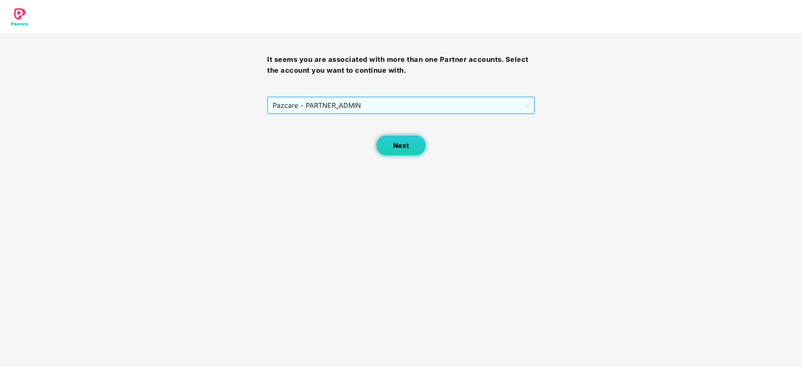
click at [397, 148] on span "Next" at bounding box center [401, 146] width 16 height 8
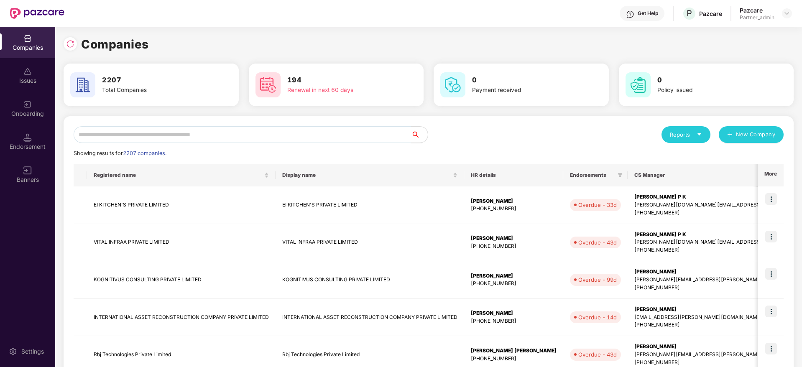
click at [268, 137] on input "text" at bounding box center [243, 134] width 338 height 17
paste input "*********"
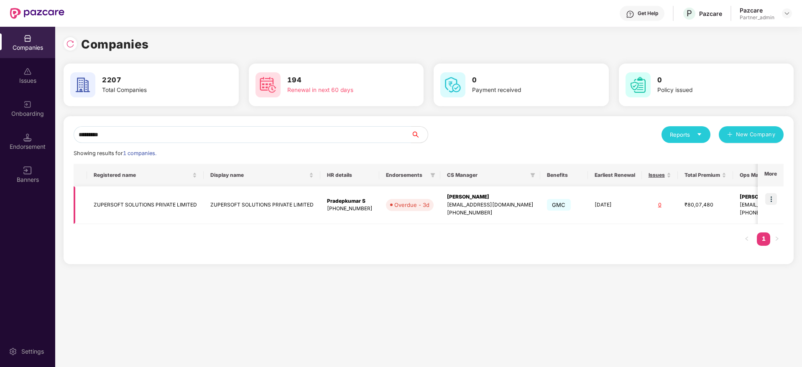
type input "*********"
click at [772, 198] on img at bounding box center [771, 199] width 12 height 12
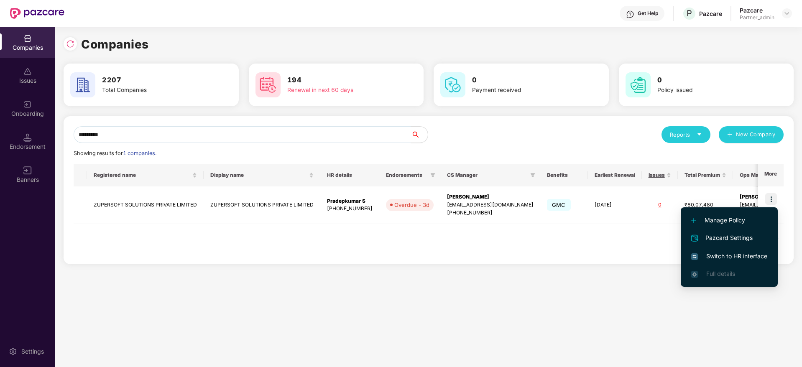
click at [723, 257] on span "Switch to HR interface" at bounding box center [729, 256] width 76 height 9
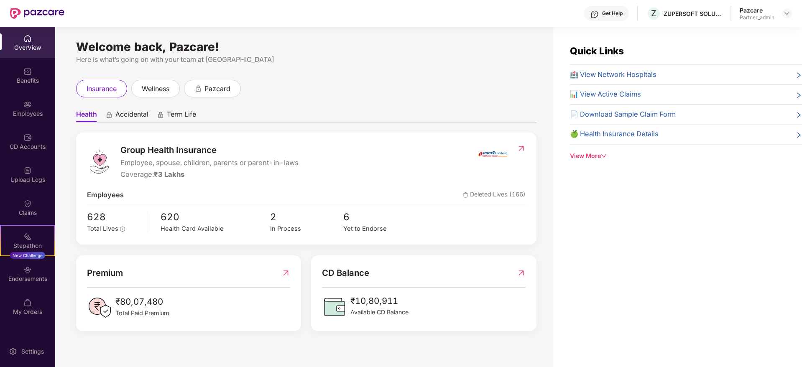
click at [28, 277] on div "Endorsements" at bounding box center [27, 279] width 55 height 8
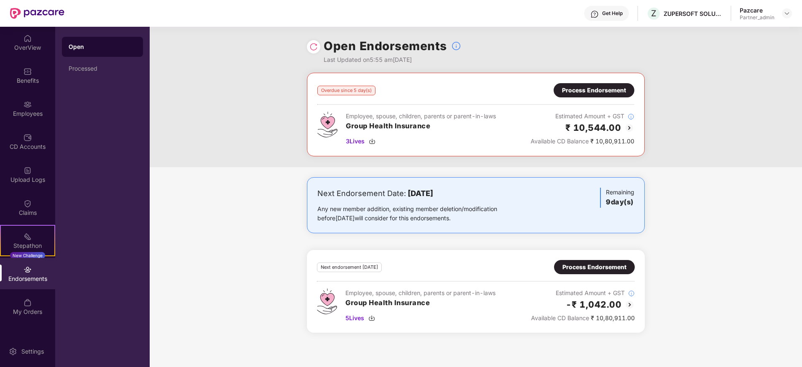
click at [316, 51] on img at bounding box center [314, 47] width 8 height 8
click at [373, 143] on img at bounding box center [372, 141] width 7 height 7
click at [587, 92] on div "Process Endorsement" at bounding box center [594, 90] width 64 height 9
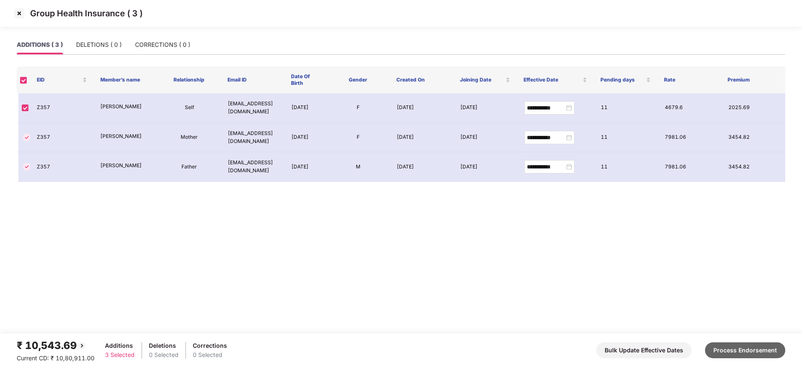
click at [747, 351] on button "Process Endorsement" at bounding box center [745, 351] width 80 height 16
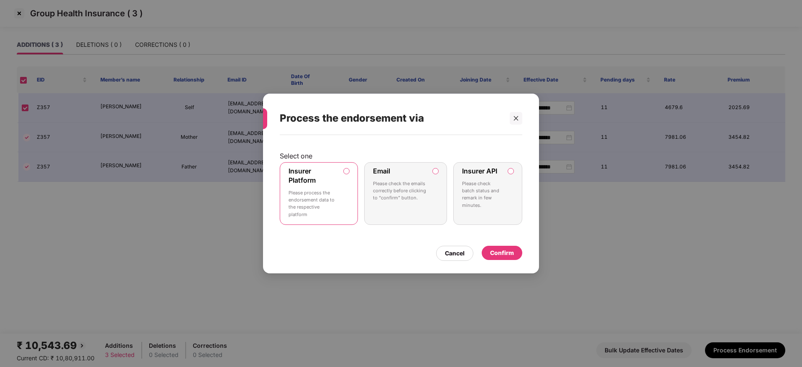
click at [501, 251] on div "Confirm" at bounding box center [502, 252] width 24 height 9
